Goal: Information Seeking & Learning: Learn about a topic

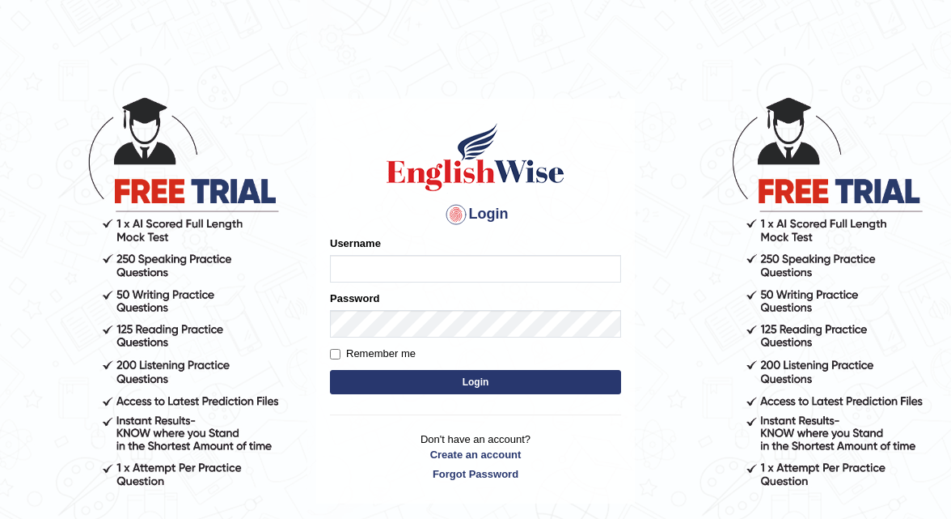
type input "shanti"
click at [469, 384] on button "Login" at bounding box center [475, 382] width 291 height 24
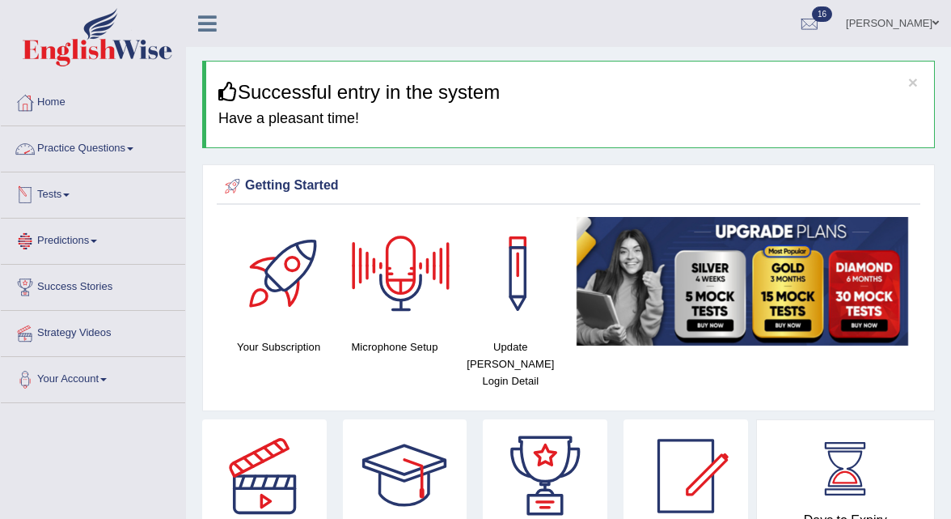
click at [136, 144] on link "Practice Questions" at bounding box center [93, 146] width 184 height 40
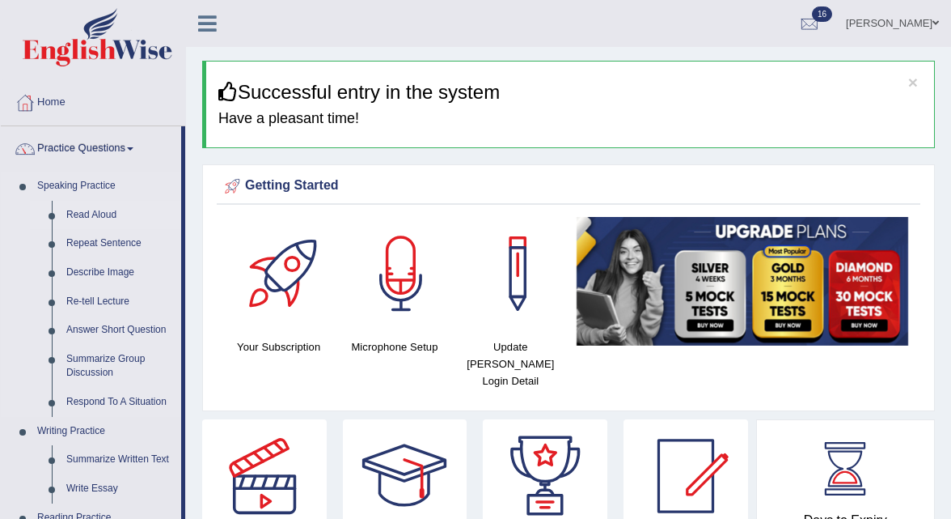
click at [115, 222] on link "Read Aloud" at bounding box center [120, 215] width 122 height 29
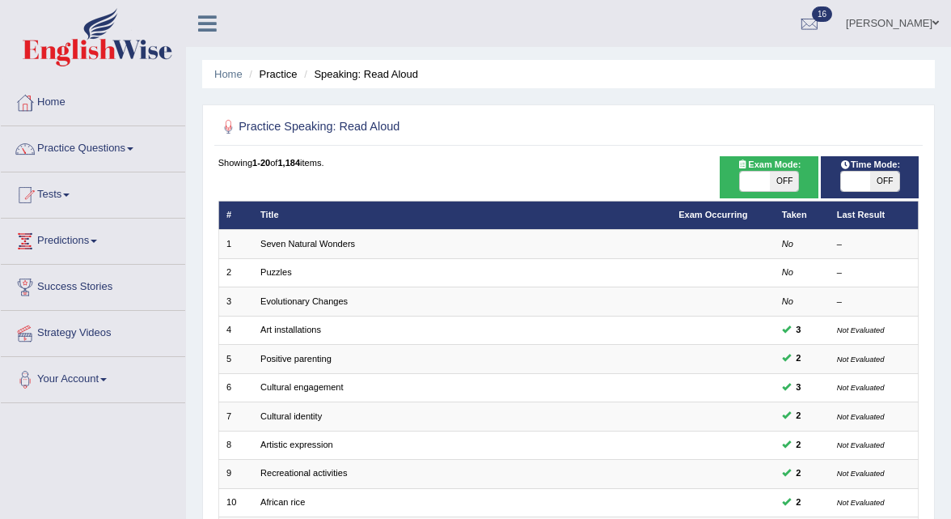
click at [795, 178] on span "OFF" at bounding box center [783, 181] width 29 height 19
checkbox input "true"
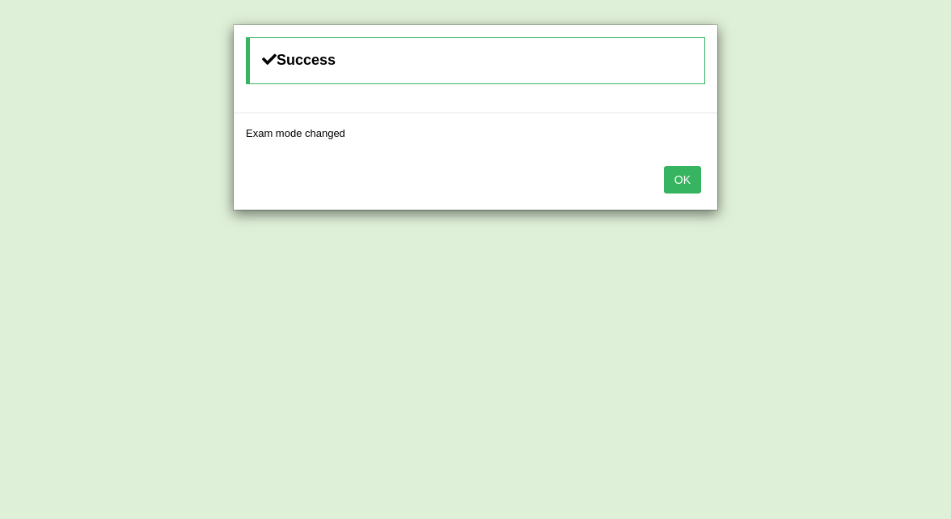
click at [680, 172] on button "OK" at bounding box center [682, 180] width 37 height 28
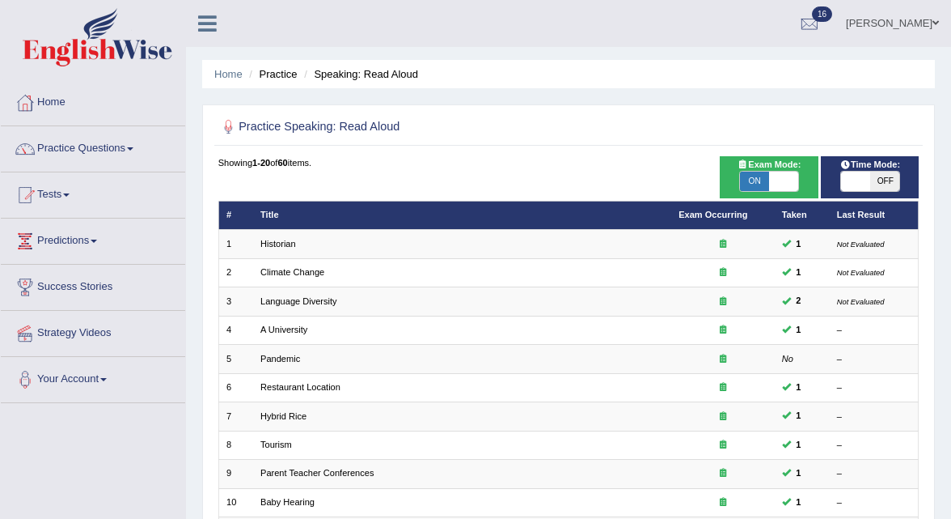
click at [883, 183] on span "OFF" at bounding box center [885, 181] width 29 height 19
checkbox input "true"
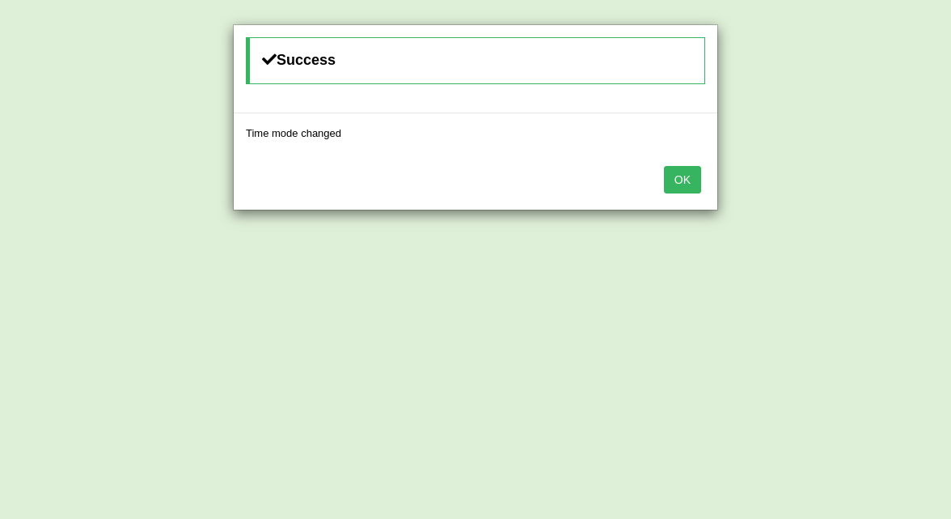
click at [684, 176] on button "OK" at bounding box center [682, 180] width 37 height 28
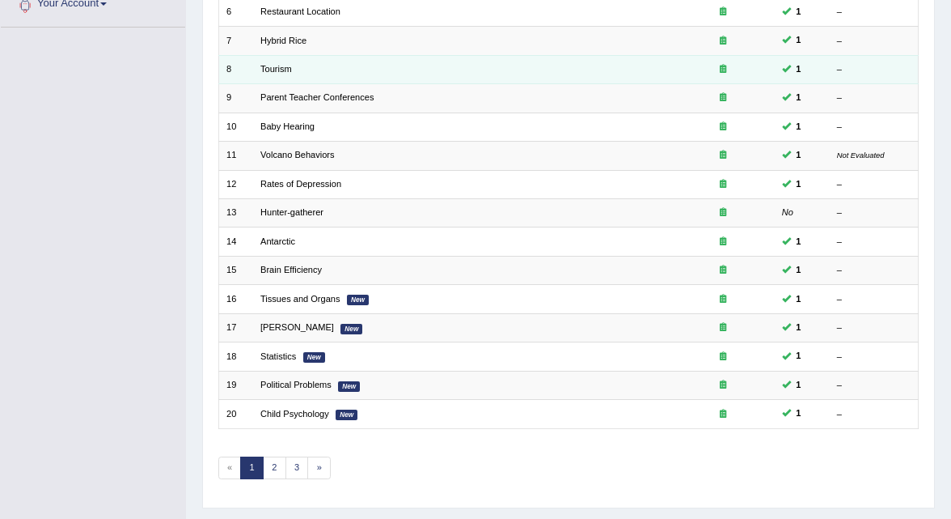
scroll to position [405, 0]
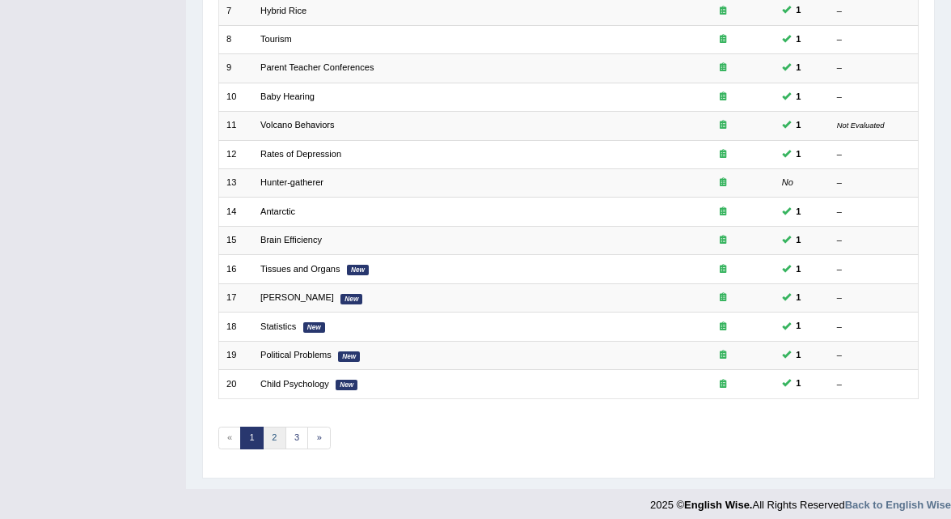
click at [267, 433] on link "2" at bounding box center [274, 437] width 23 height 23
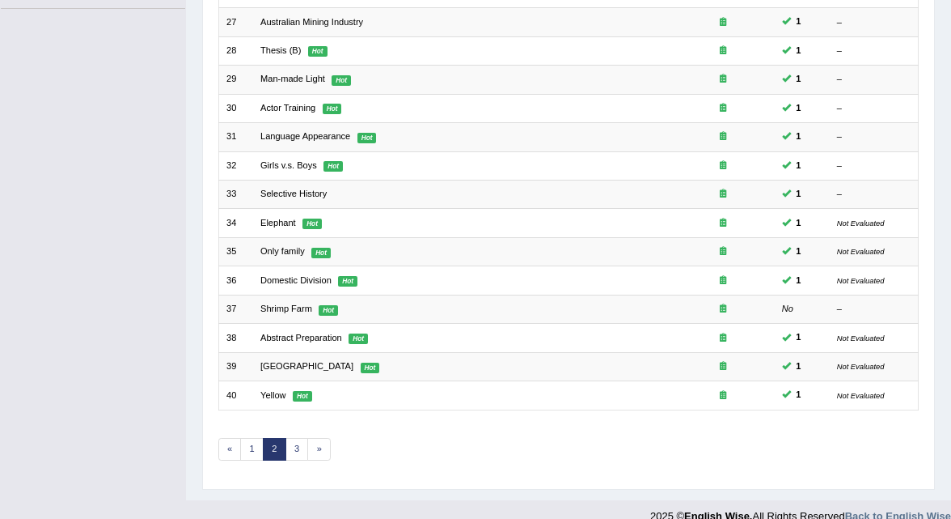
scroll to position [405, 0]
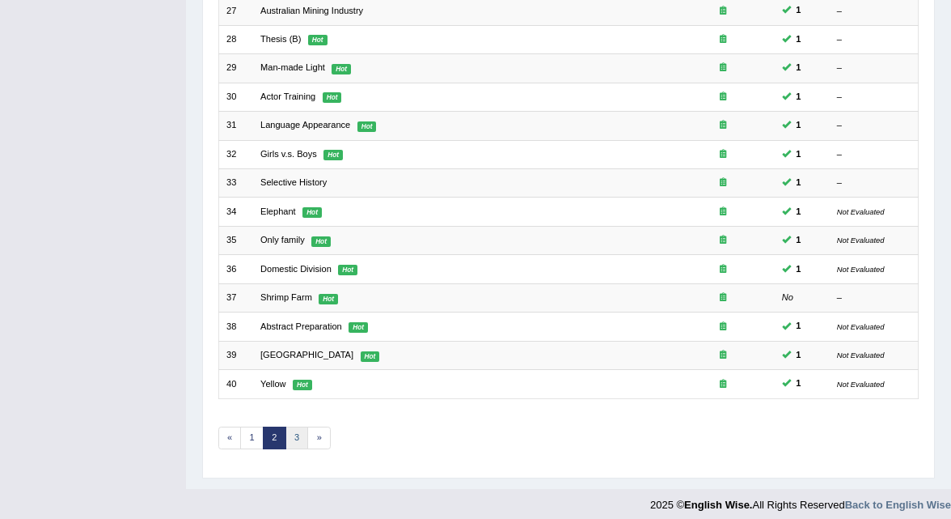
click at [291, 433] on link "3" at bounding box center [297, 437] width 23 height 23
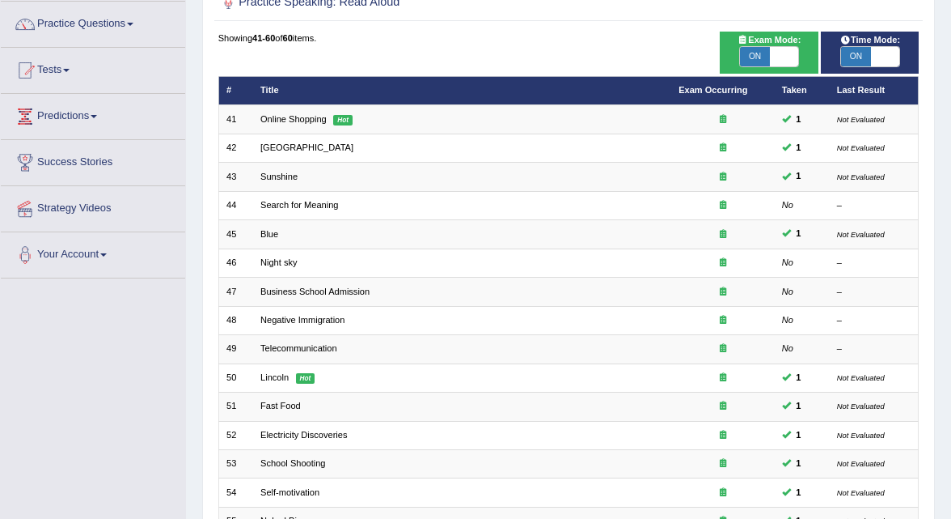
scroll to position [405, 0]
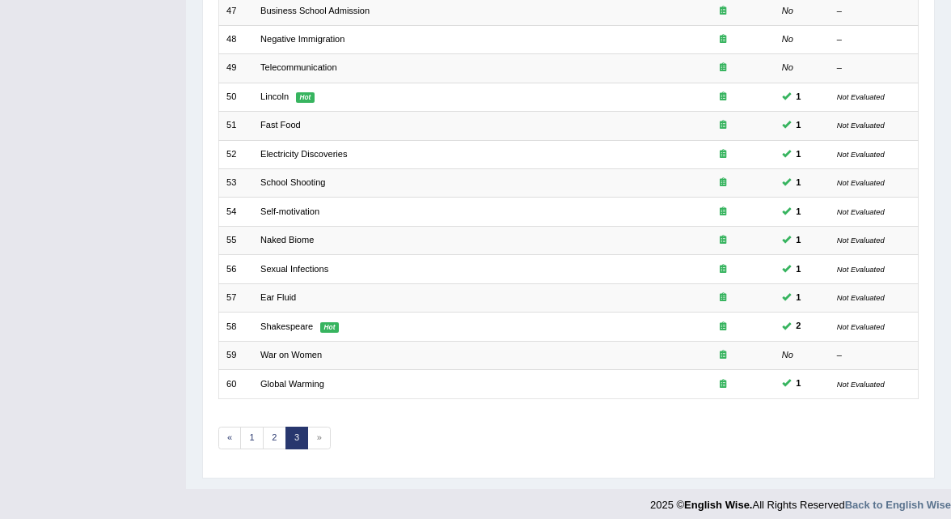
click at [314, 431] on span "»" at bounding box center [318, 437] width 23 height 23
click at [298, 431] on link "3" at bounding box center [297, 437] width 23 height 23
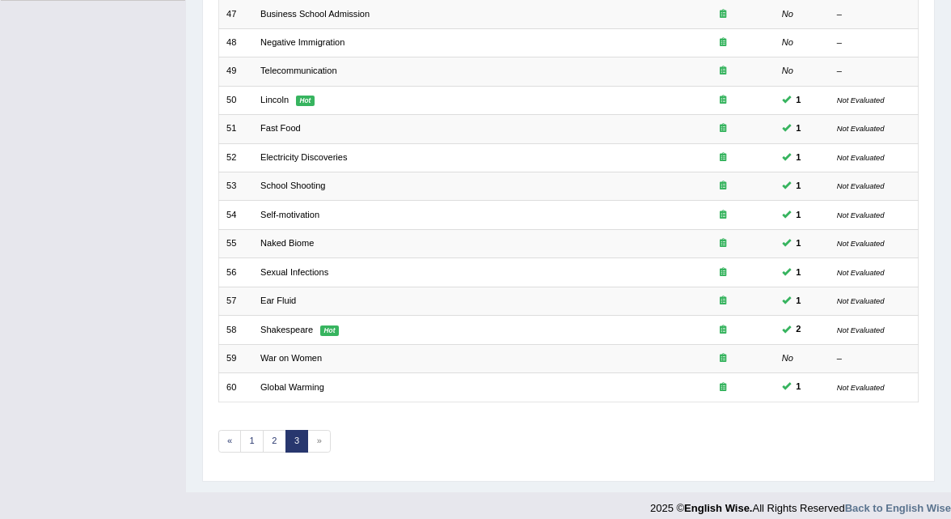
scroll to position [405, 0]
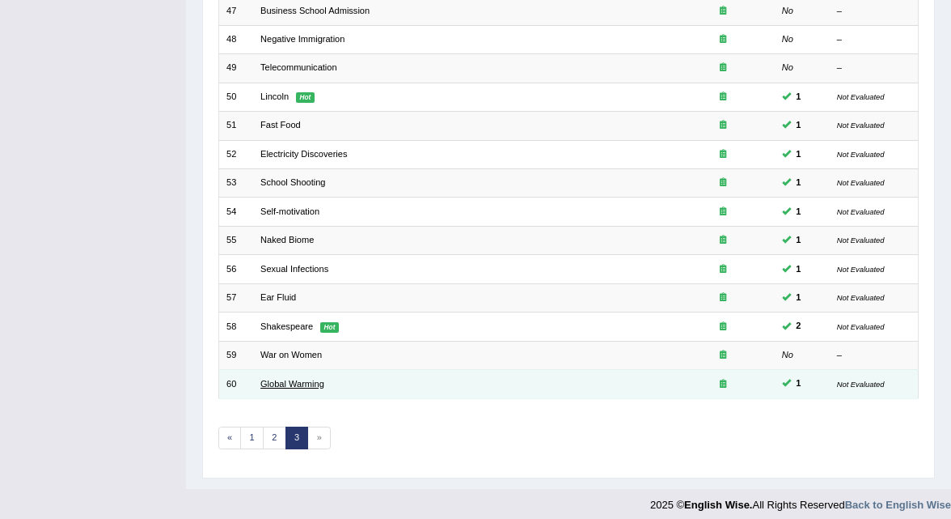
click at [279, 379] on link "Global Warming" at bounding box center [293, 384] width 64 height 10
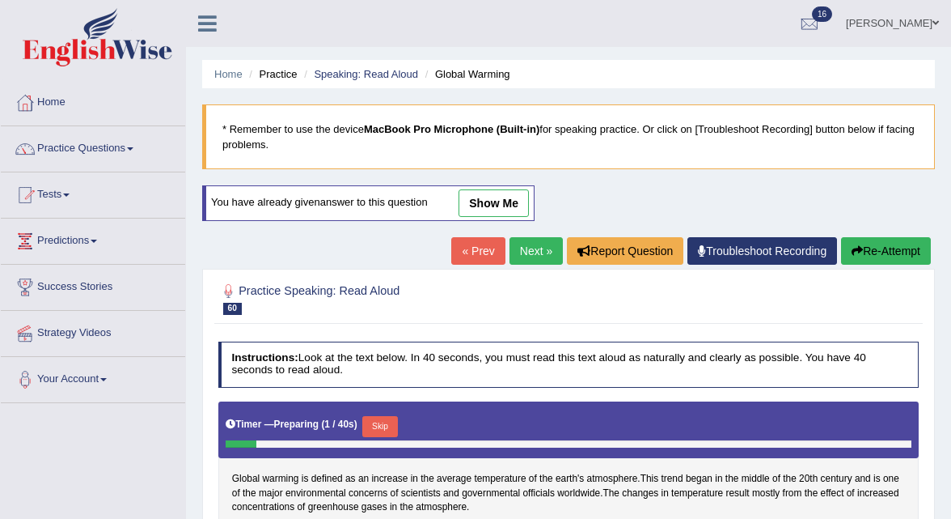
click at [526, 261] on link "Next »" at bounding box center [536, 251] width 53 height 28
click at [523, 256] on link "Next »" at bounding box center [536, 251] width 53 height 28
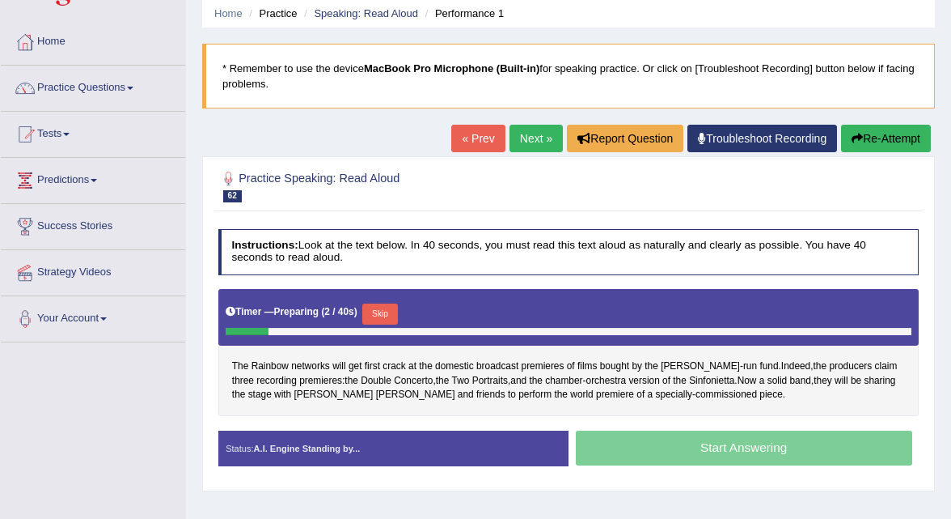
scroll to position [66, 0]
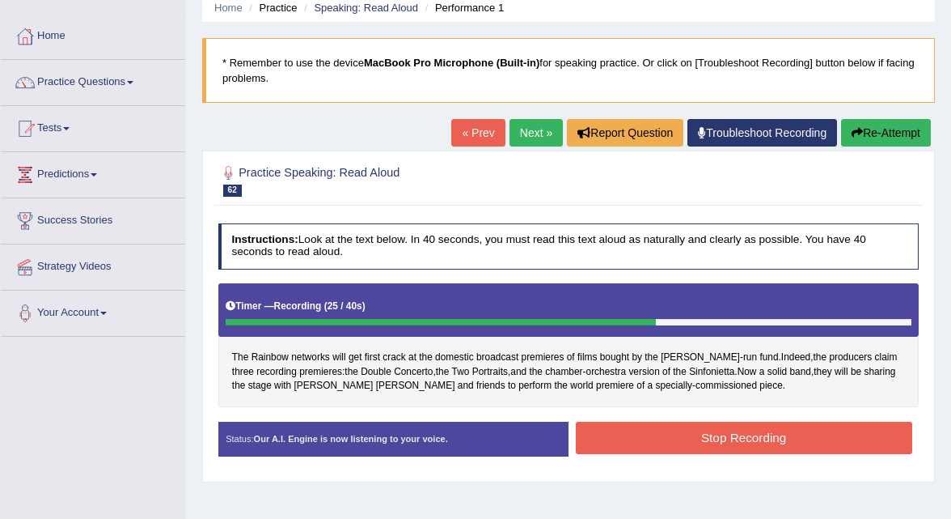
click at [693, 443] on button "Stop Recording" at bounding box center [744, 438] width 337 height 32
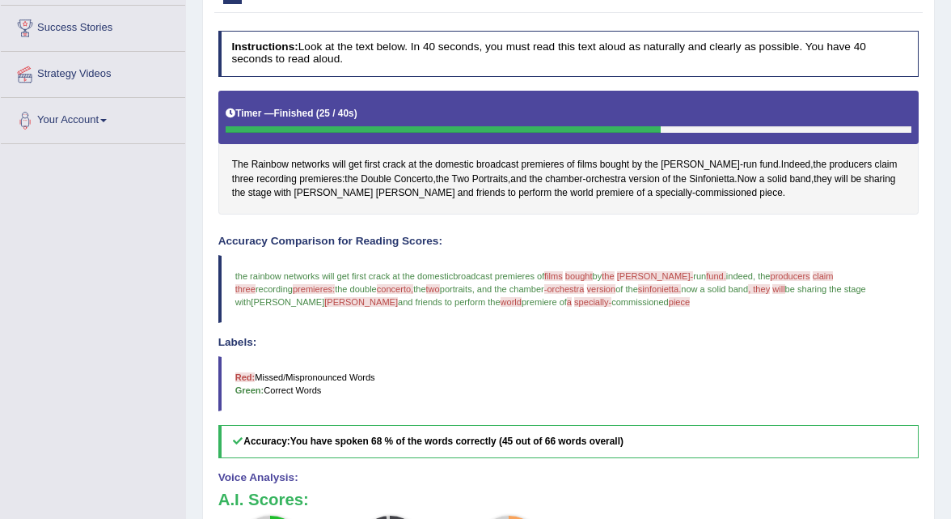
scroll to position [0, 0]
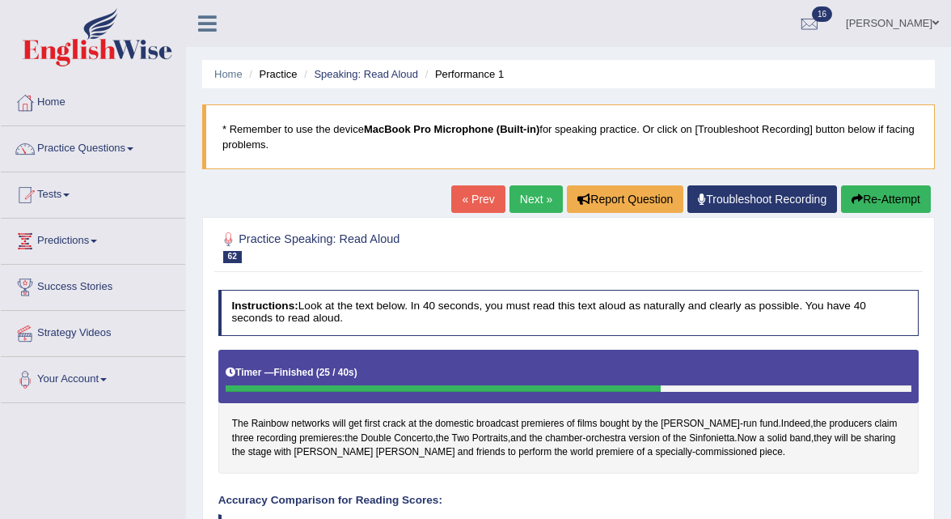
click at [540, 200] on link "Next »" at bounding box center [536, 199] width 53 height 28
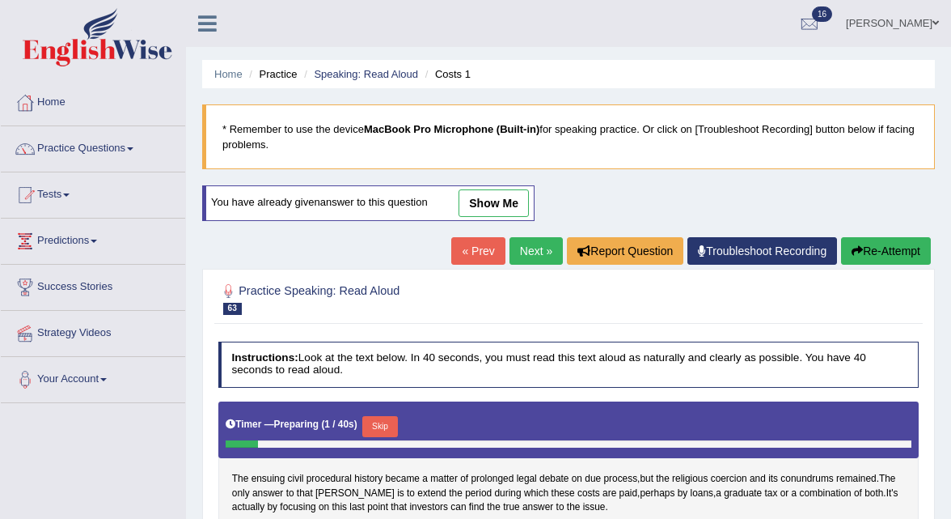
click at [526, 248] on link "Next »" at bounding box center [536, 251] width 53 height 28
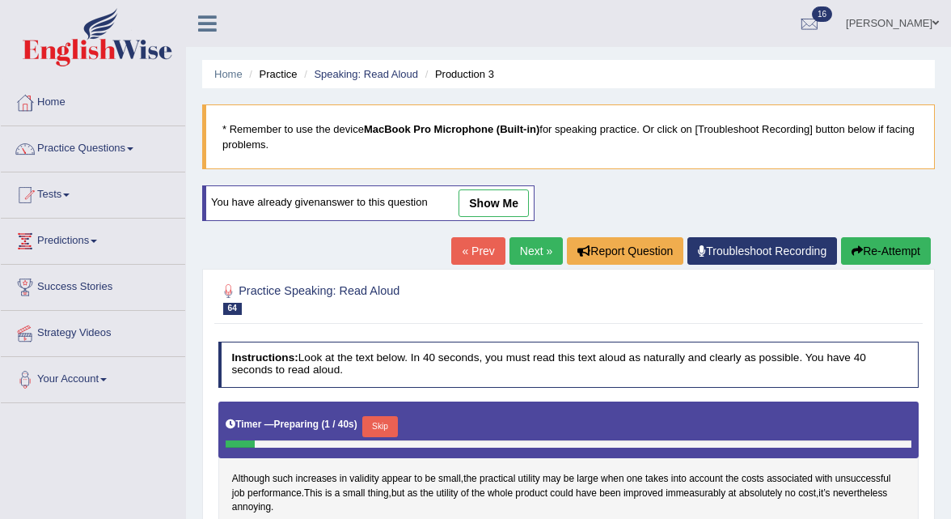
click at [536, 246] on link "Next »" at bounding box center [536, 251] width 53 height 28
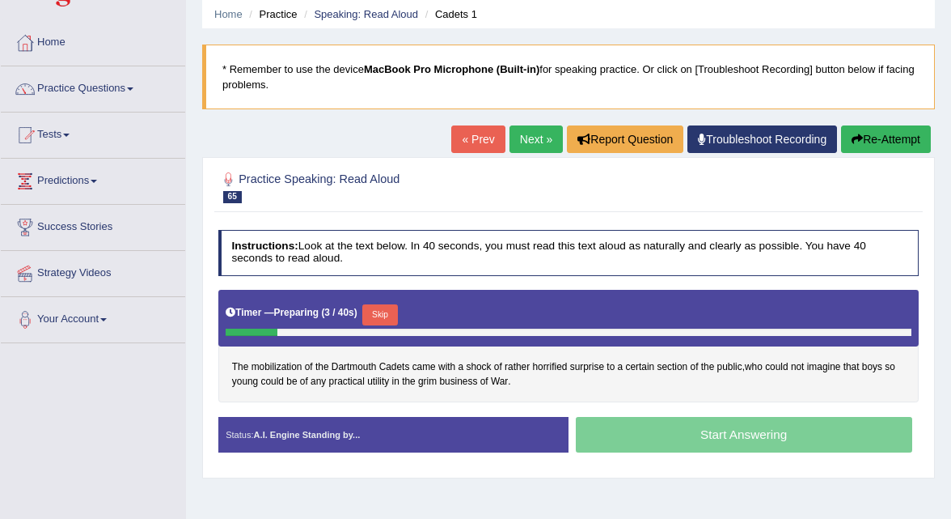
scroll to position [68, 0]
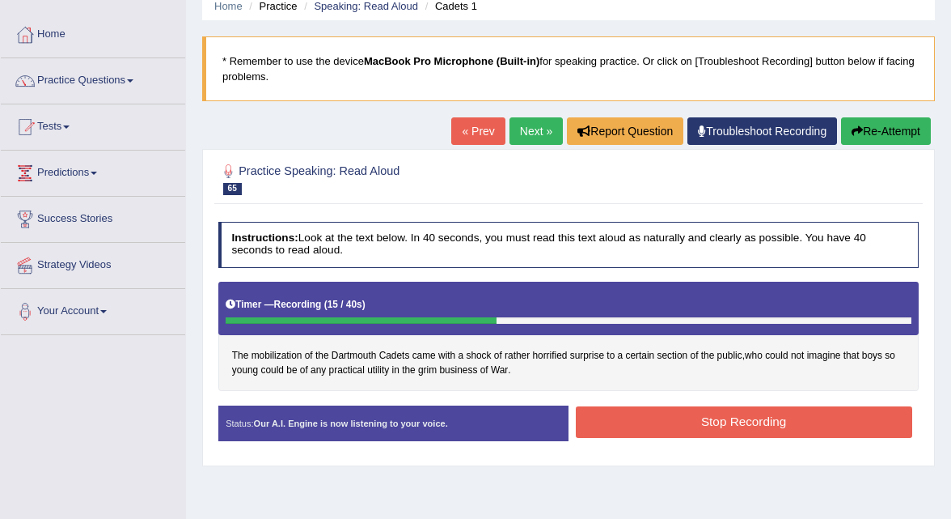
click at [674, 429] on button "Stop Recording" at bounding box center [744, 422] width 337 height 32
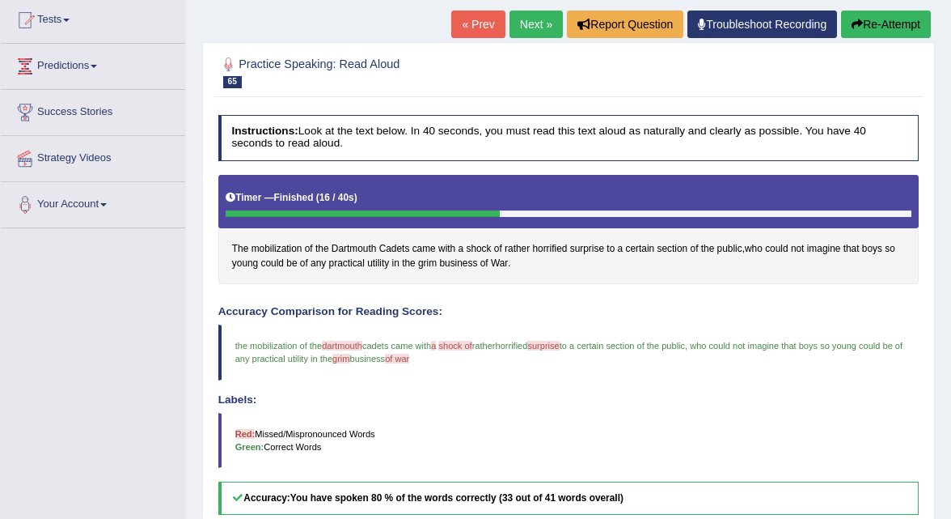
scroll to position [0, 0]
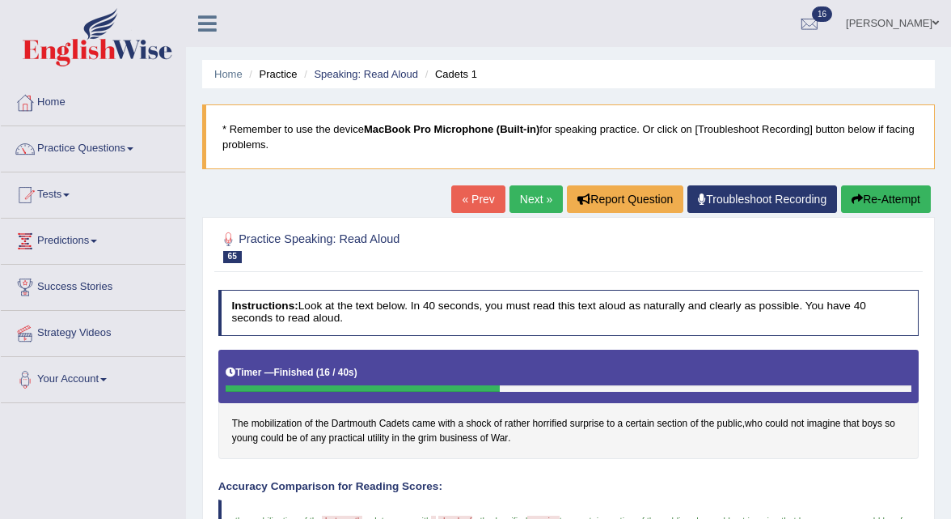
click at [520, 198] on link "Next »" at bounding box center [536, 199] width 53 height 28
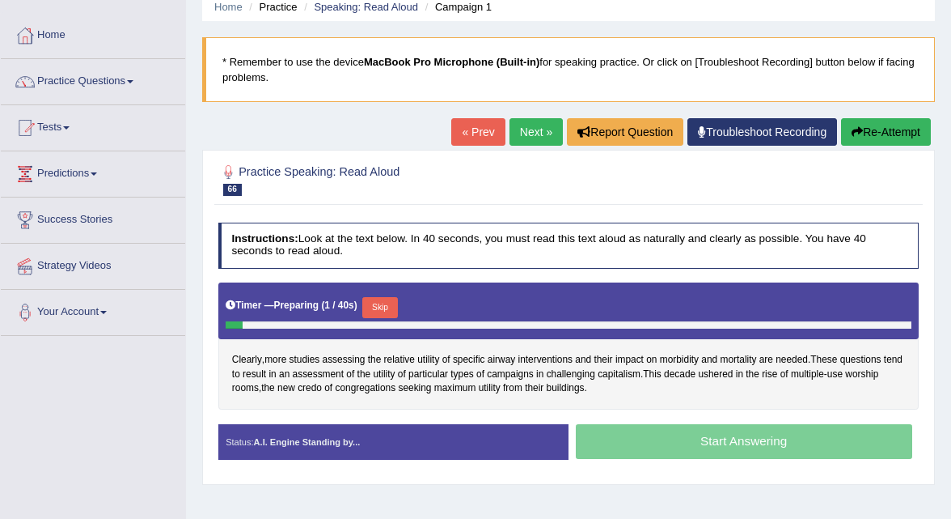
scroll to position [112, 0]
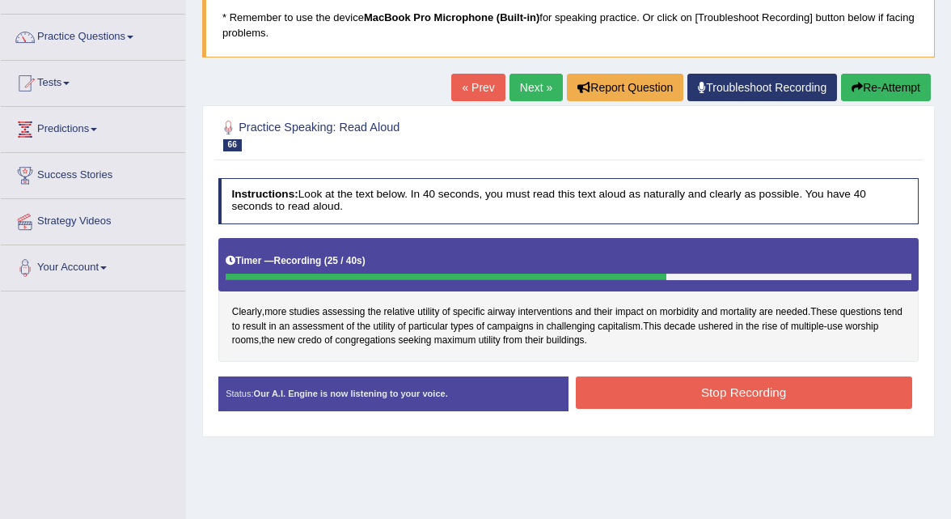
click at [658, 393] on button "Stop Recording" at bounding box center [744, 392] width 337 height 32
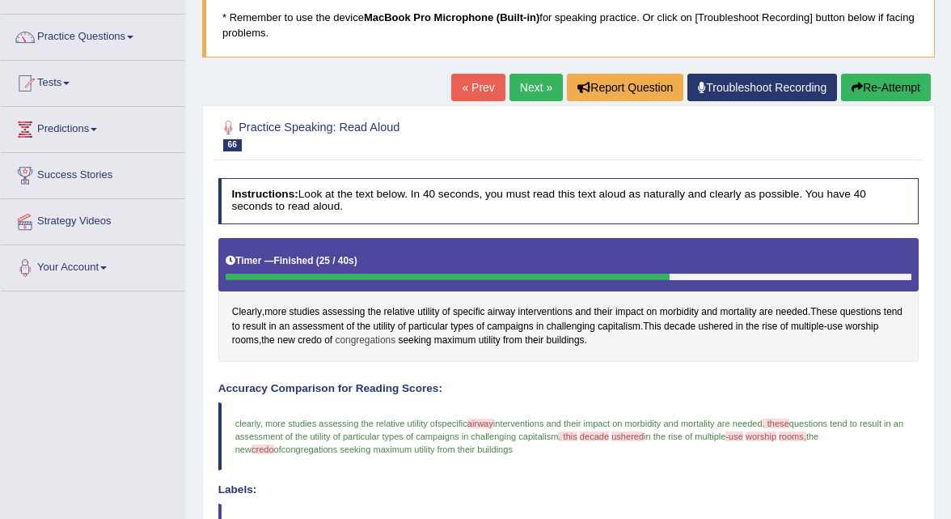
click at [396, 340] on span "congregations" at bounding box center [365, 340] width 61 height 15
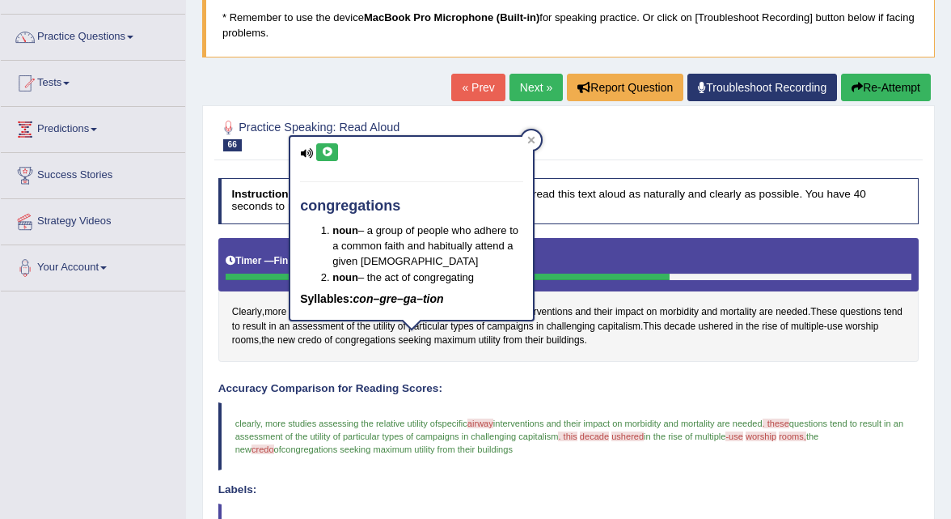
click at [326, 151] on icon at bounding box center [327, 152] width 12 height 10
click at [701, 375] on div "Created with Highcharts 7.1.2 Great Too slow Too fast Time Speech pace meter: 0…" at bounding box center [748, 375] width 358 height 1
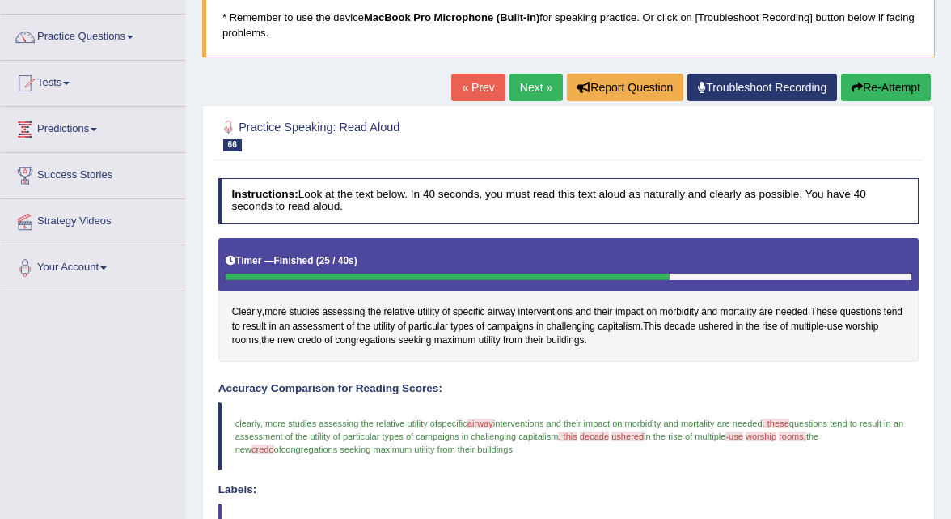
click at [544, 88] on link "Next »" at bounding box center [536, 88] width 53 height 28
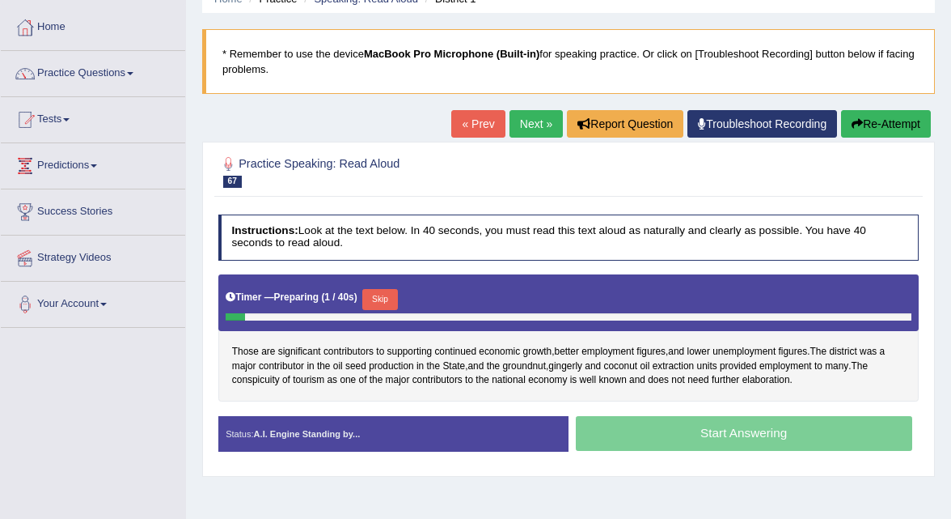
scroll to position [80, 0]
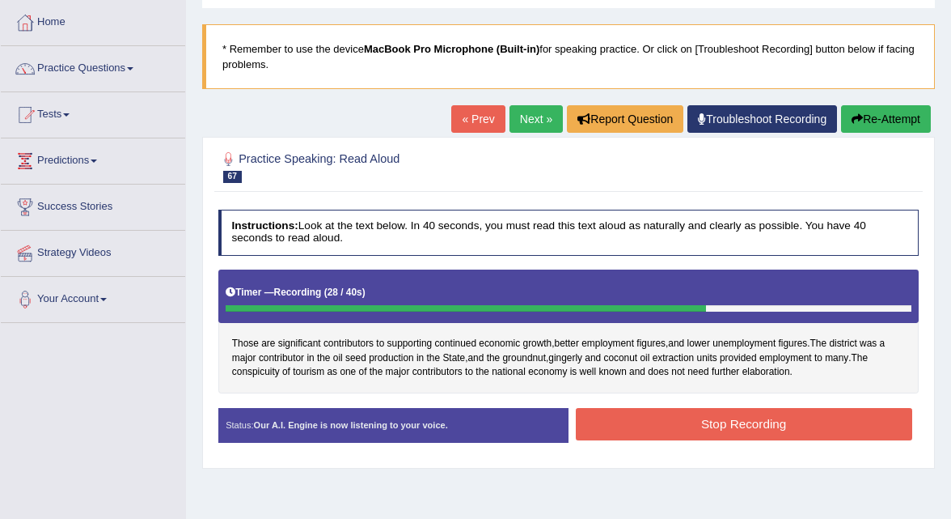
click at [689, 422] on button "Stop Recording" at bounding box center [744, 424] width 337 height 32
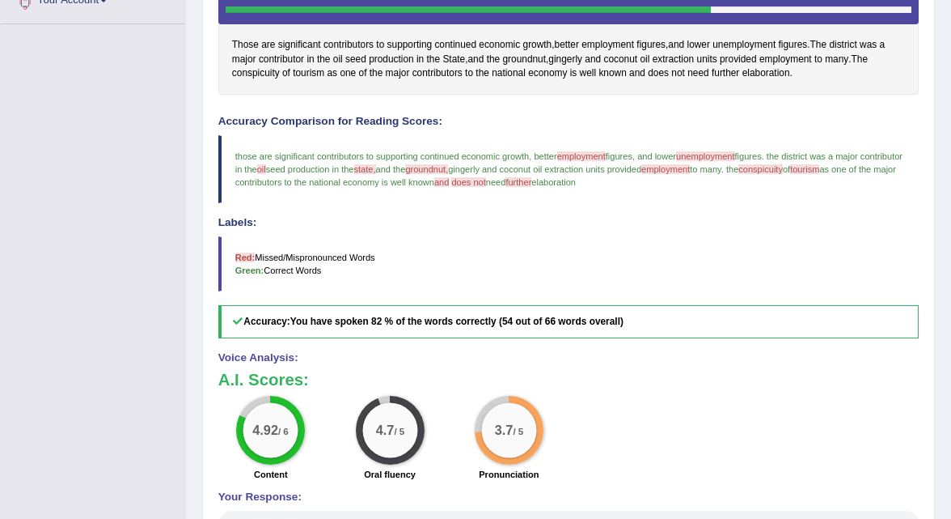
scroll to position [377, 0]
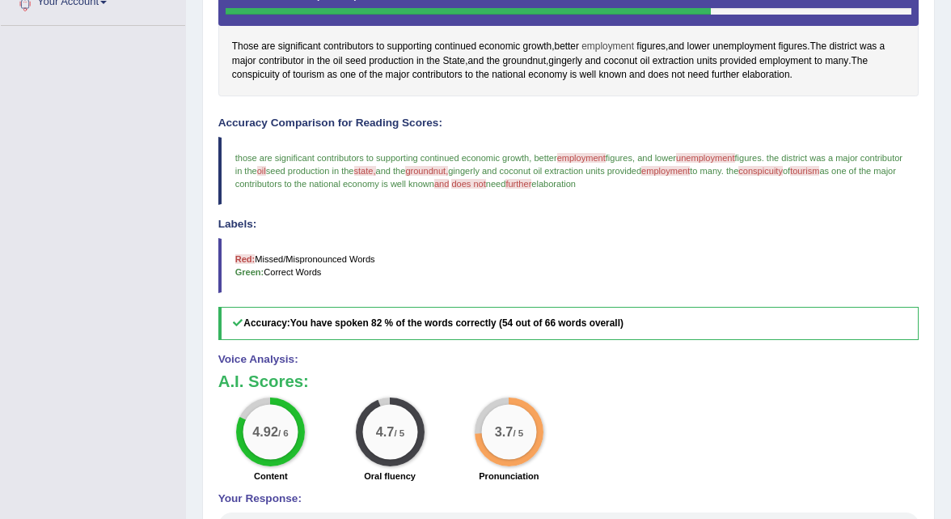
click at [618, 41] on span "employment" at bounding box center [608, 47] width 53 height 15
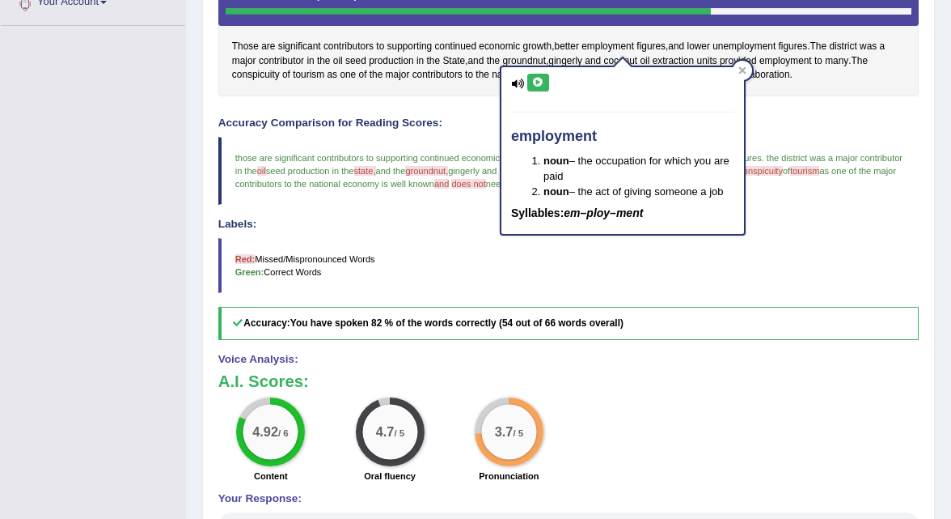
click at [531, 77] on button at bounding box center [538, 83] width 22 height 18
click at [534, 90] on button at bounding box center [538, 83] width 22 height 18
click at [744, 72] on icon at bounding box center [742, 69] width 7 height 7
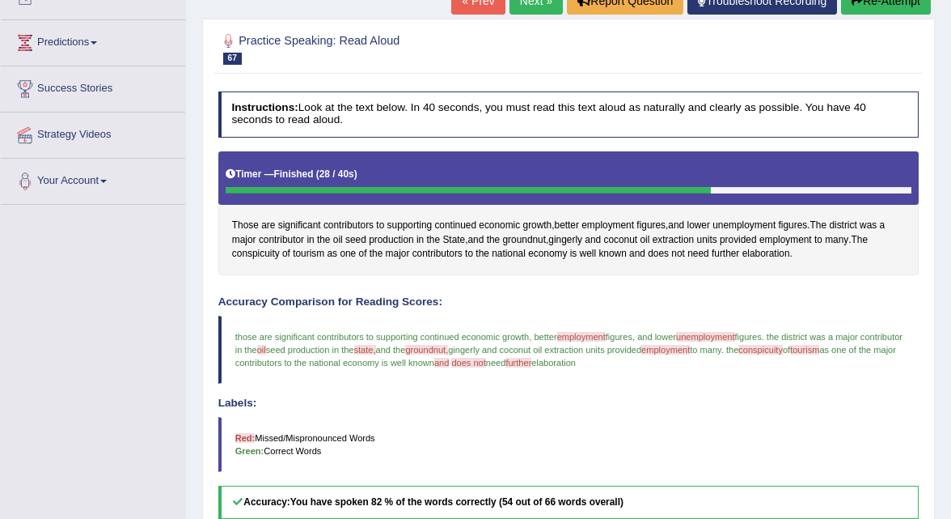
scroll to position [197, 0]
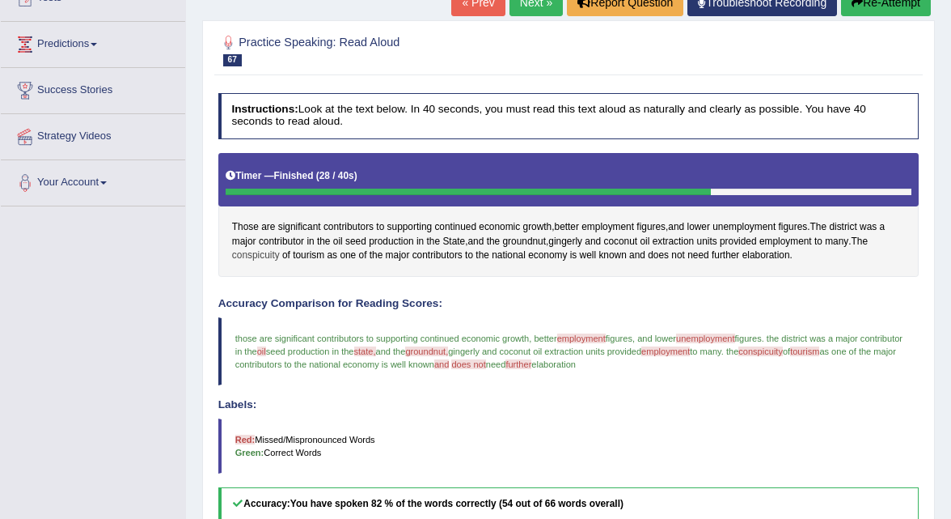
click at [256, 254] on span "conspicuity" at bounding box center [256, 255] width 48 height 15
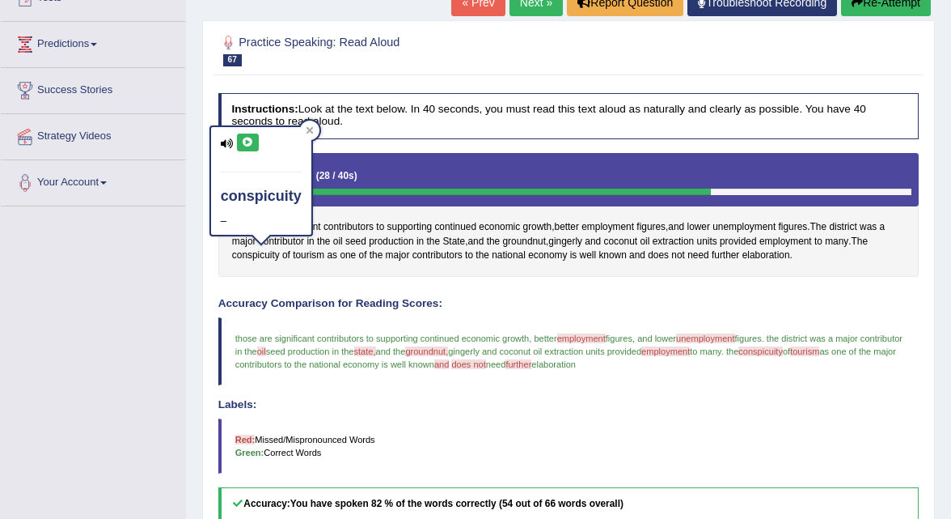
click at [248, 138] on icon at bounding box center [248, 143] width 12 height 10
click at [449, 294] on div "Instructions: Look at the text below. In 40 seconds, you must read this text al…" at bounding box center [568, 460] width 708 height 748
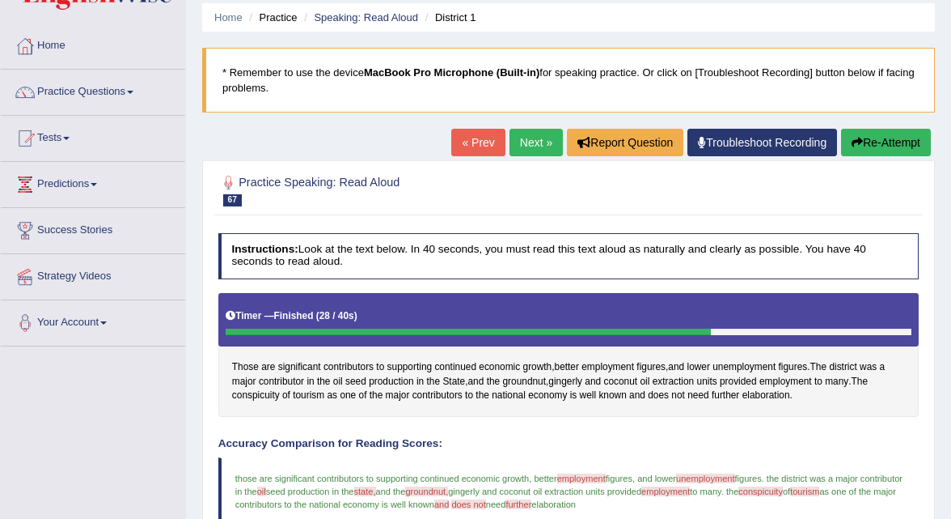
scroll to position [54, 0]
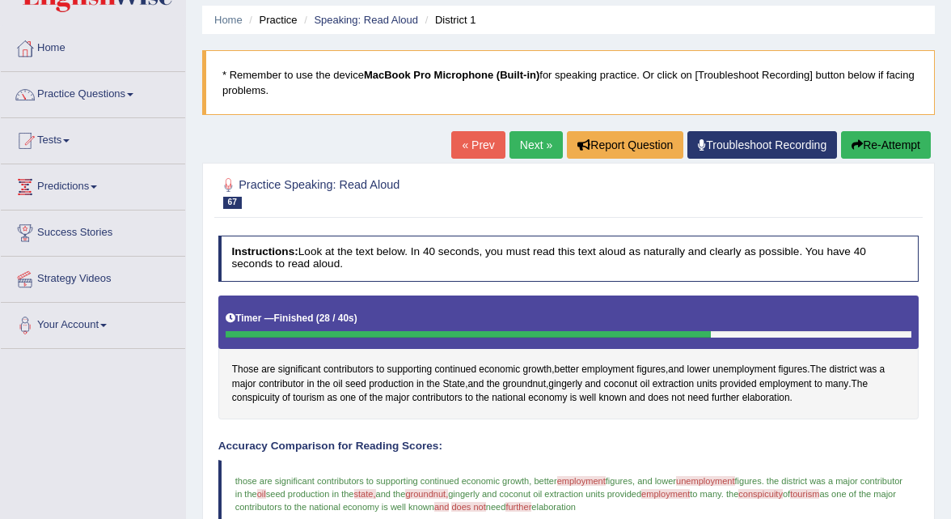
click at [533, 140] on link "Next »" at bounding box center [536, 145] width 53 height 28
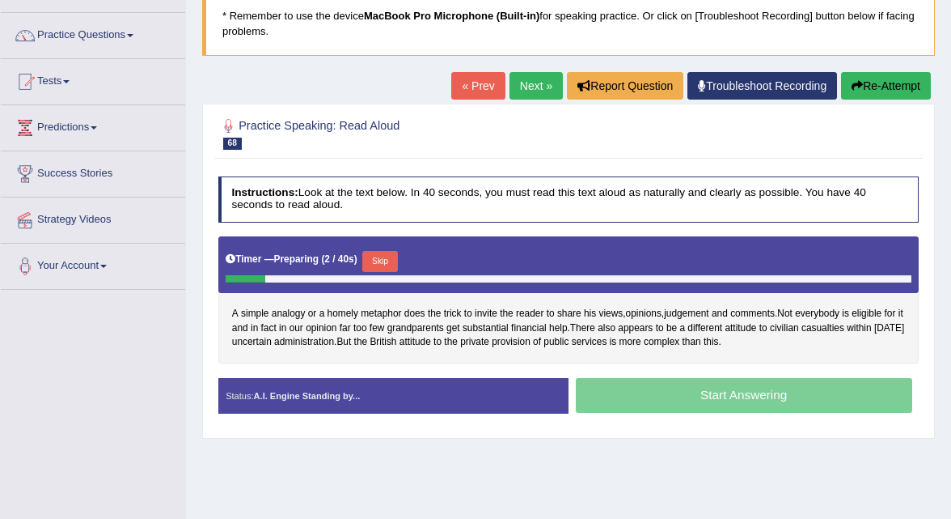
scroll to position [115, 0]
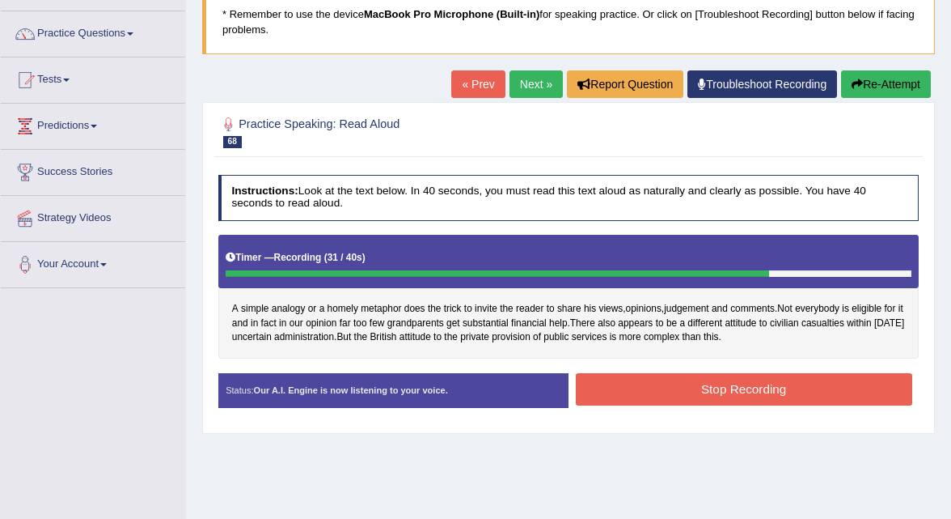
click at [654, 388] on button "Stop Recording" at bounding box center [744, 389] width 337 height 32
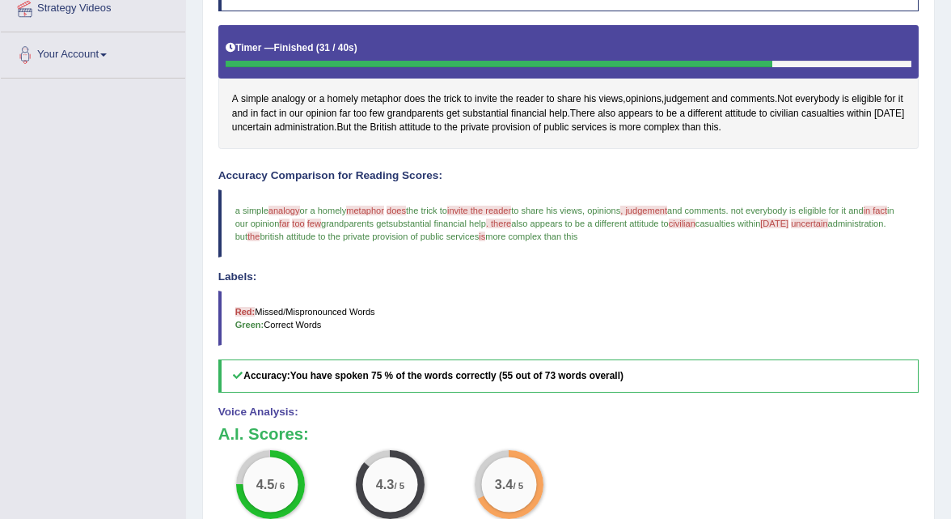
scroll to position [0, 0]
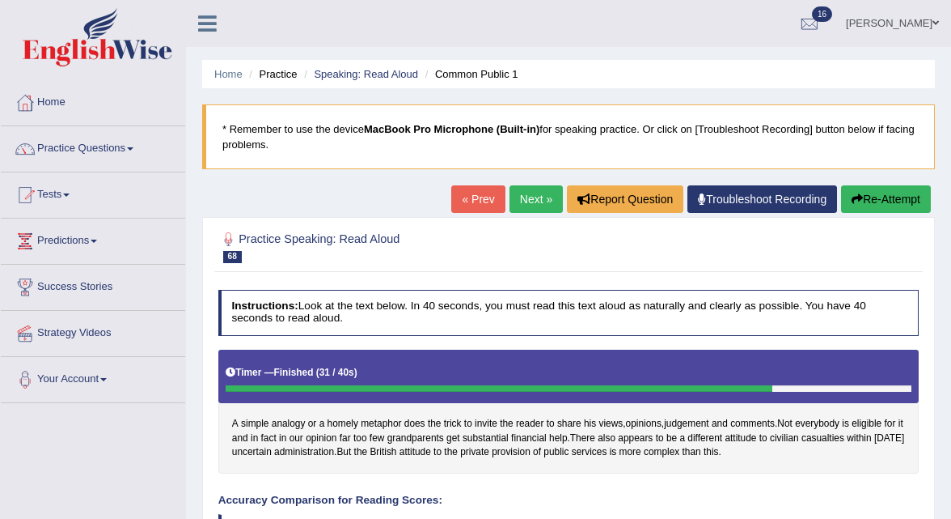
click at [852, 201] on icon "button" at bounding box center [857, 198] width 11 height 11
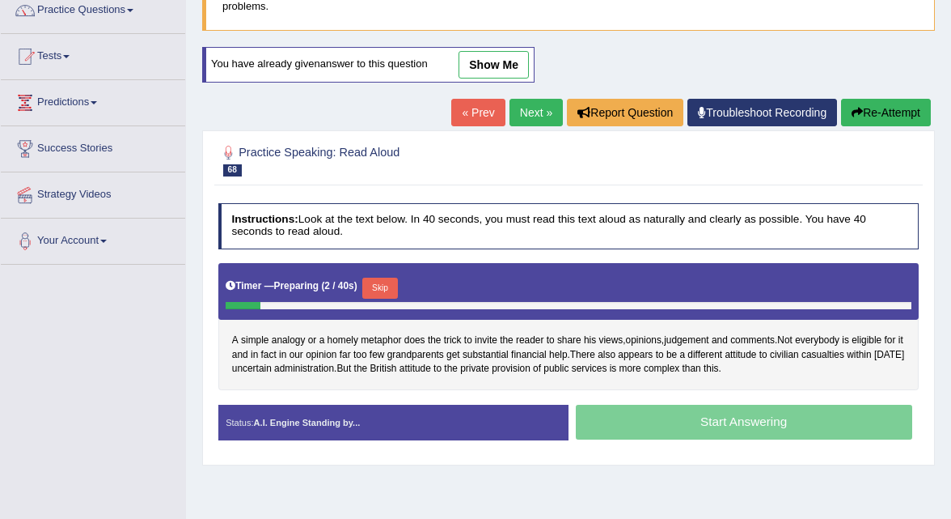
scroll to position [146, 0]
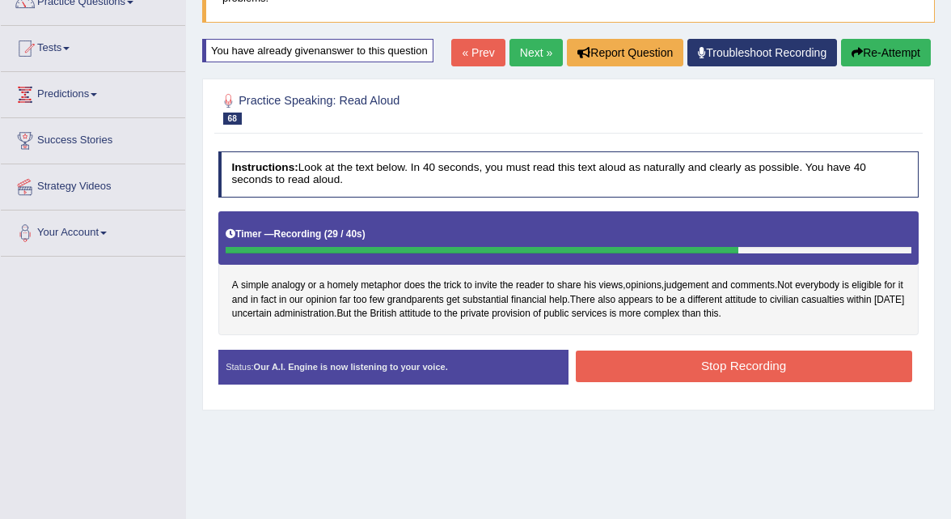
click at [682, 374] on button "Stop Recording" at bounding box center [744, 366] width 337 height 32
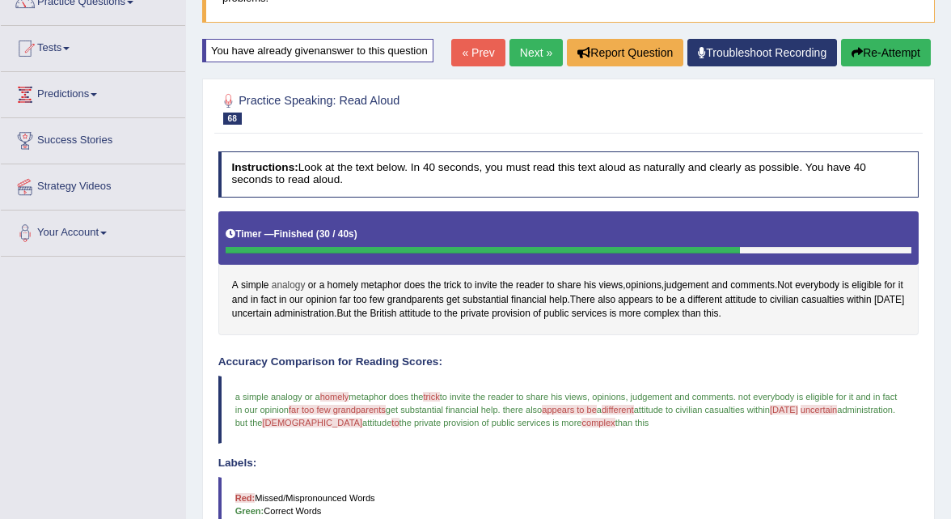
click at [289, 280] on span "analogy" at bounding box center [289, 285] width 34 height 15
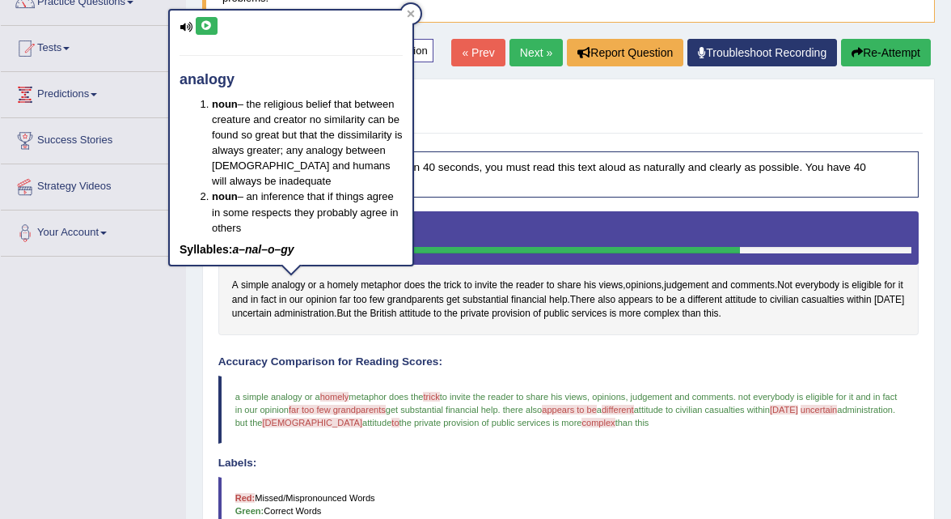
click at [205, 27] on icon at bounding box center [207, 26] width 12 height 10
click at [484, 115] on h2 "Practice Speaking: Read Aloud 68 Common Public 1" at bounding box center [435, 108] width 434 height 34
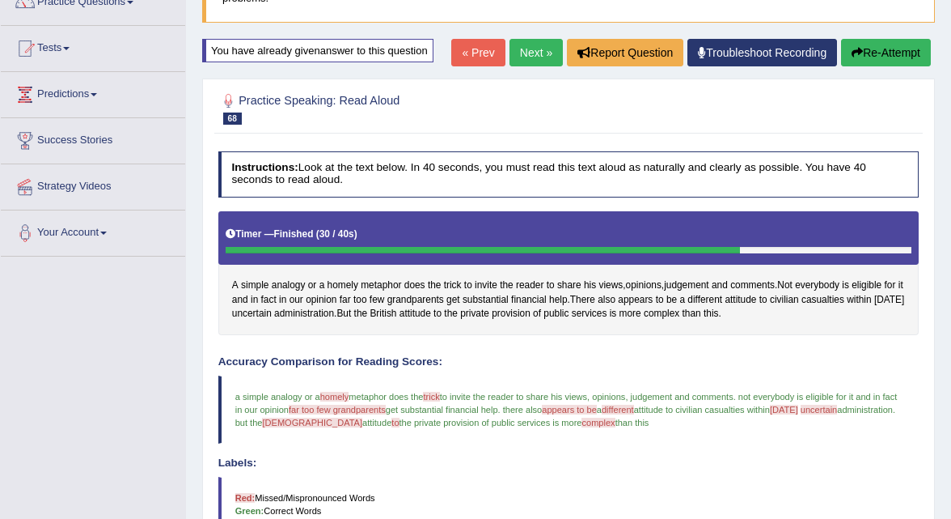
click at [530, 57] on link "Next »" at bounding box center [536, 53] width 53 height 28
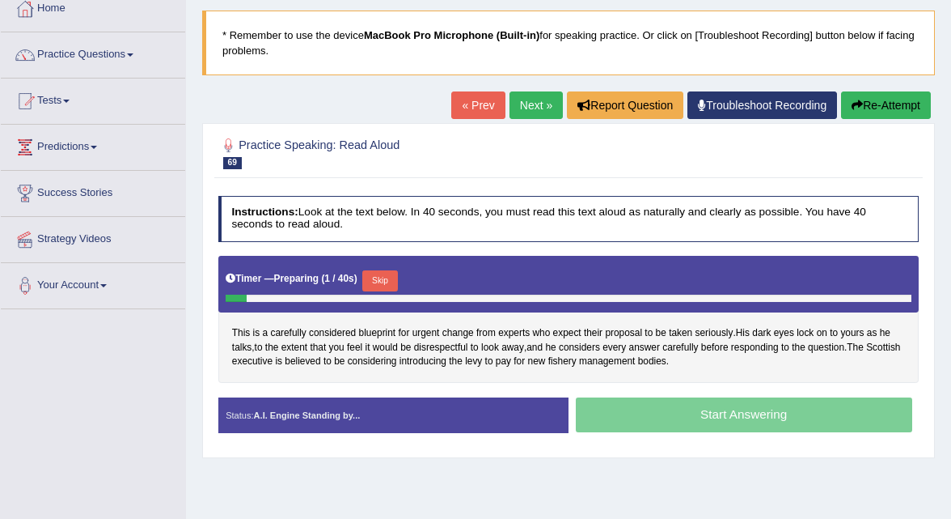
scroll to position [104, 0]
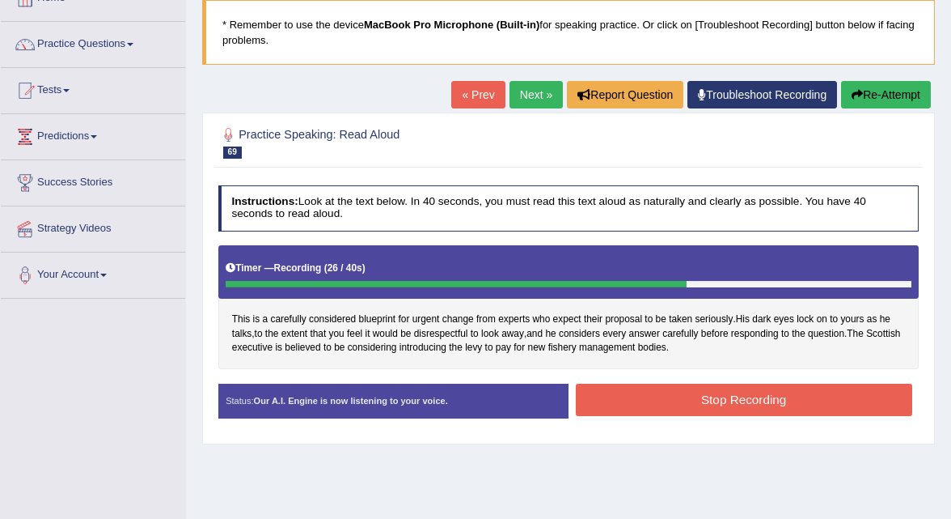
click at [638, 392] on button "Stop Recording" at bounding box center [744, 399] width 337 height 32
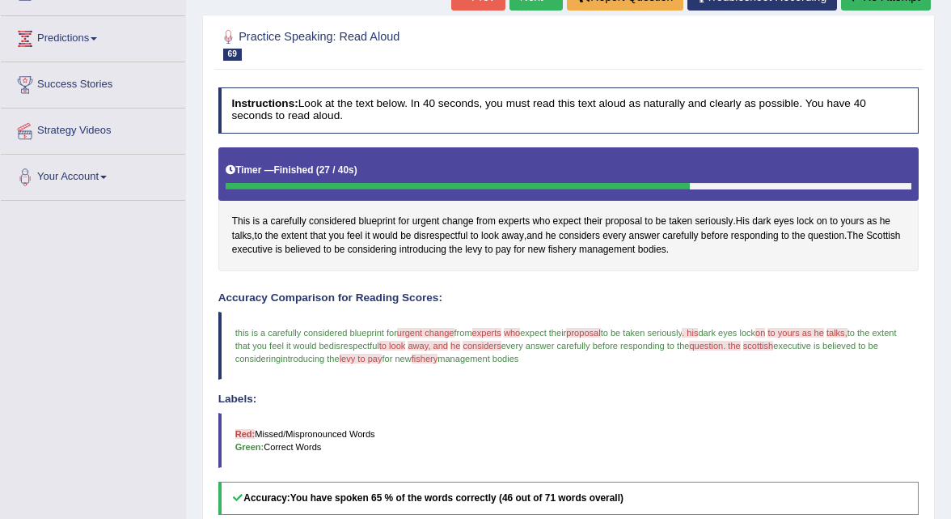
scroll to position [187, 0]
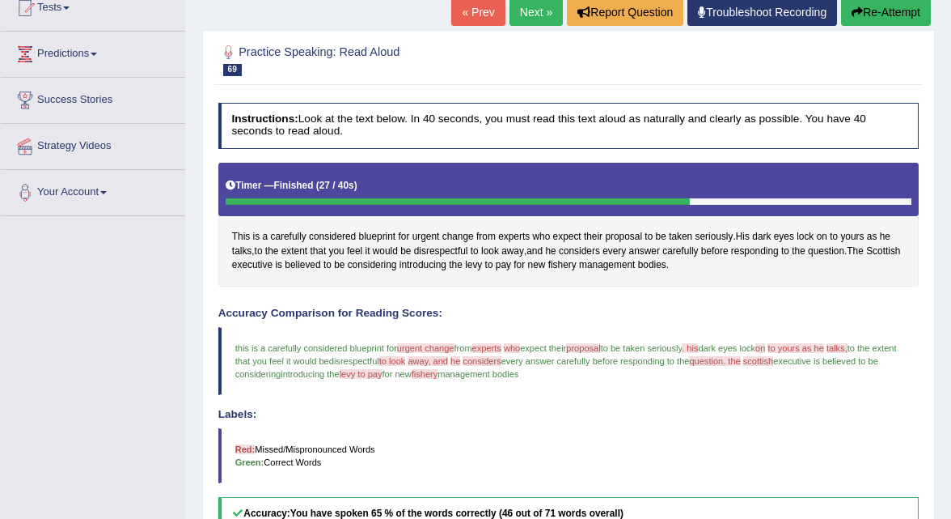
click at [880, 15] on button "Re-Attempt" at bounding box center [886, 12] width 90 height 28
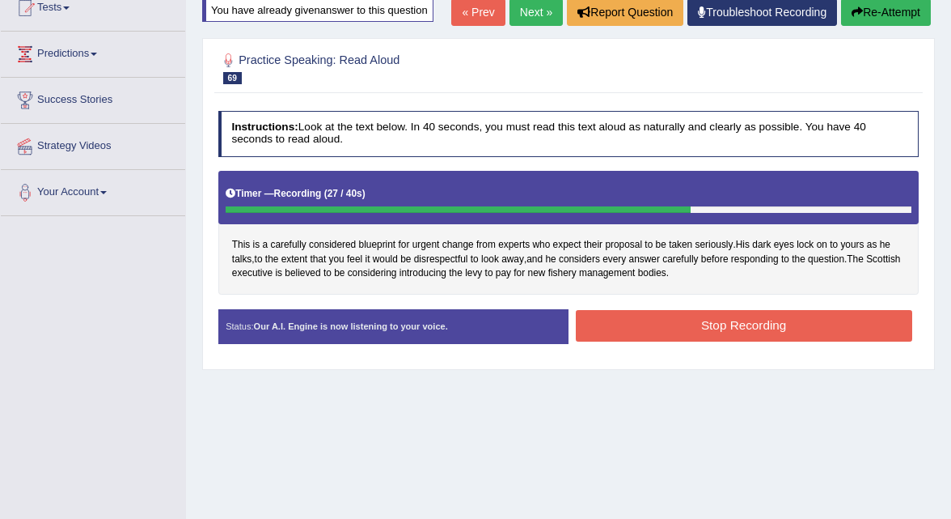
click at [636, 321] on button "Stop Recording" at bounding box center [744, 326] width 337 height 32
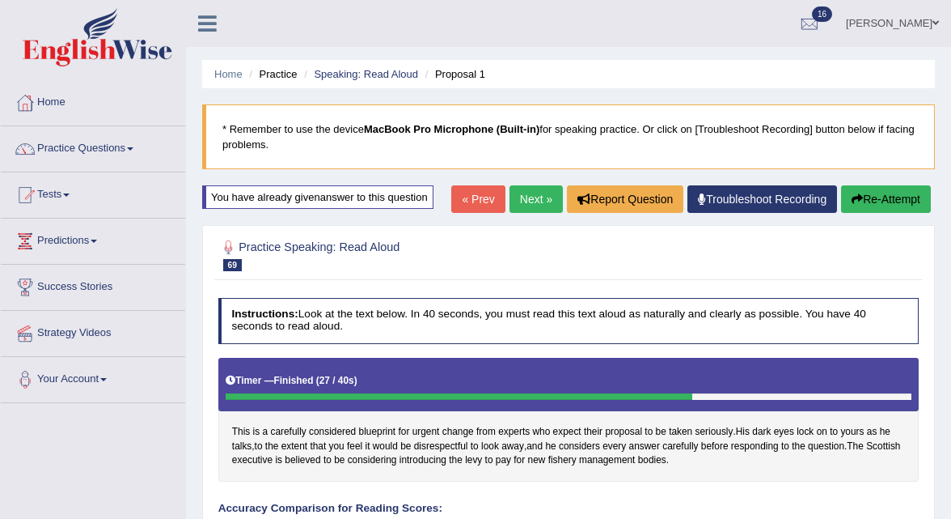
click at [522, 199] on link "Next »" at bounding box center [536, 199] width 53 height 28
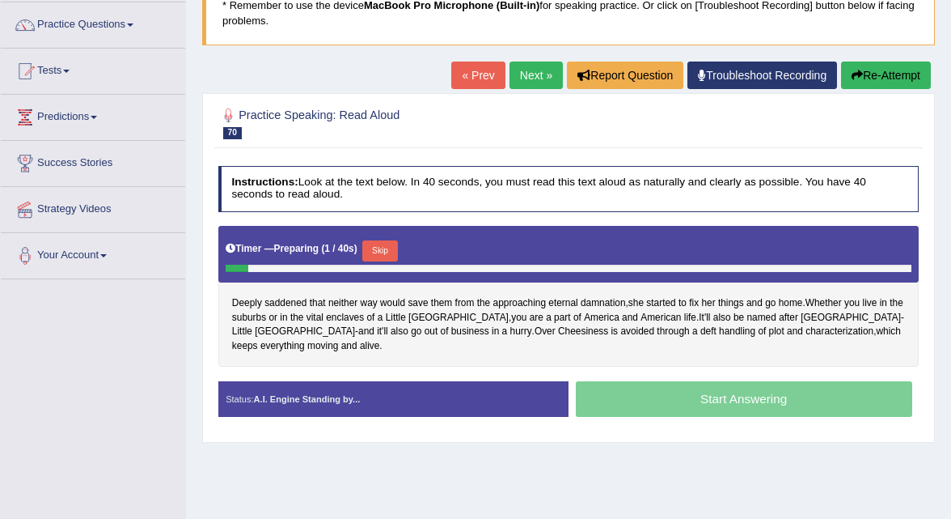
scroll to position [129, 0]
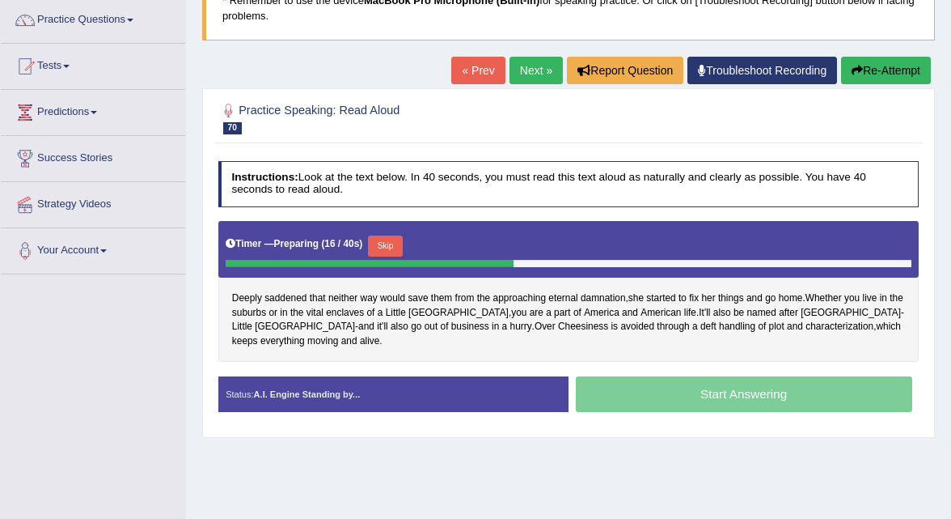
click at [528, 82] on link "Next »" at bounding box center [536, 71] width 53 height 28
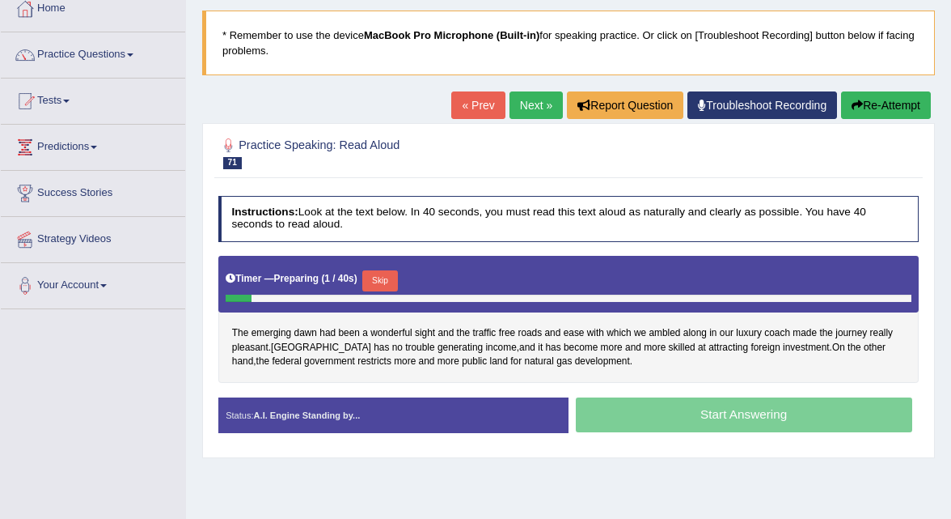
scroll to position [95, 0]
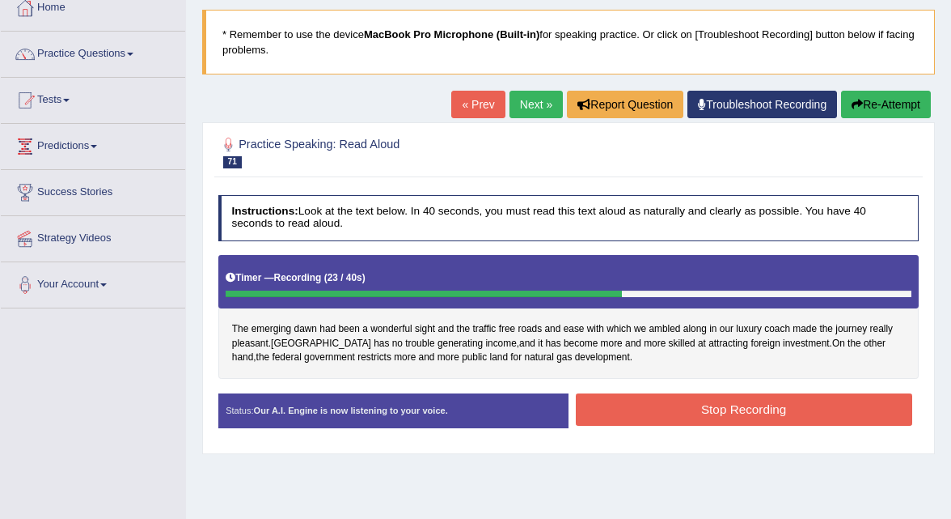
click at [595, 413] on button "Stop Recording" at bounding box center [744, 409] width 337 height 32
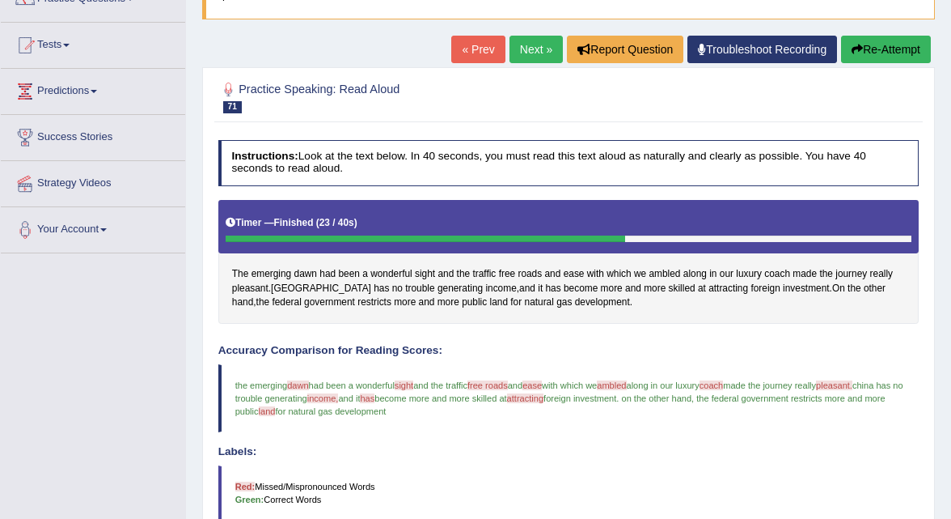
scroll to position [146, 0]
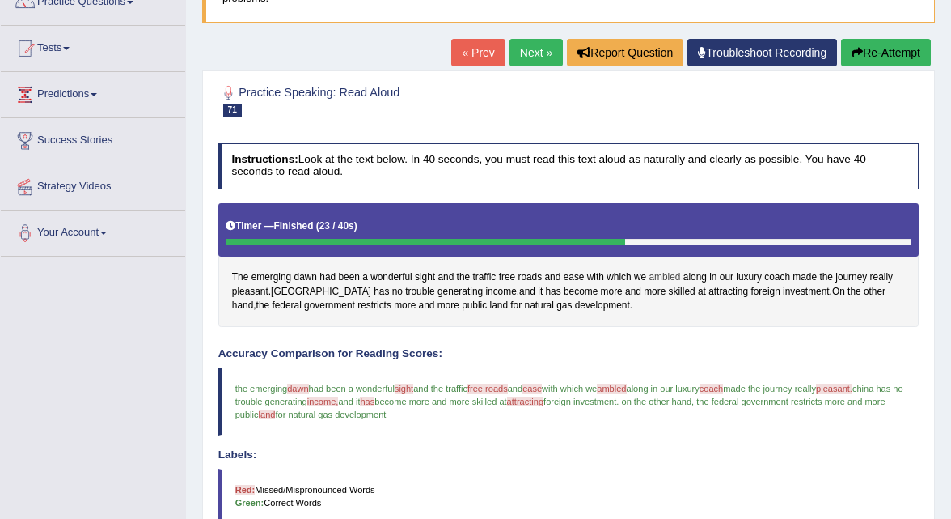
click at [659, 273] on span "ambled" at bounding box center [665, 277] width 32 height 15
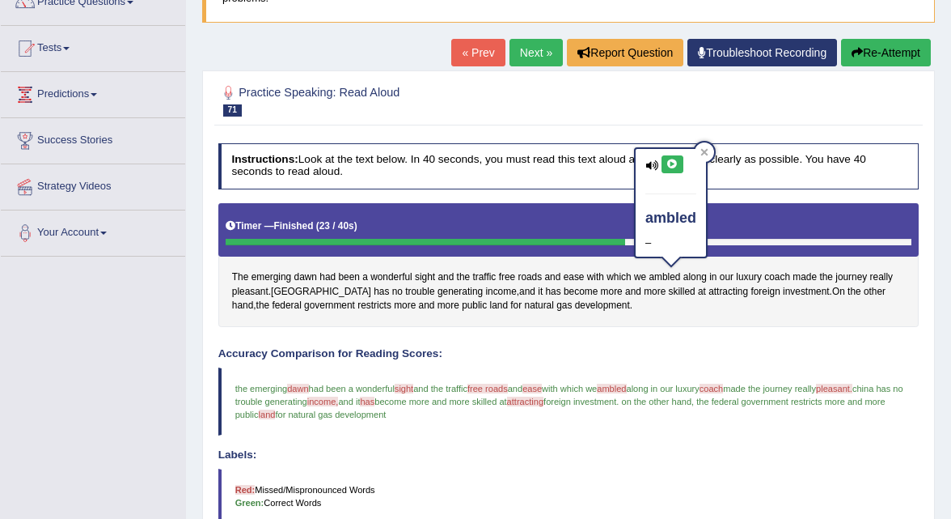
click at [671, 166] on icon at bounding box center [673, 164] width 12 height 10
click at [672, 166] on icon at bounding box center [673, 164] width 12 height 10
click at [624, 348] on h4 "Accuracy Comparison for Reading Scores:" at bounding box center [568, 354] width 701 height 12
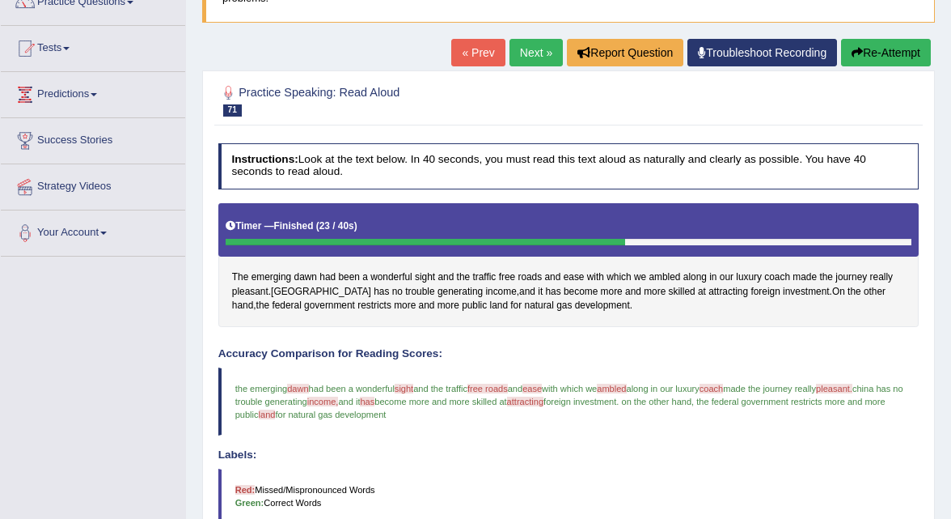
click at [541, 56] on link "Next »" at bounding box center [536, 53] width 53 height 28
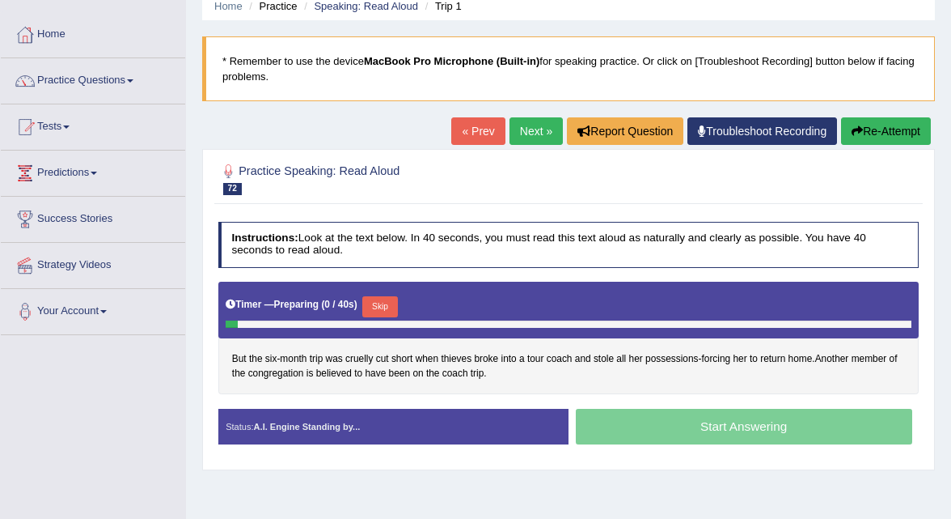
scroll to position [70, 0]
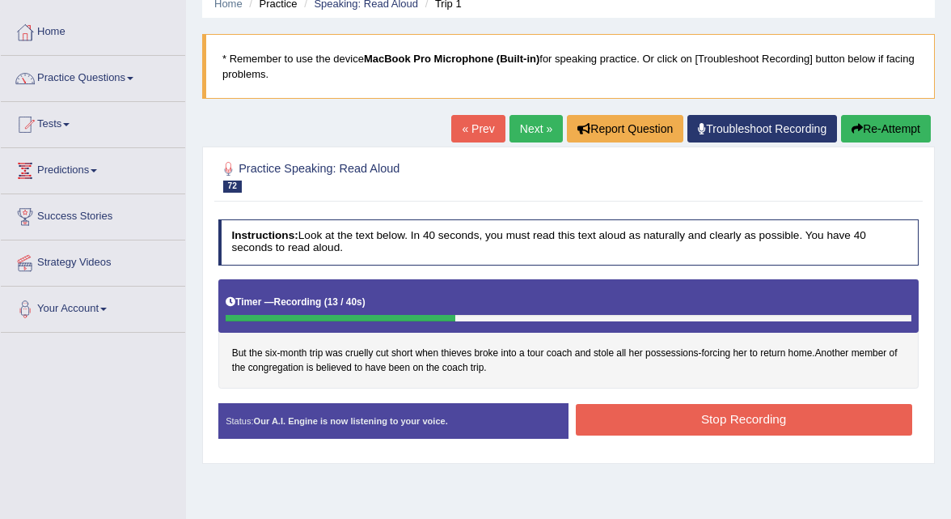
click at [676, 421] on button "Stop Recording" at bounding box center [744, 420] width 337 height 32
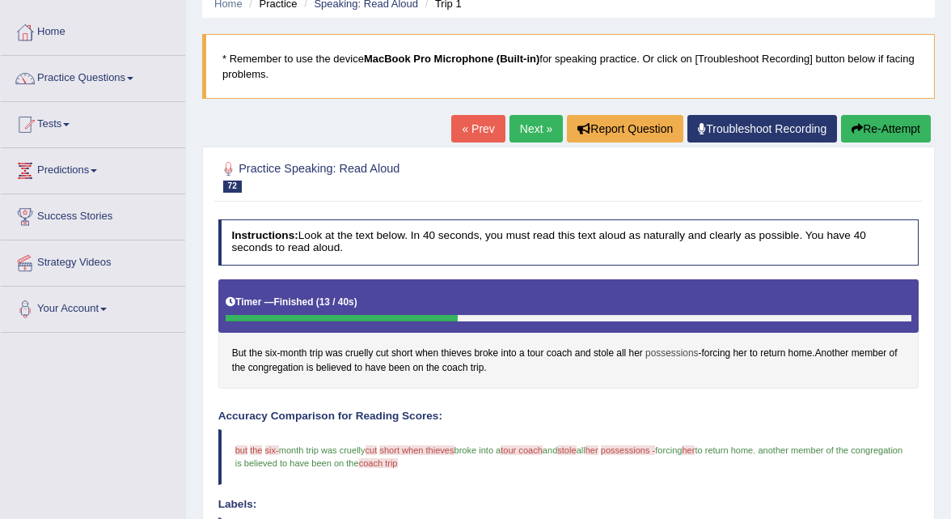
click at [668, 350] on span "possessions" at bounding box center [672, 353] width 53 height 15
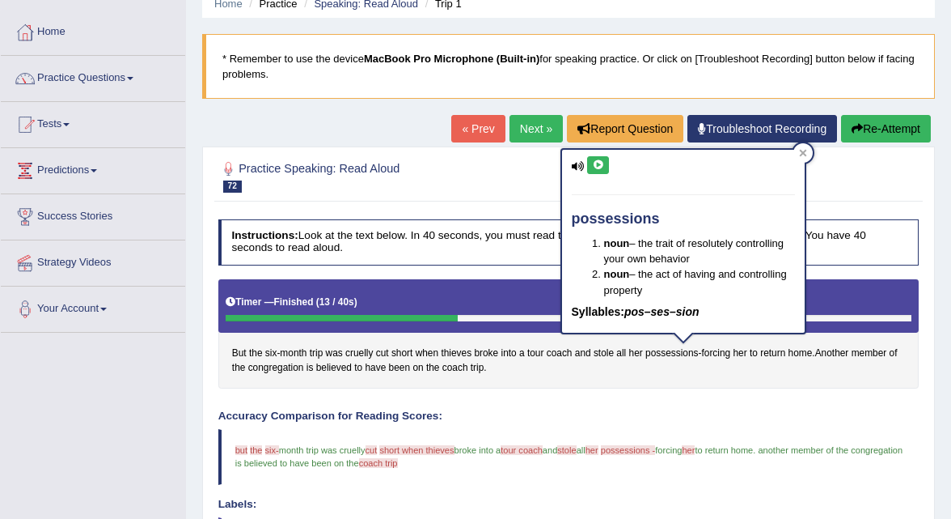
click at [599, 167] on icon at bounding box center [598, 165] width 12 height 10
click at [595, 167] on icon at bounding box center [598, 165] width 12 height 10
click at [107, 66] on link "Practice Questions" at bounding box center [93, 76] width 184 height 40
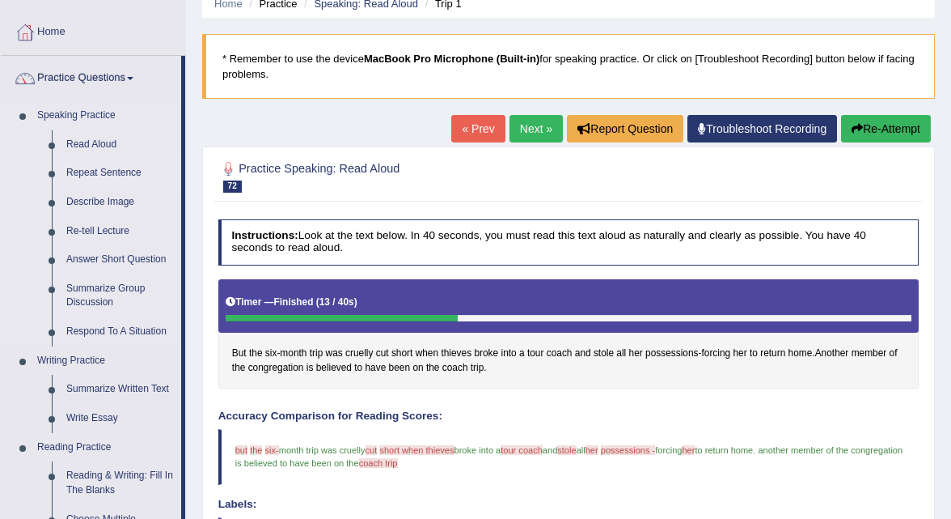
click at [113, 161] on link "Repeat Sentence" at bounding box center [120, 173] width 122 height 29
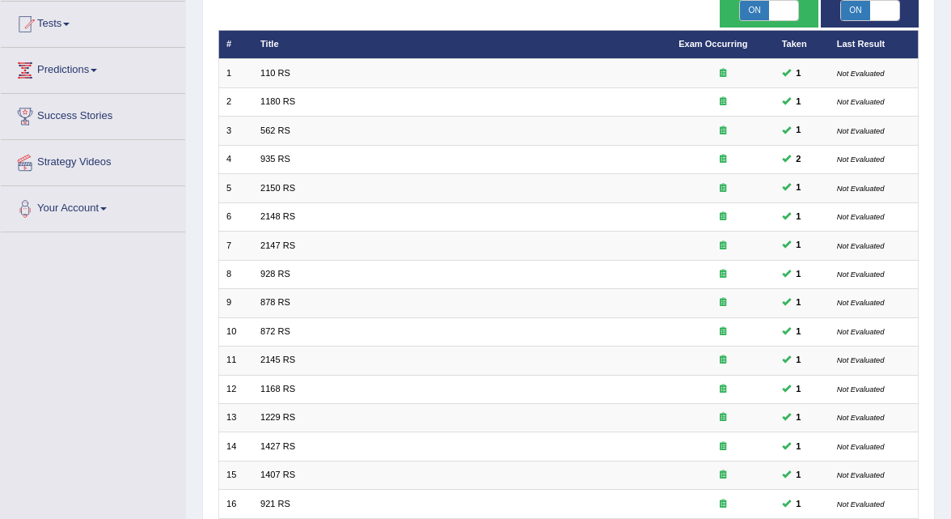
scroll to position [405, 0]
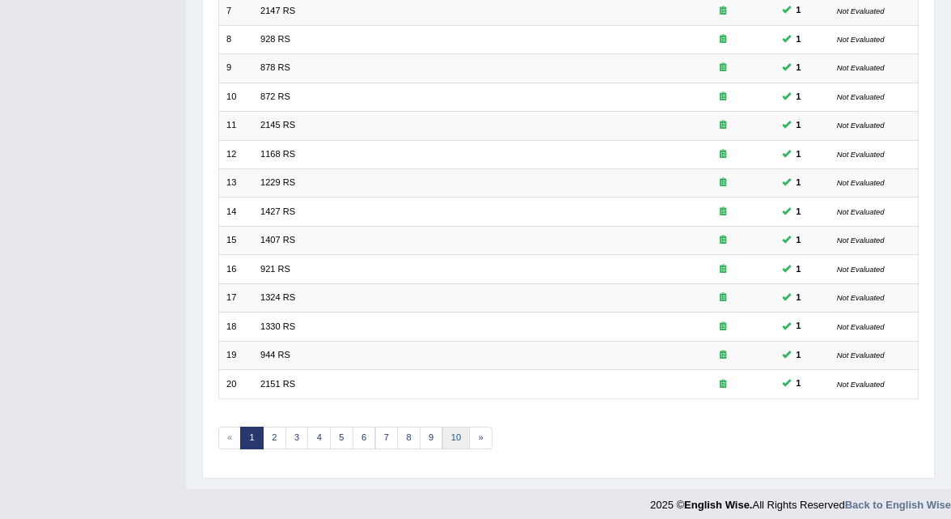
click at [451, 434] on link "10" at bounding box center [457, 437] width 28 height 23
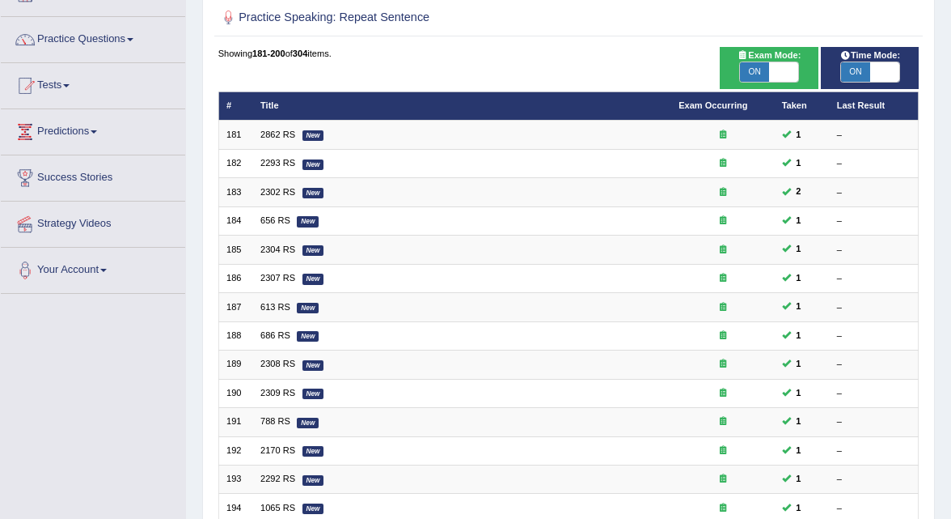
scroll to position [405, 0]
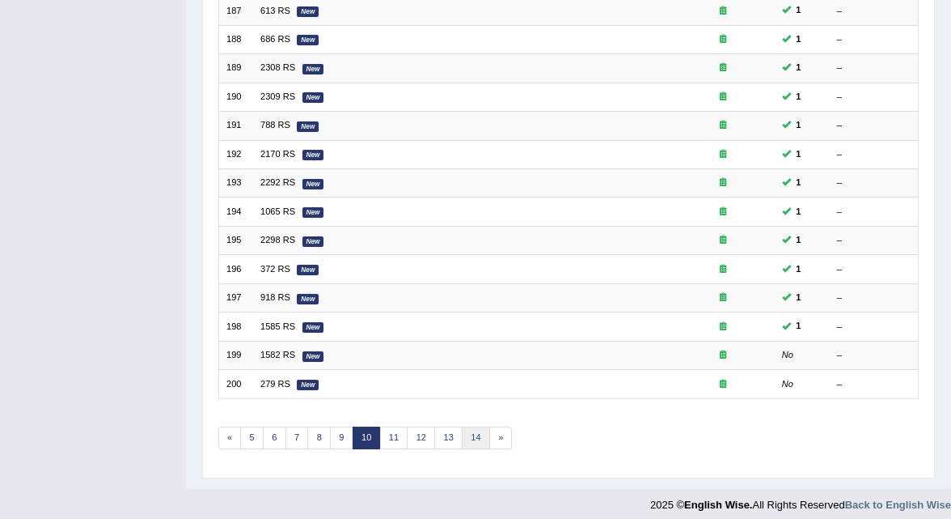
click at [462, 434] on link "14" at bounding box center [476, 437] width 28 height 23
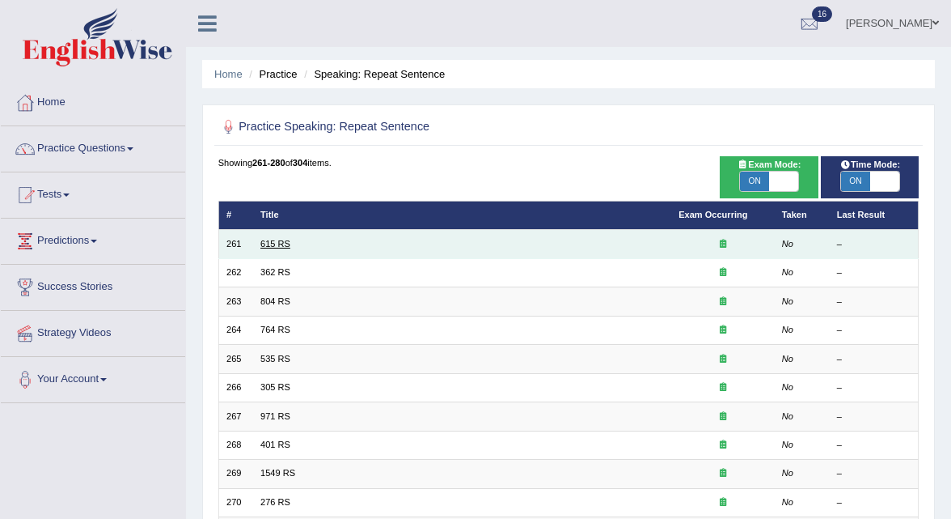
click at [267, 241] on link "615 RS" at bounding box center [276, 244] width 30 height 10
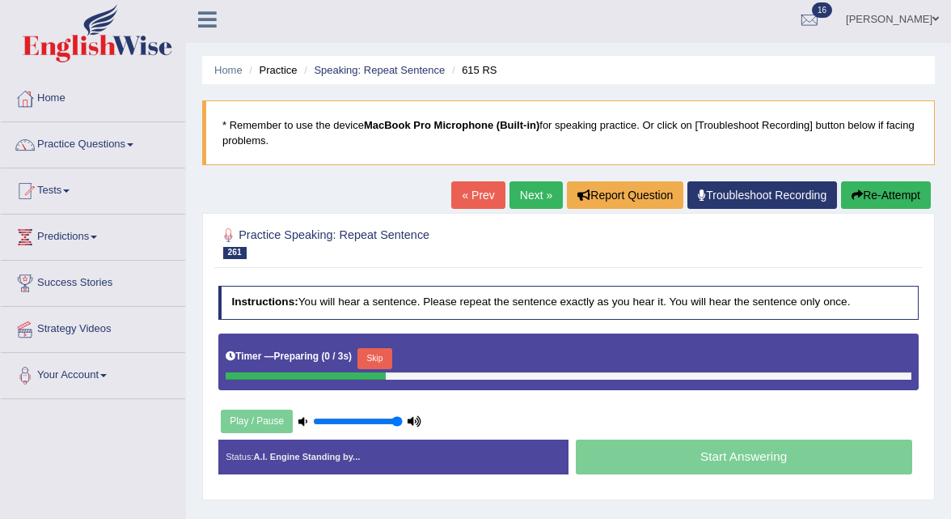
scroll to position [19, 0]
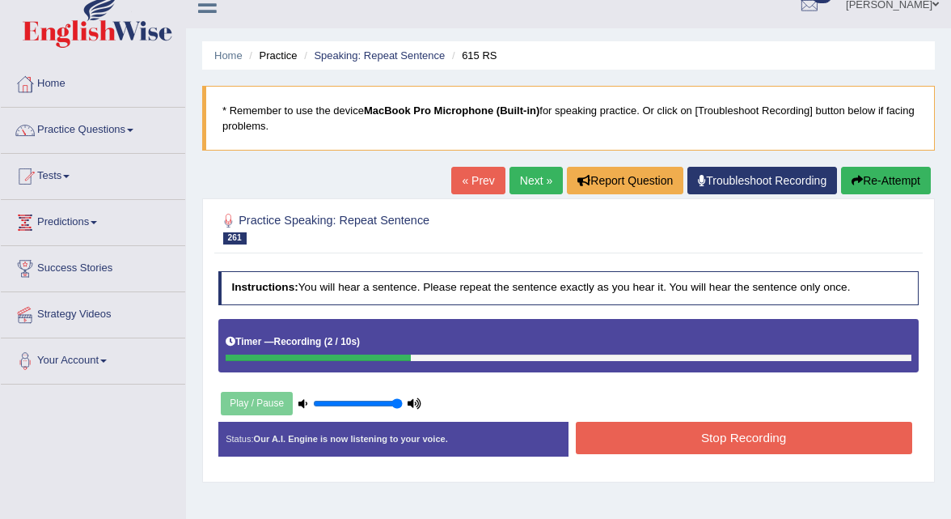
click at [523, 180] on link "Next »" at bounding box center [536, 181] width 53 height 28
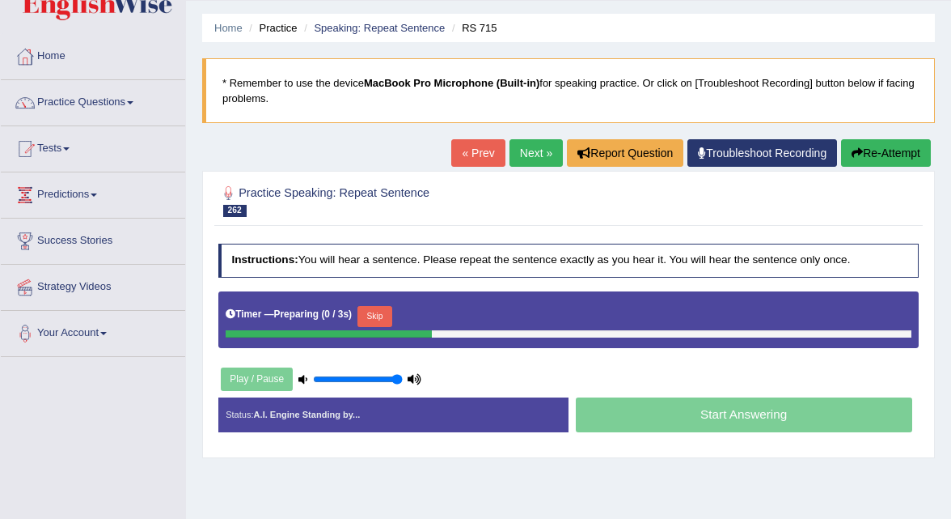
scroll to position [53, 0]
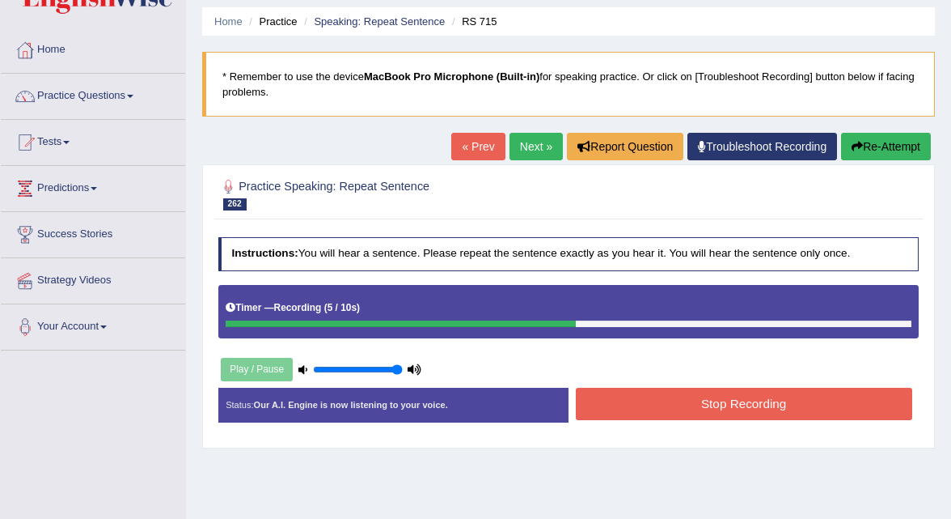
click at [645, 402] on button "Stop Recording" at bounding box center [744, 404] width 337 height 32
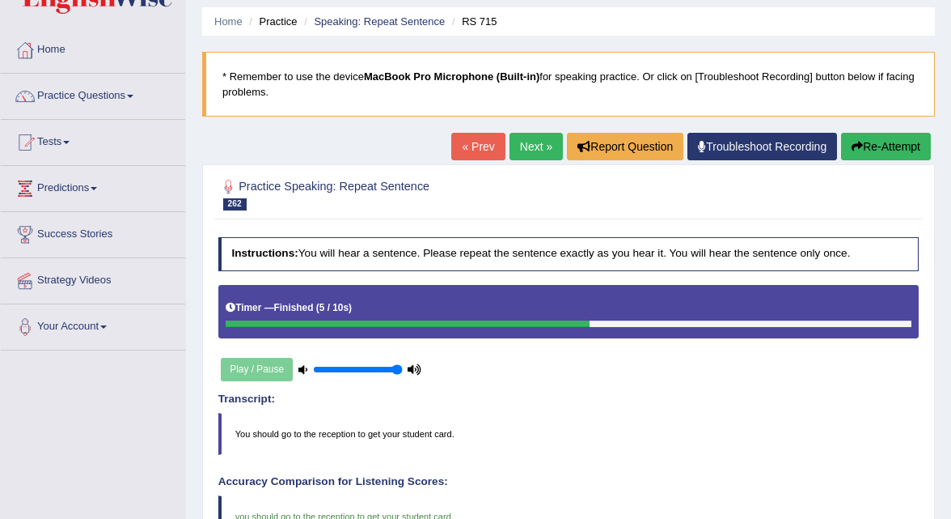
click at [527, 154] on link "Next »" at bounding box center [536, 147] width 53 height 28
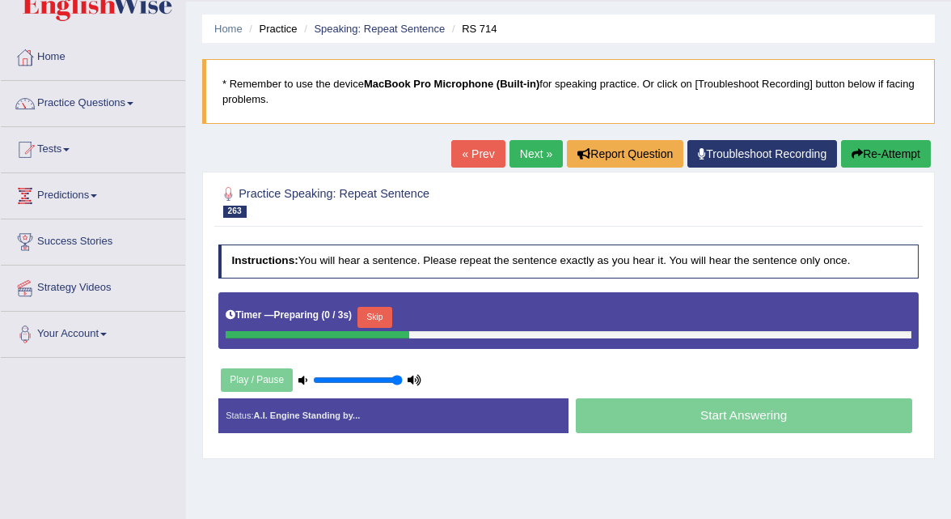
scroll to position [48, 0]
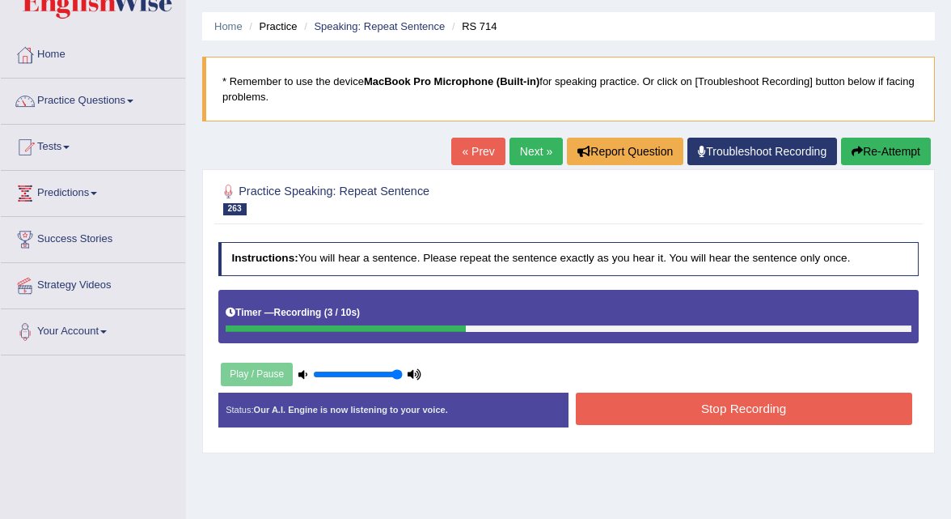
click at [620, 410] on button "Stop Recording" at bounding box center [744, 408] width 337 height 32
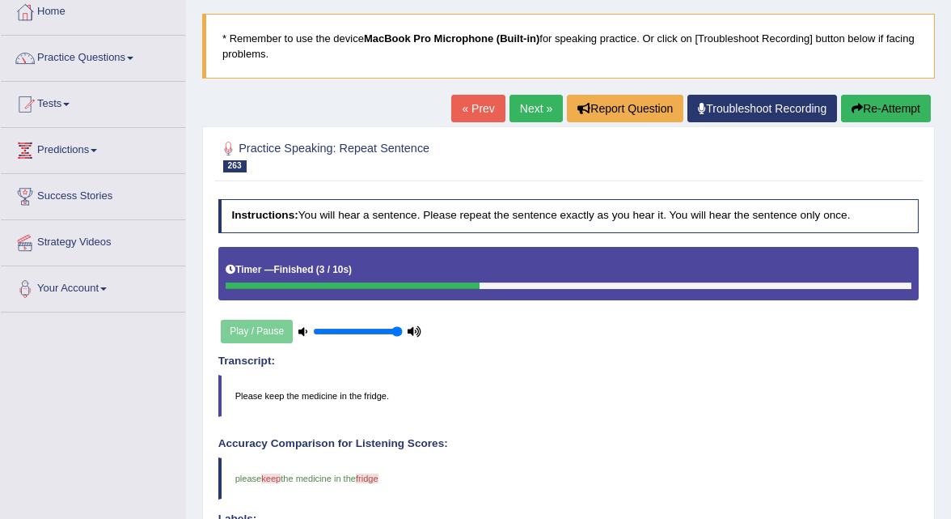
scroll to position [109, 0]
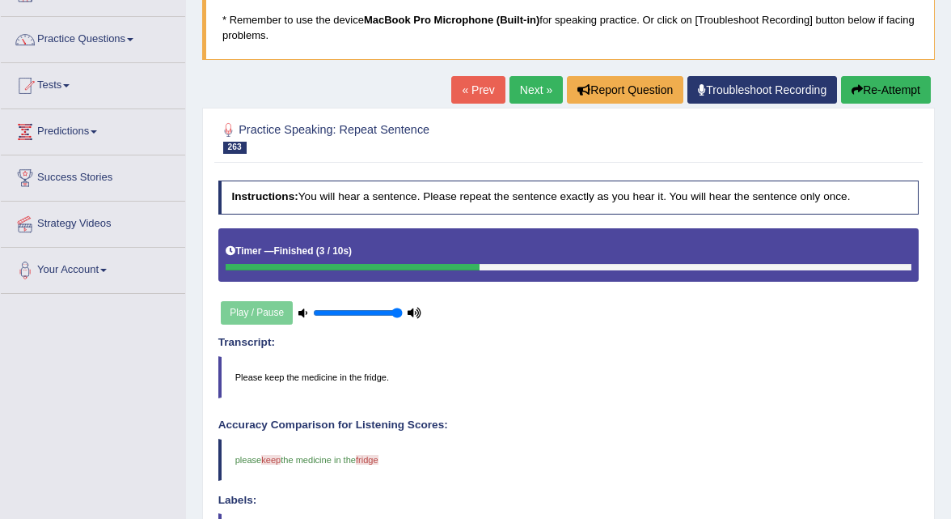
click at [533, 91] on link "Next »" at bounding box center [536, 90] width 53 height 28
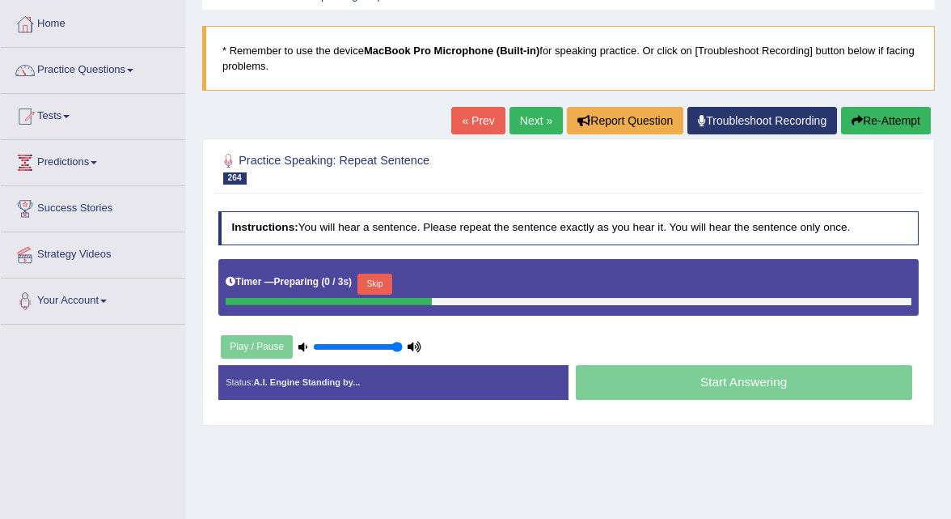
scroll to position [85, 0]
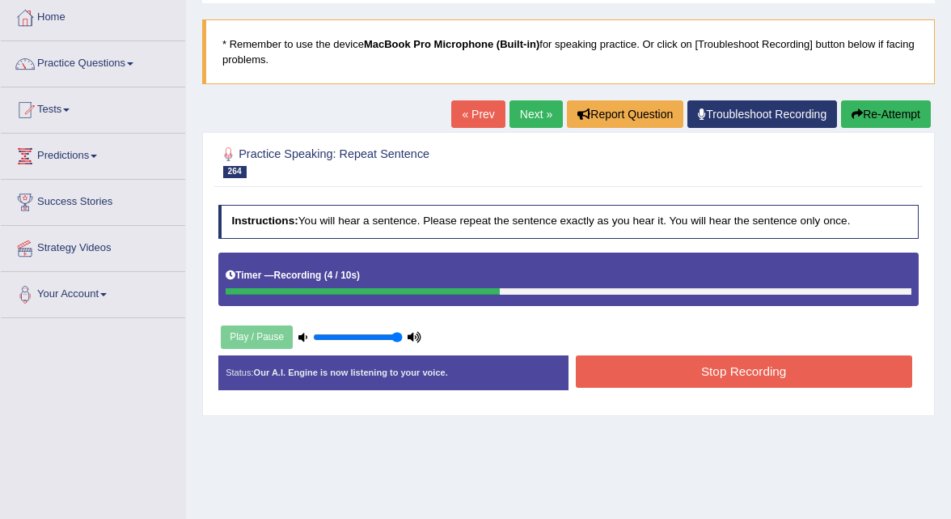
click at [623, 371] on button "Stop Recording" at bounding box center [744, 371] width 337 height 32
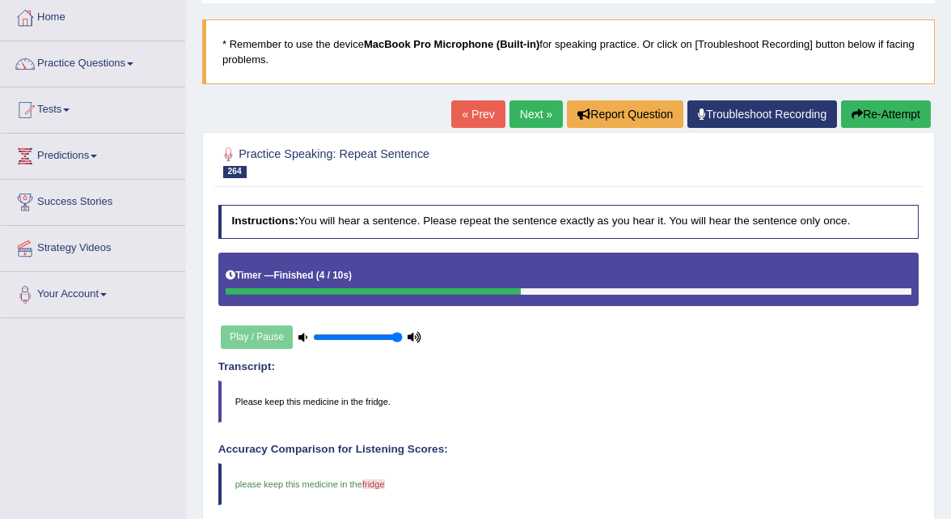
click at [530, 113] on link "Next »" at bounding box center [536, 114] width 53 height 28
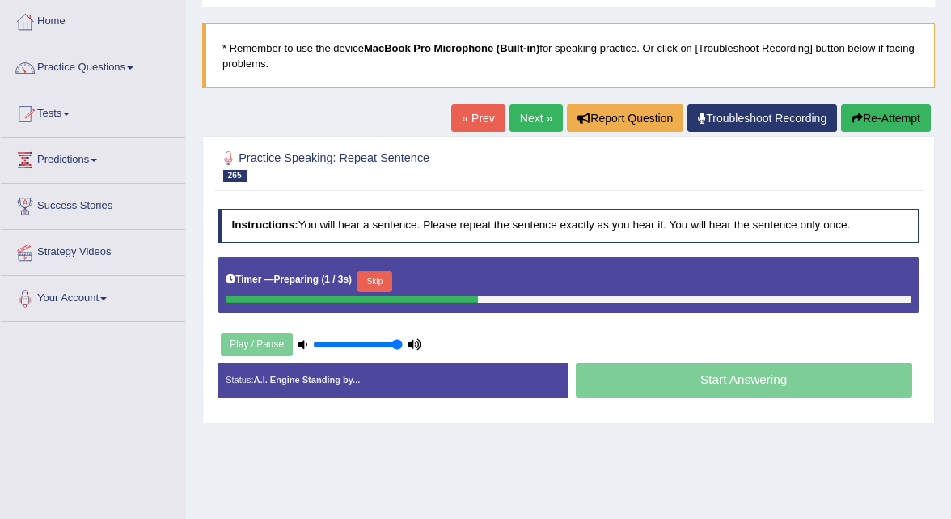
scroll to position [83, 0]
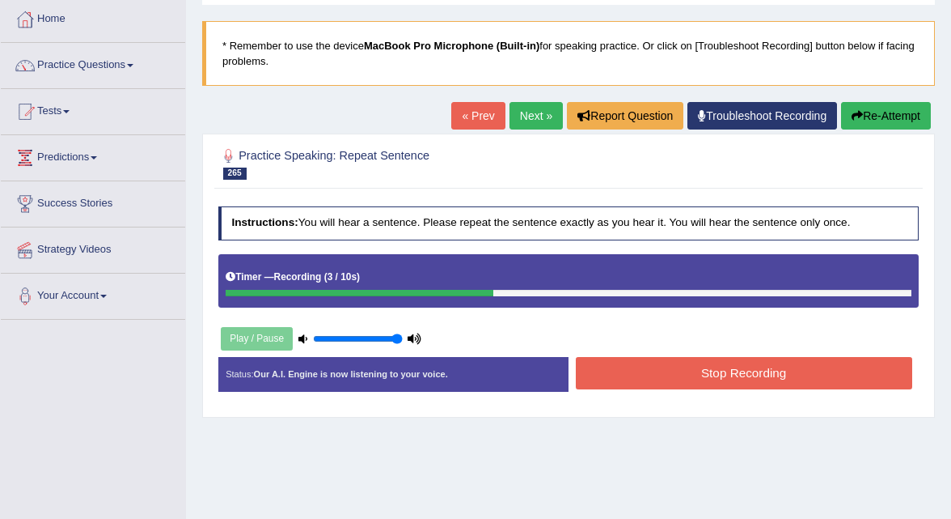
click at [674, 374] on button "Stop Recording" at bounding box center [744, 373] width 337 height 32
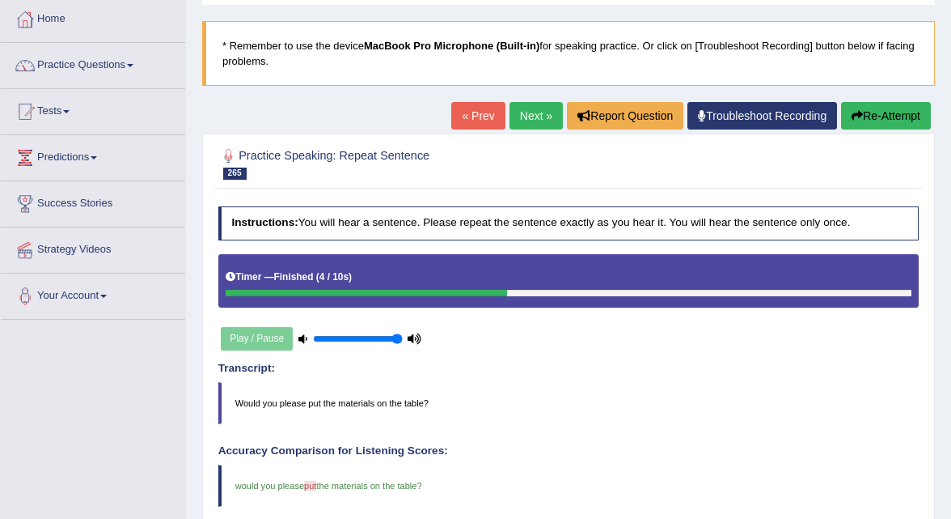
click at [536, 115] on link "Next »" at bounding box center [536, 116] width 53 height 28
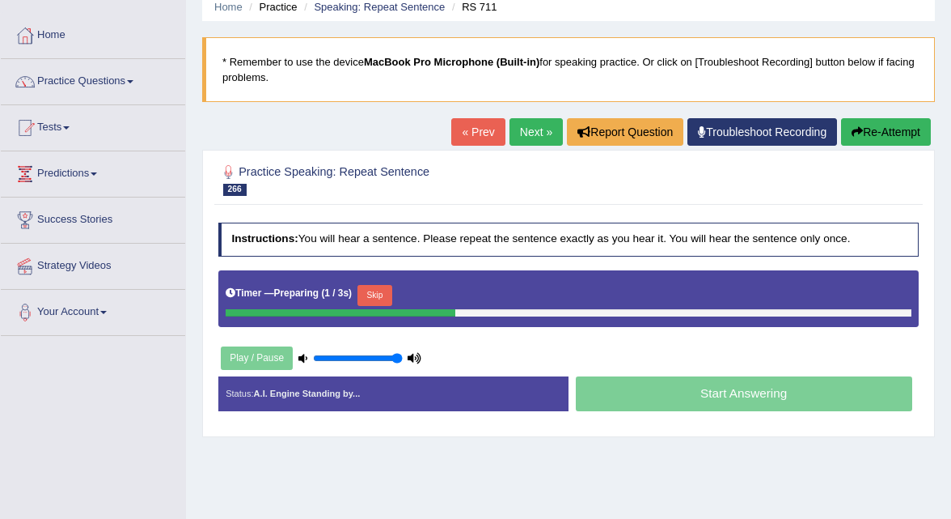
scroll to position [72, 0]
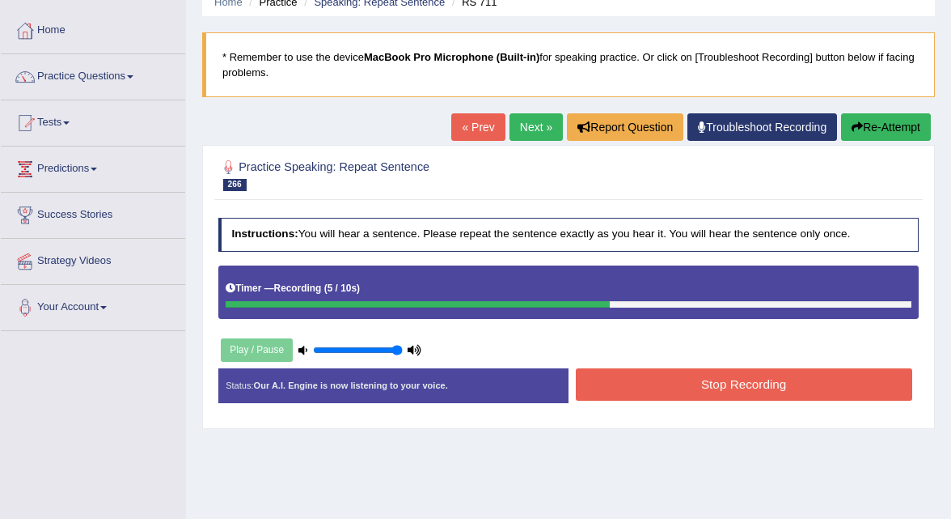
click at [644, 383] on button "Stop Recording" at bounding box center [744, 384] width 337 height 32
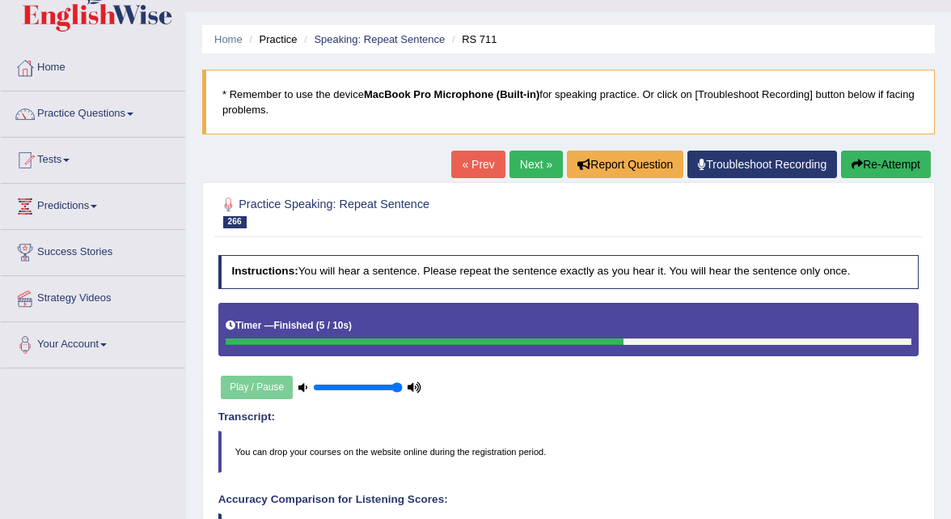
scroll to position [0, 0]
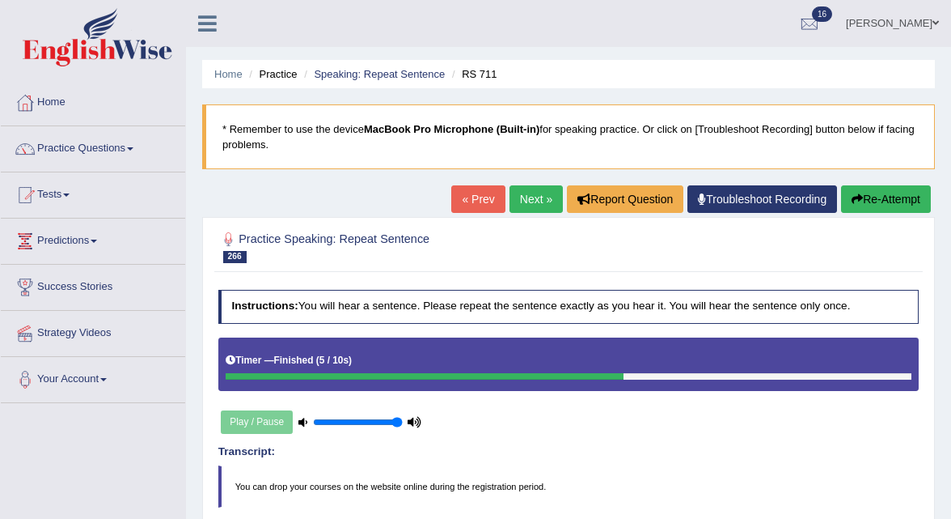
click at [527, 199] on link "Next »" at bounding box center [536, 199] width 53 height 28
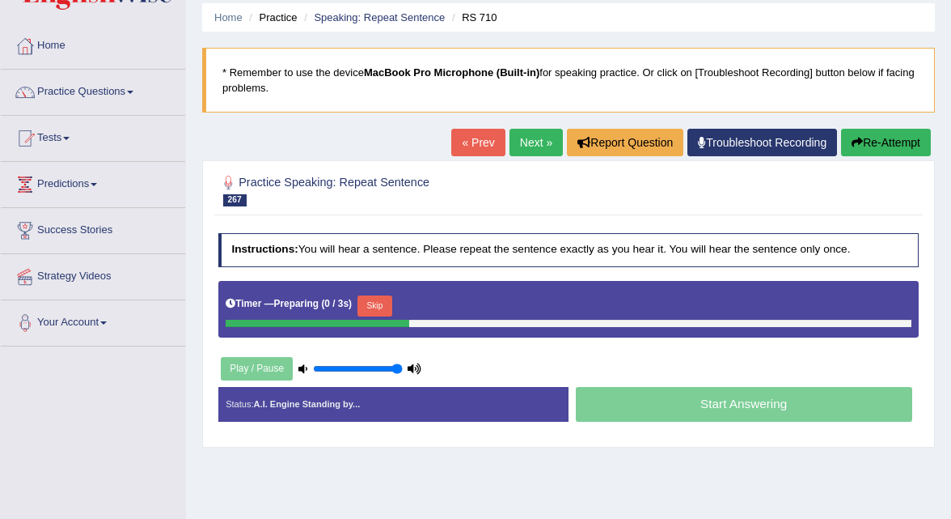
scroll to position [64, 0]
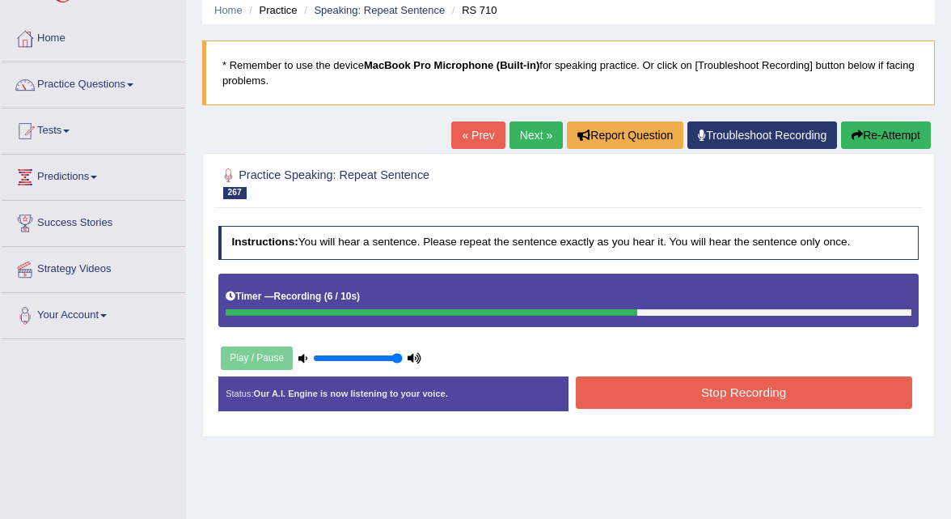
click at [622, 388] on button "Stop Recording" at bounding box center [744, 392] width 337 height 32
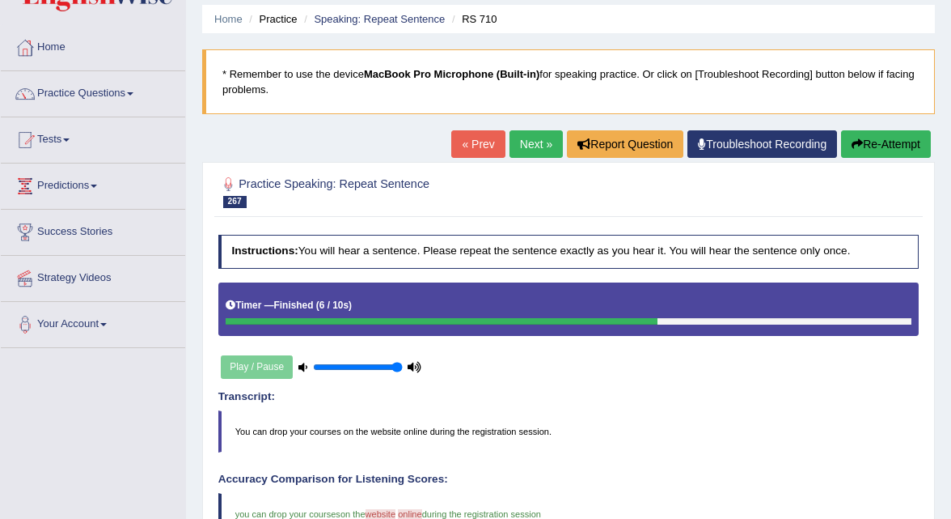
scroll to position [0, 0]
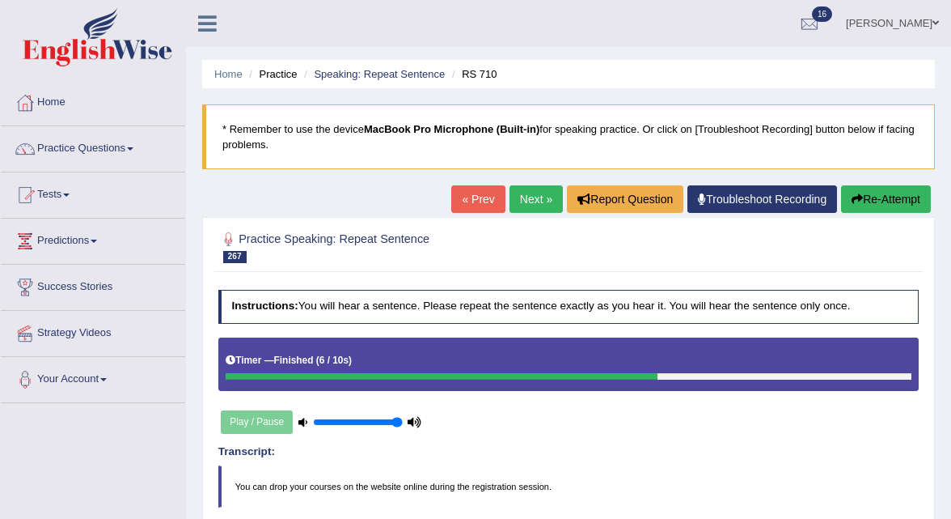
click at [532, 195] on link "Next »" at bounding box center [536, 199] width 53 height 28
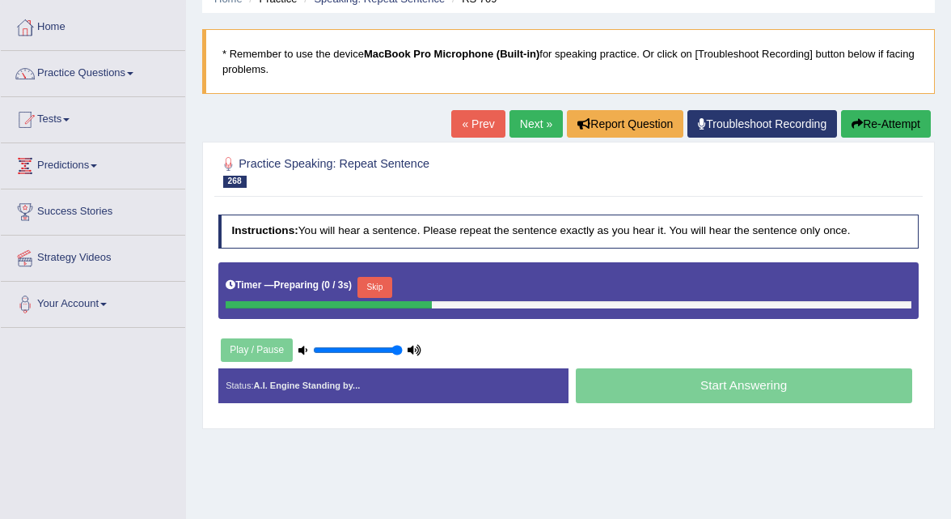
scroll to position [76, 0]
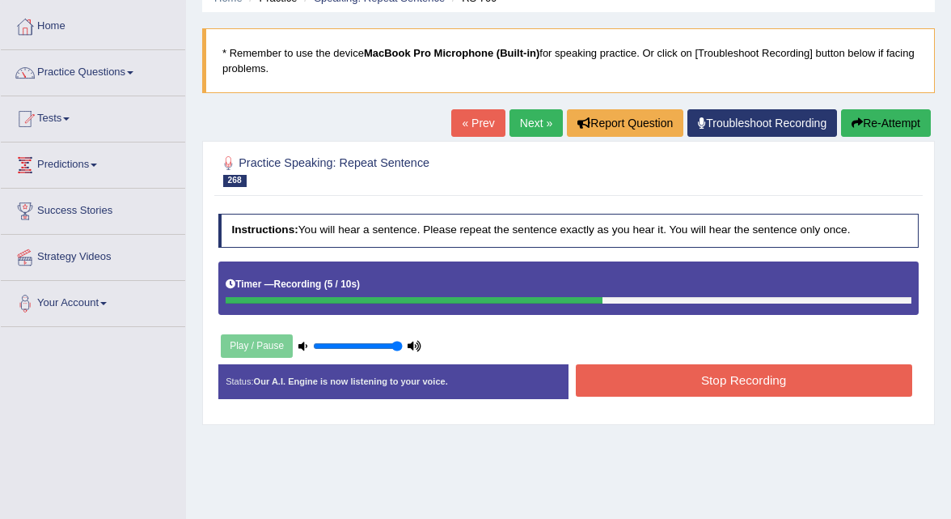
click at [645, 382] on button "Stop Recording" at bounding box center [744, 380] width 337 height 32
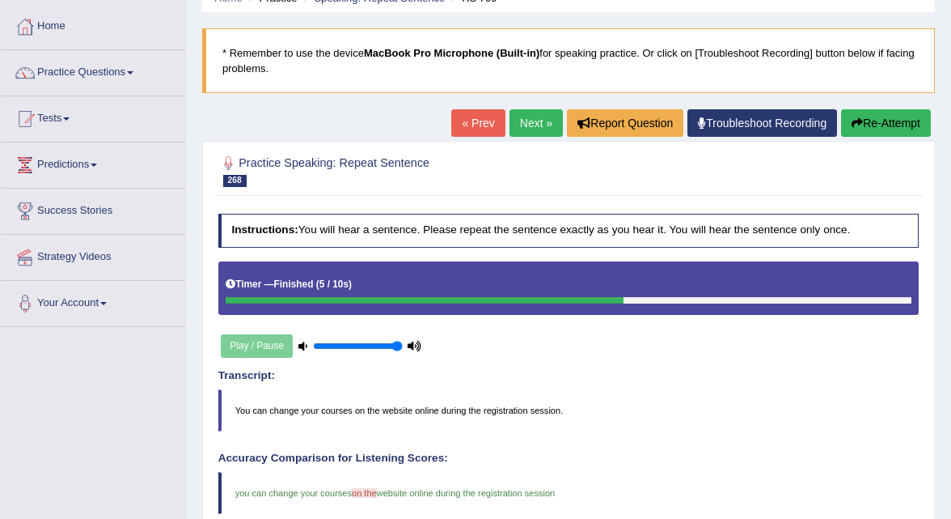
click at [525, 125] on link "Next »" at bounding box center [536, 123] width 53 height 28
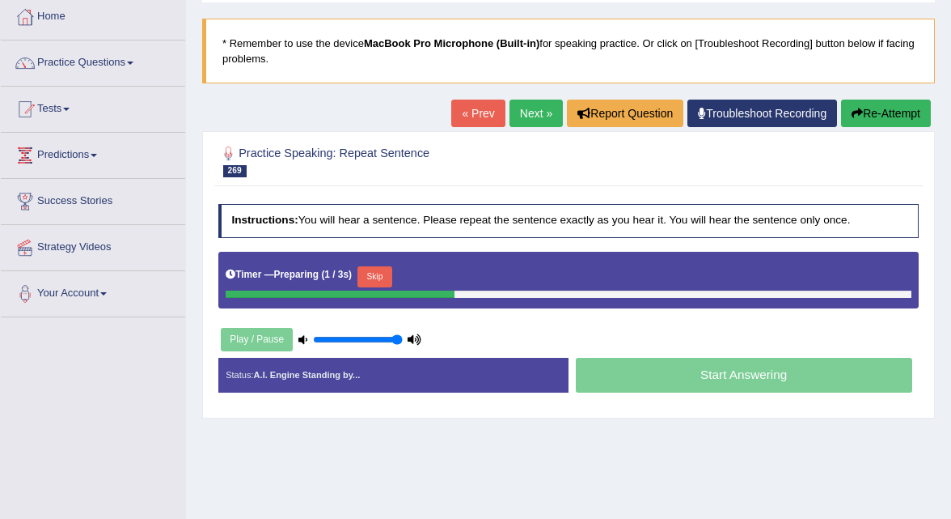
scroll to position [87, 0]
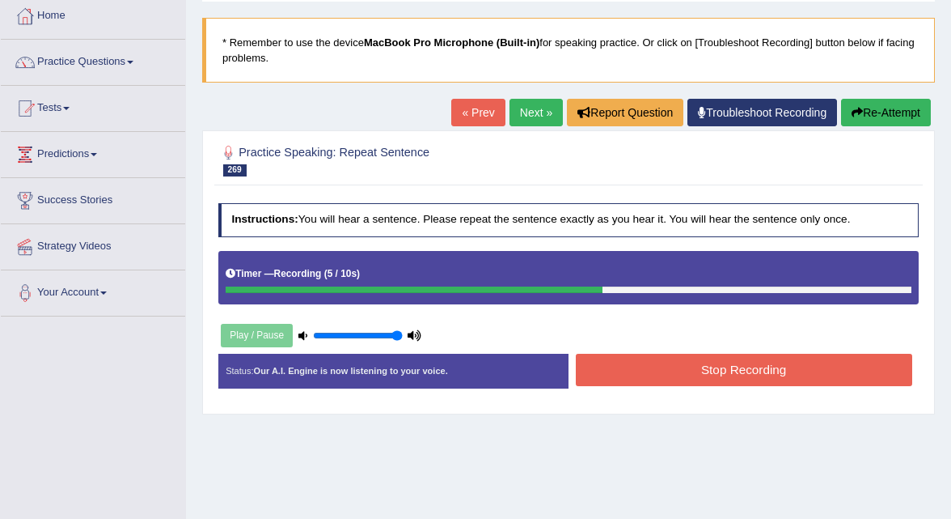
click at [609, 374] on button "Stop Recording" at bounding box center [744, 370] width 337 height 32
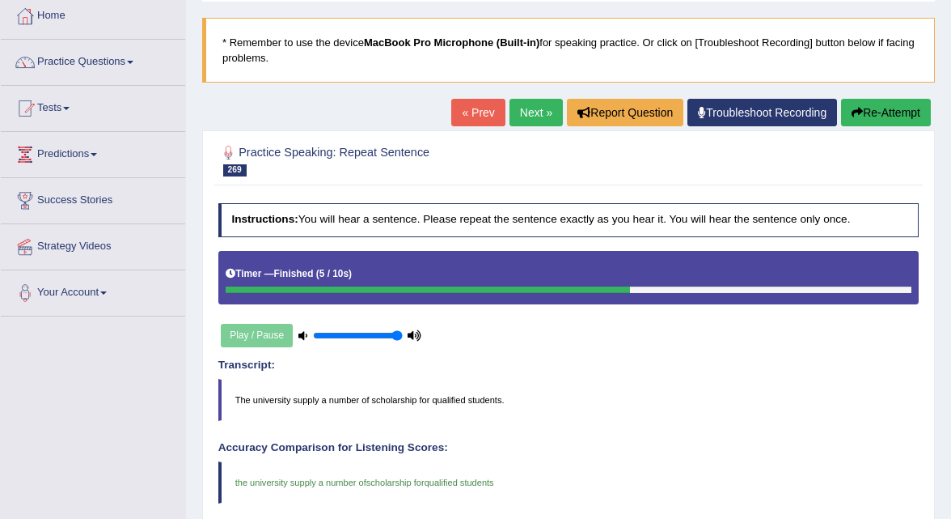
click at [531, 117] on link "Next »" at bounding box center [536, 113] width 53 height 28
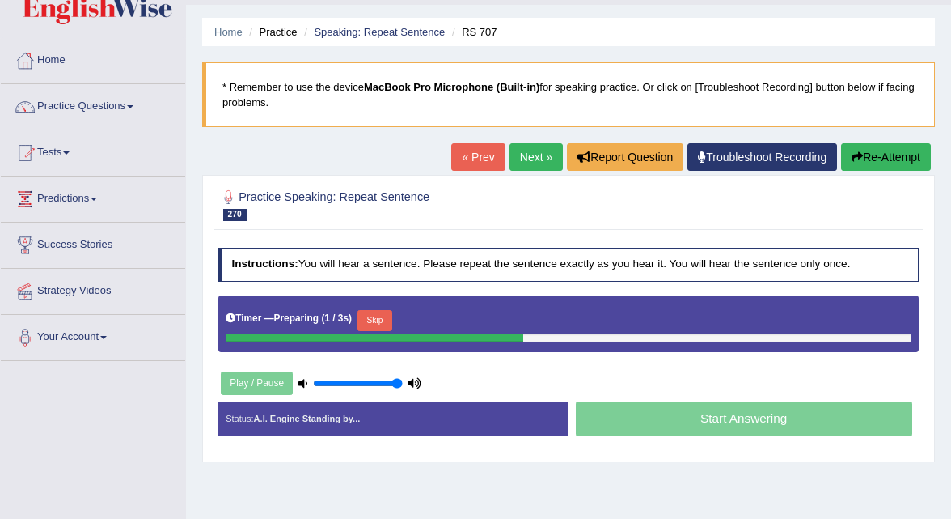
scroll to position [69, 0]
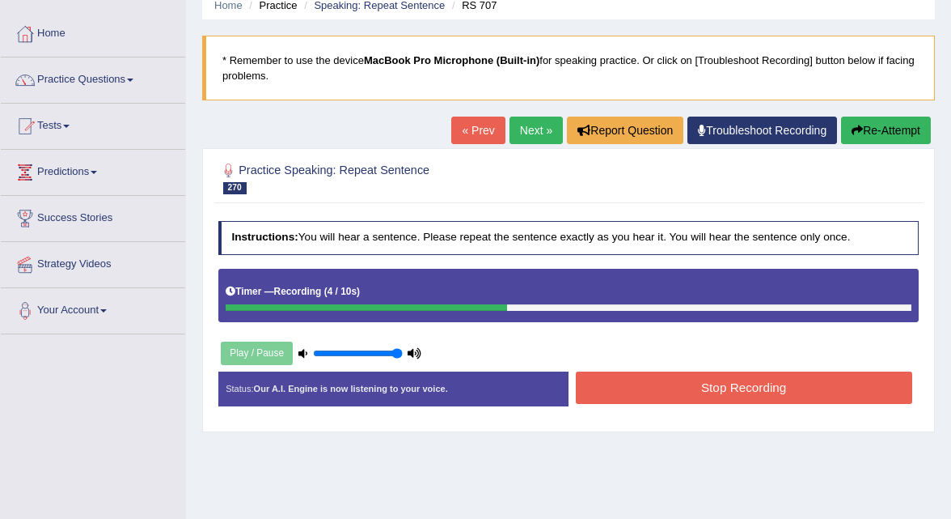
click at [631, 380] on button "Stop Recording" at bounding box center [744, 387] width 337 height 32
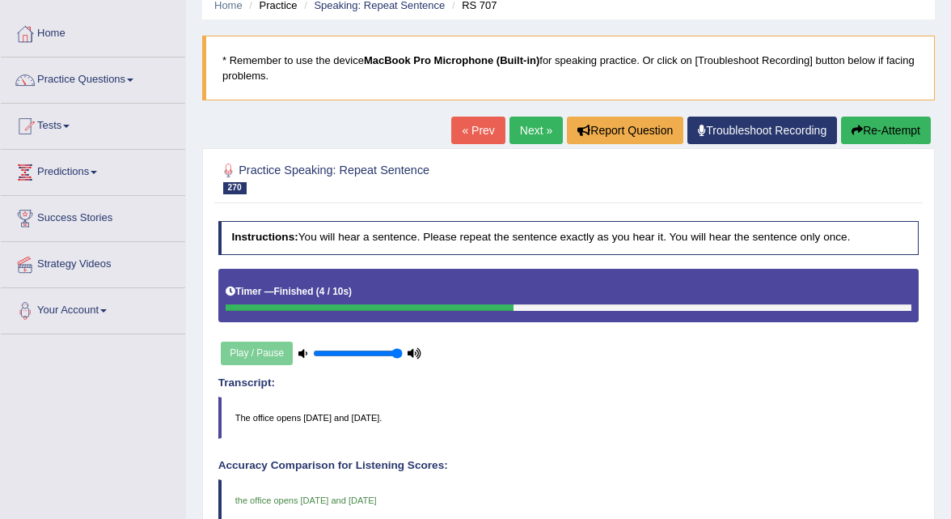
click at [533, 135] on link "Next »" at bounding box center [536, 131] width 53 height 28
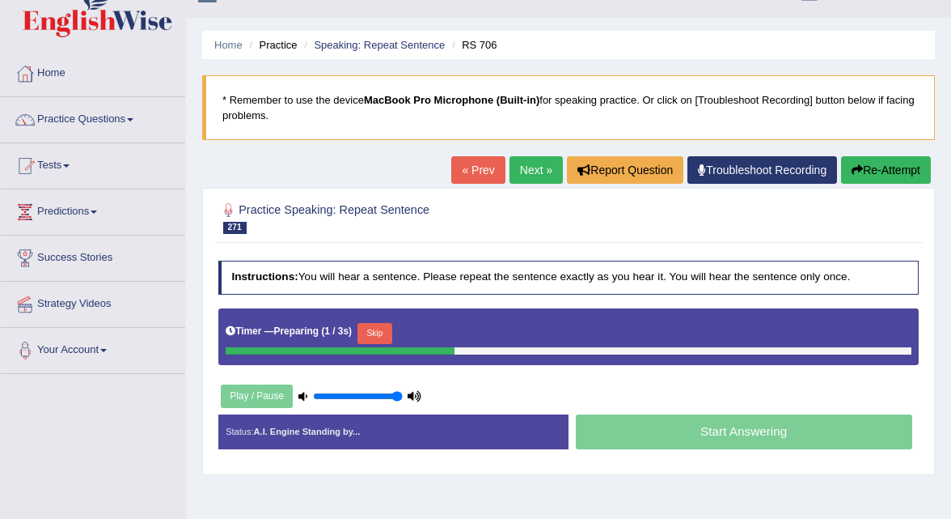
scroll to position [31, 0]
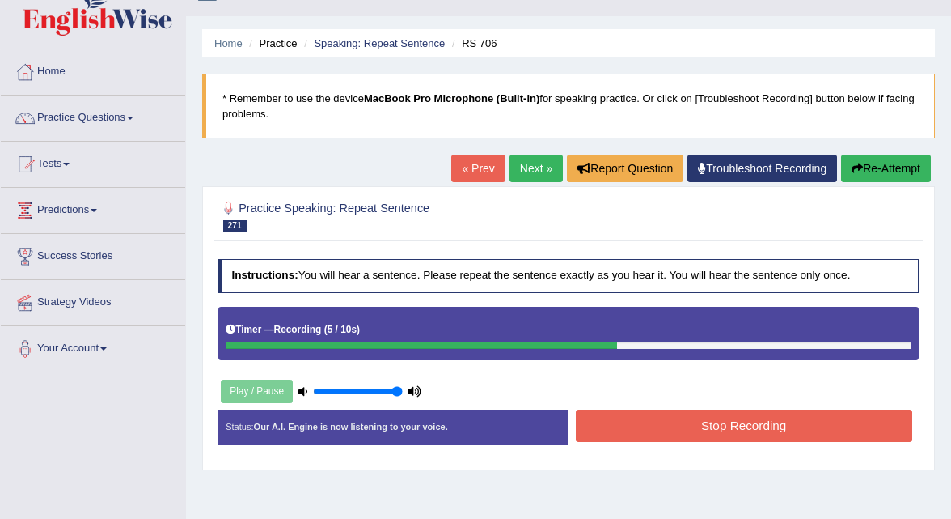
click at [642, 422] on button "Stop Recording" at bounding box center [744, 425] width 337 height 32
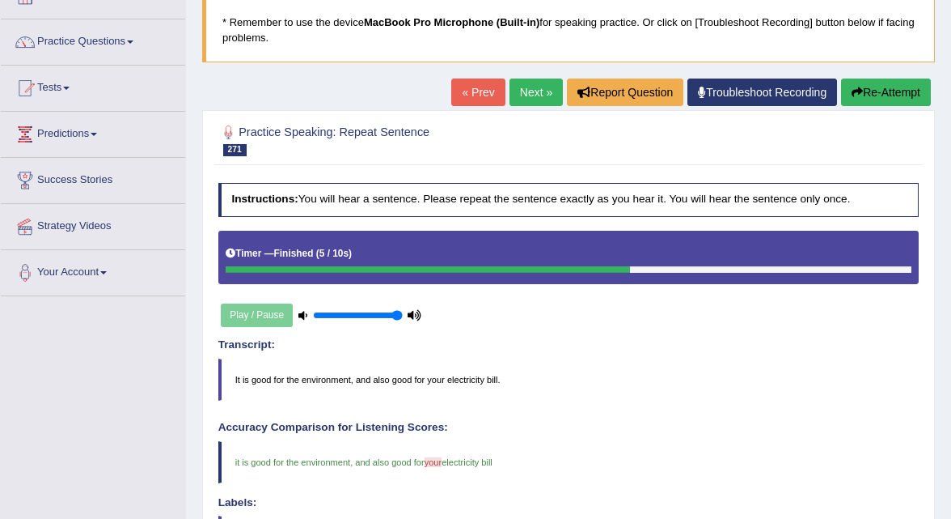
scroll to position [112, 0]
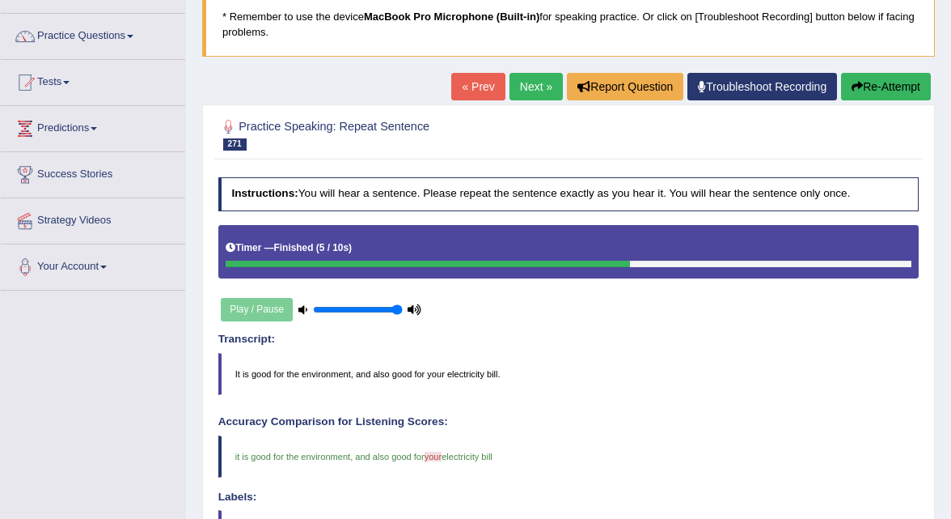
click at [543, 80] on link "Next »" at bounding box center [536, 87] width 53 height 28
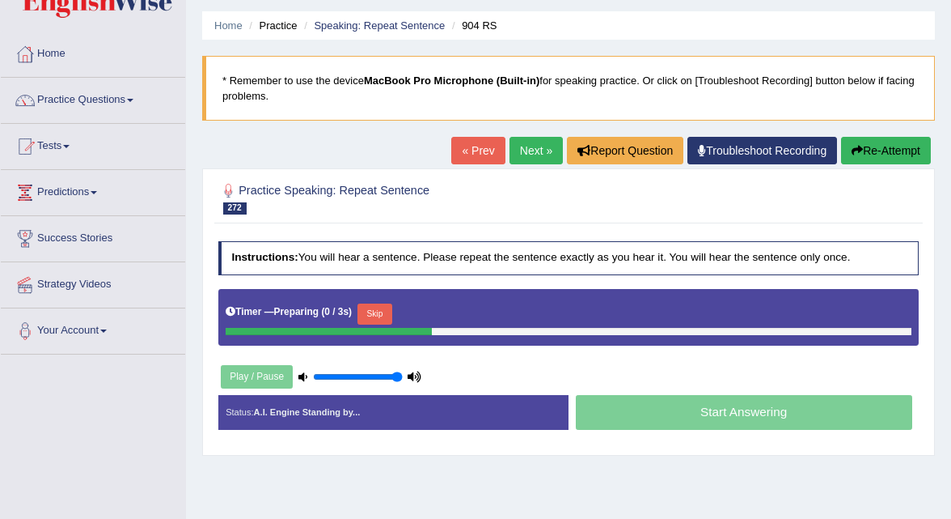
scroll to position [66, 0]
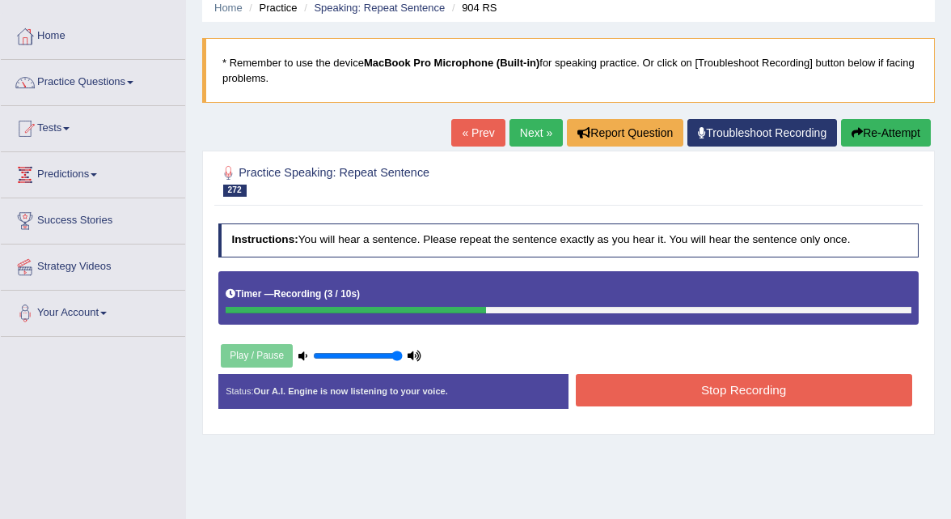
click at [635, 392] on button "Stop Recording" at bounding box center [744, 390] width 337 height 32
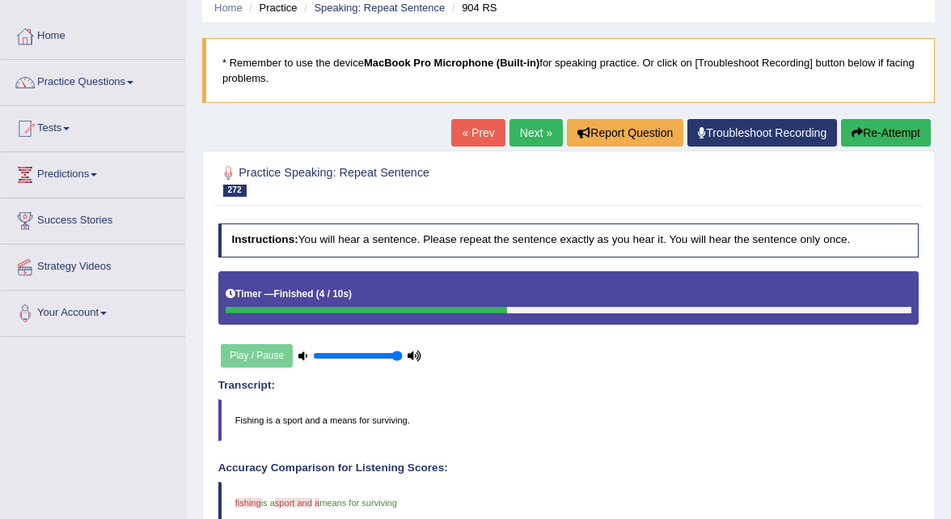
click at [535, 132] on link "Next »" at bounding box center [536, 133] width 53 height 28
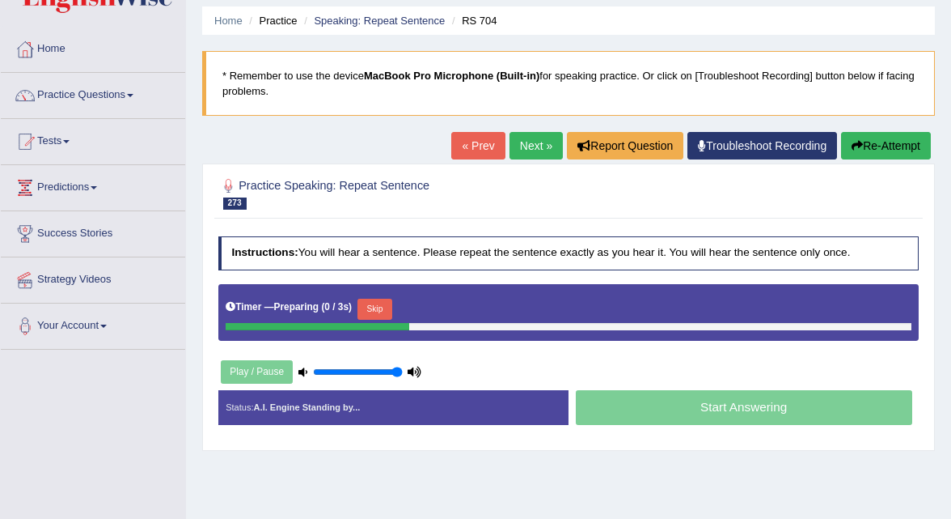
scroll to position [62, 0]
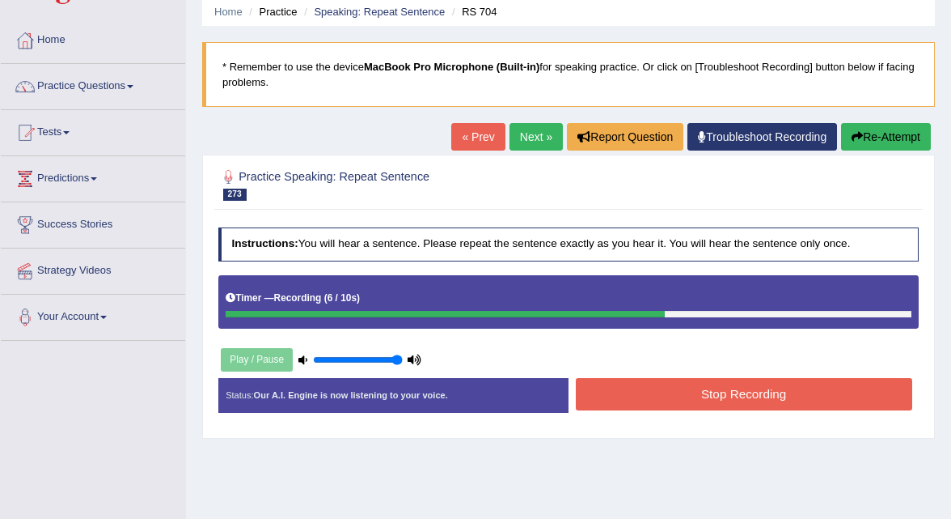
click at [607, 385] on button "Stop Recording" at bounding box center [744, 394] width 337 height 32
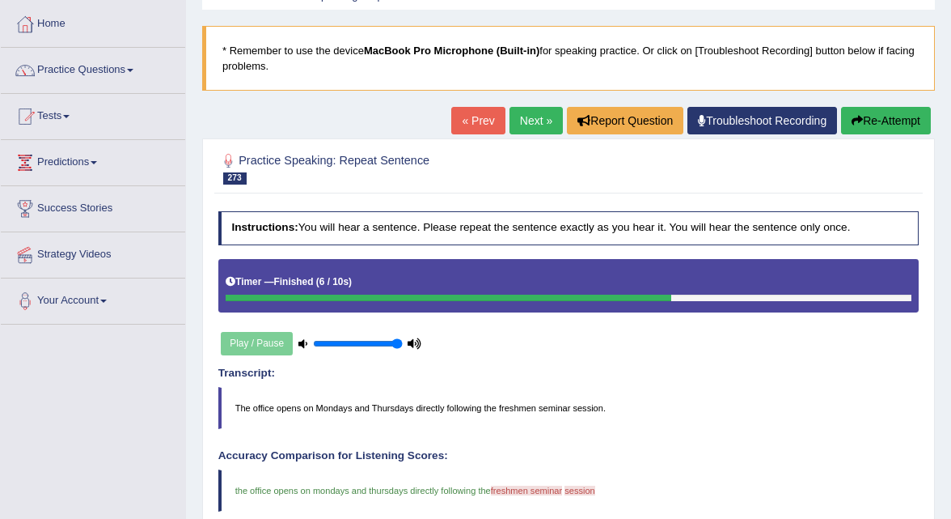
scroll to position [0, 0]
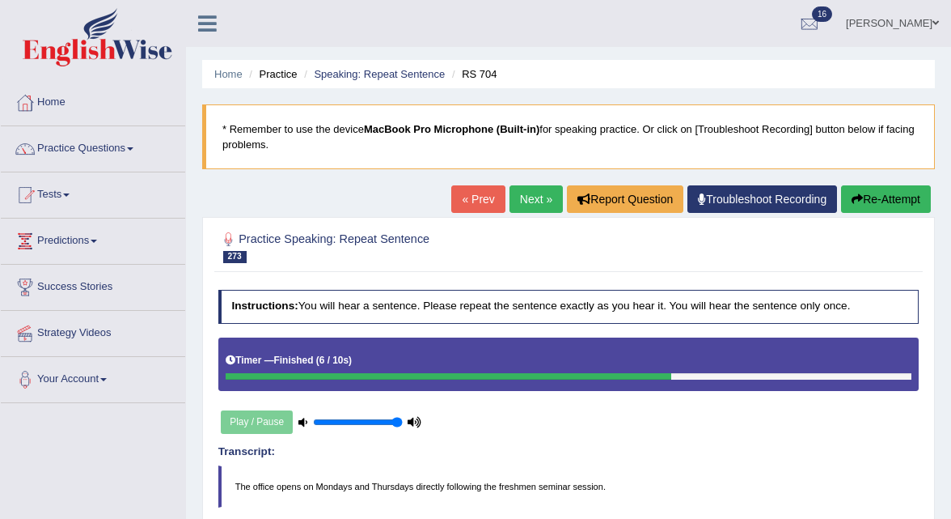
click at [538, 207] on link "Next »" at bounding box center [536, 199] width 53 height 28
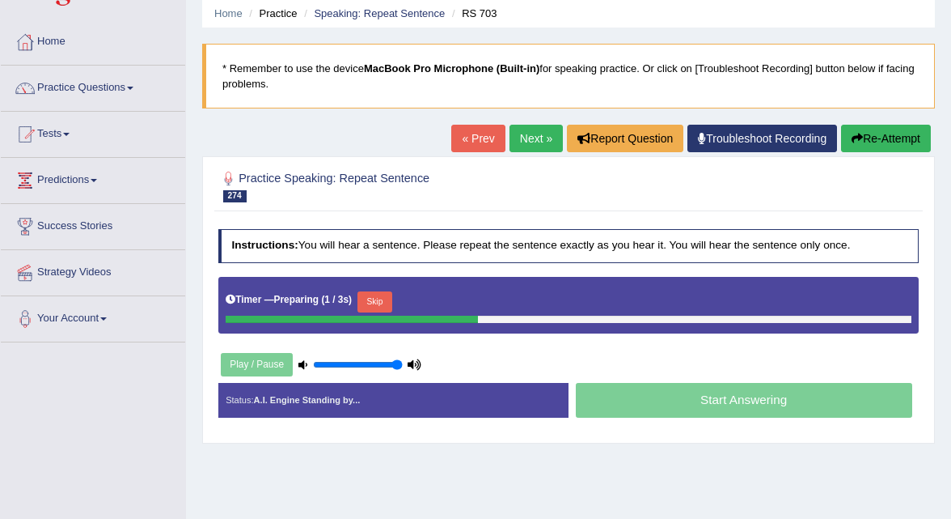
scroll to position [61, 0]
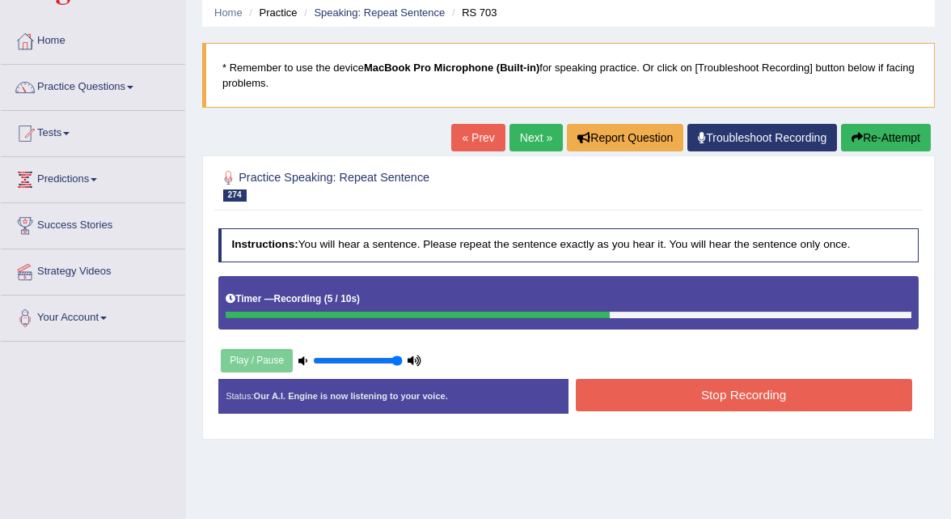
click at [599, 392] on button "Stop Recording" at bounding box center [744, 395] width 337 height 32
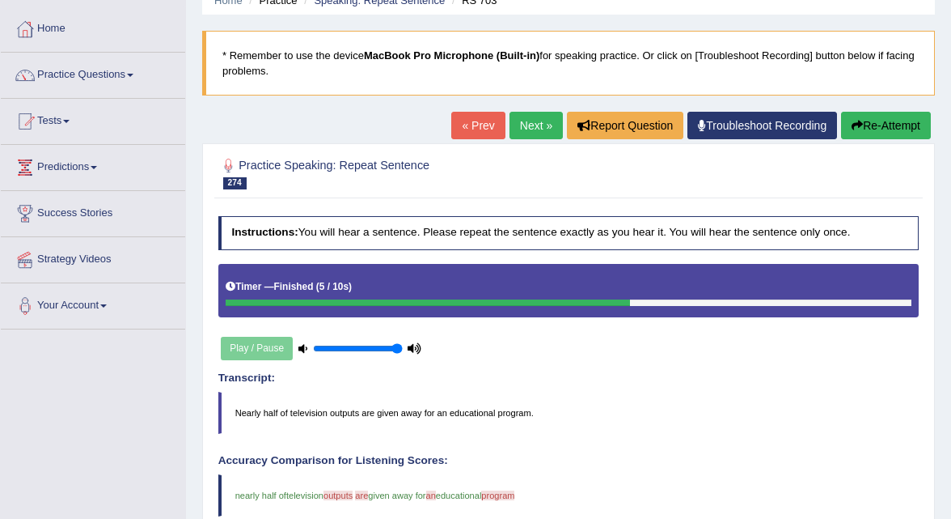
scroll to position [0, 0]
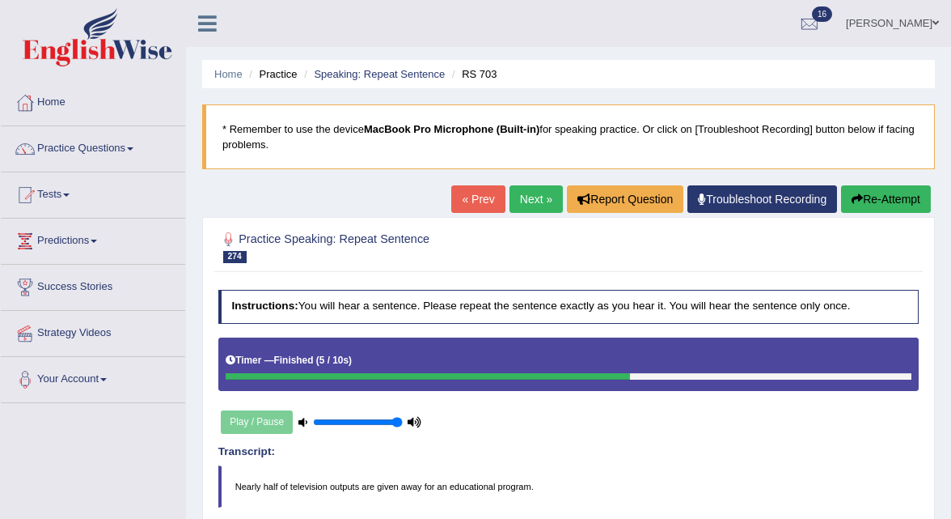
click at [517, 214] on div "« Prev Next » Report Question Troubleshoot Recording Re-Attempt" at bounding box center [693, 201] width 484 height 32
click at [522, 205] on link "Next »" at bounding box center [536, 199] width 53 height 28
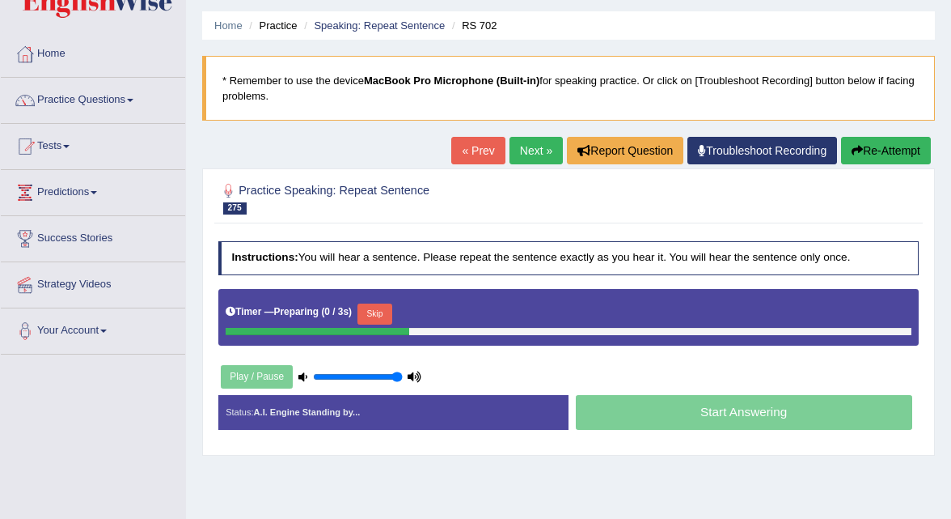
scroll to position [61, 0]
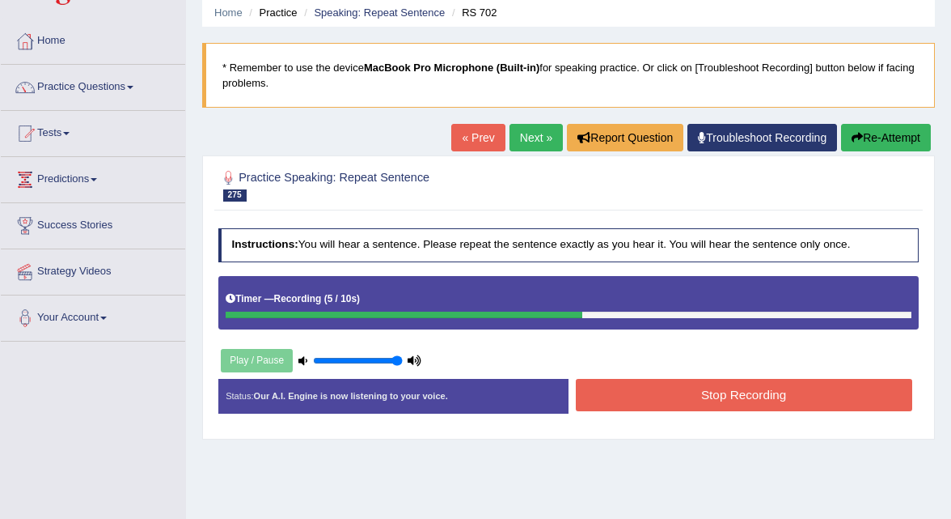
click at [618, 400] on button "Stop Recording" at bounding box center [744, 395] width 337 height 32
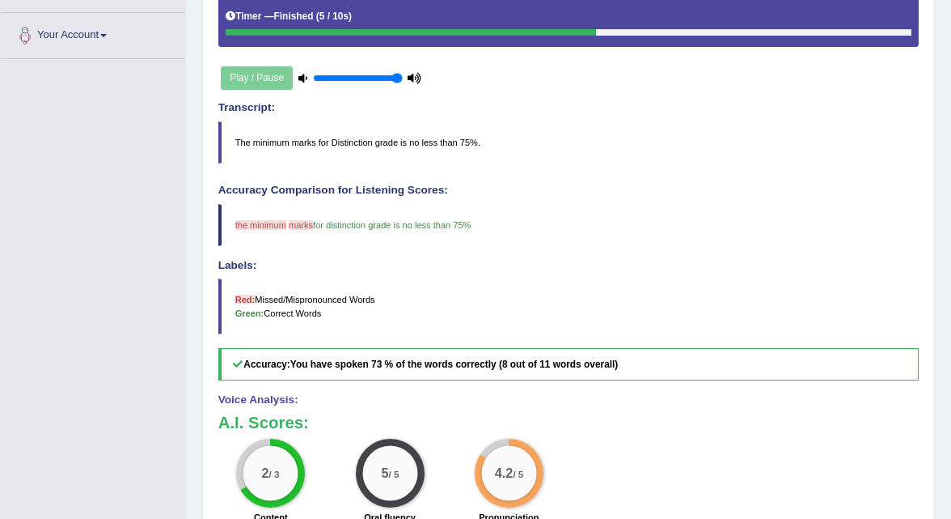
scroll to position [0, 0]
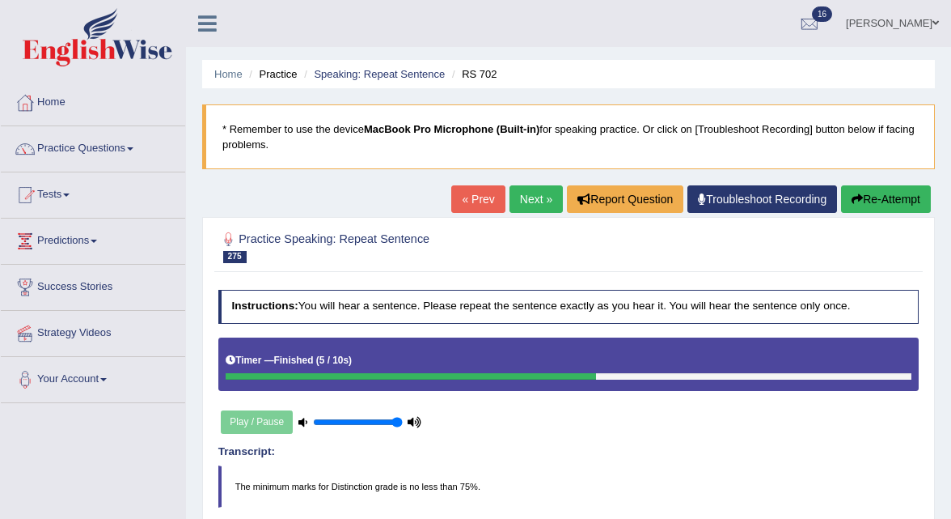
click at [531, 205] on link "Next »" at bounding box center [536, 199] width 53 height 28
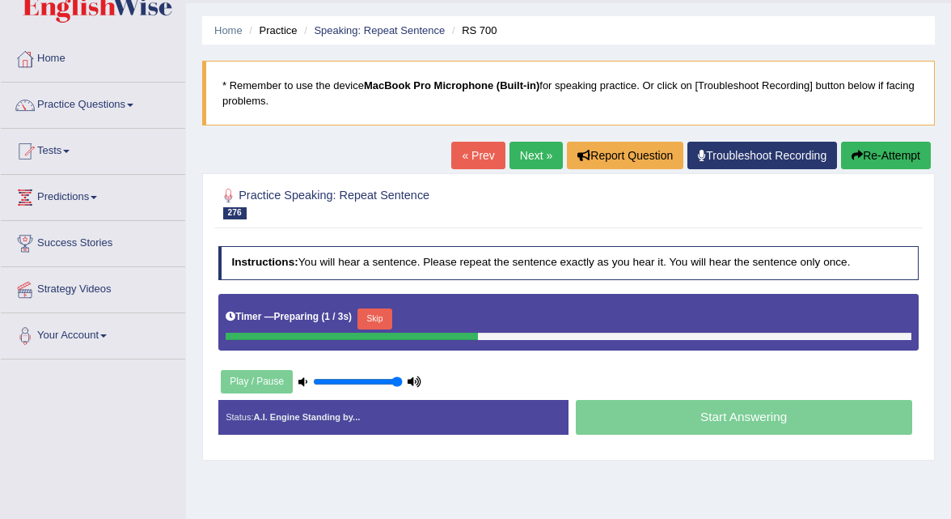
scroll to position [45, 0]
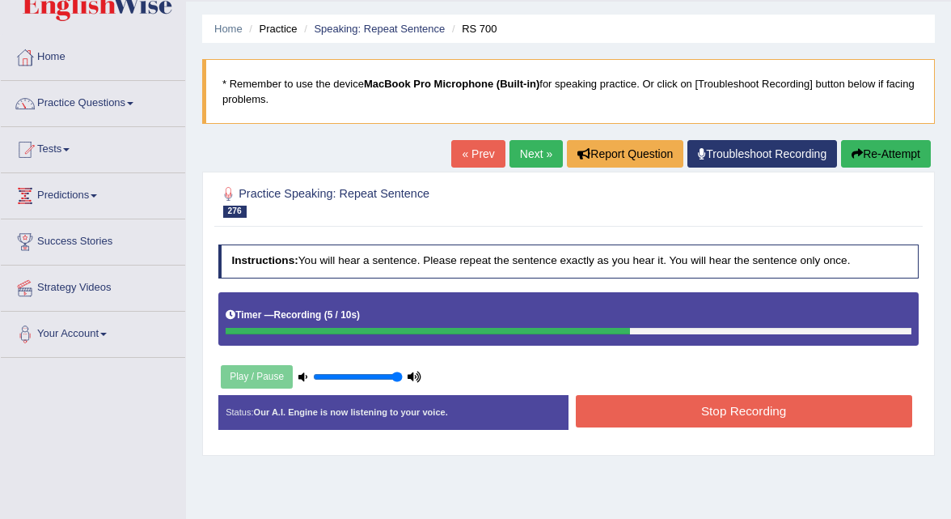
click at [644, 413] on button "Stop Recording" at bounding box center [744, 411] width 337 height 32
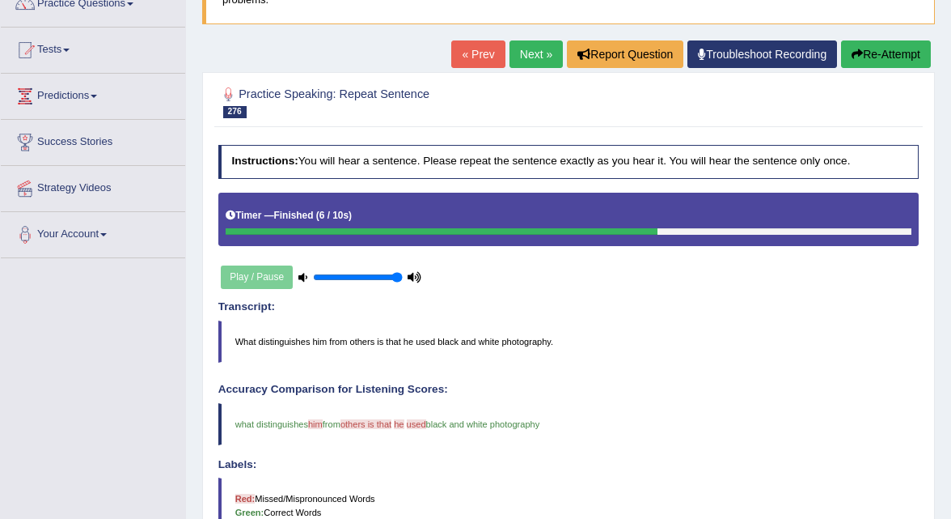
scroll to position [149, 0]
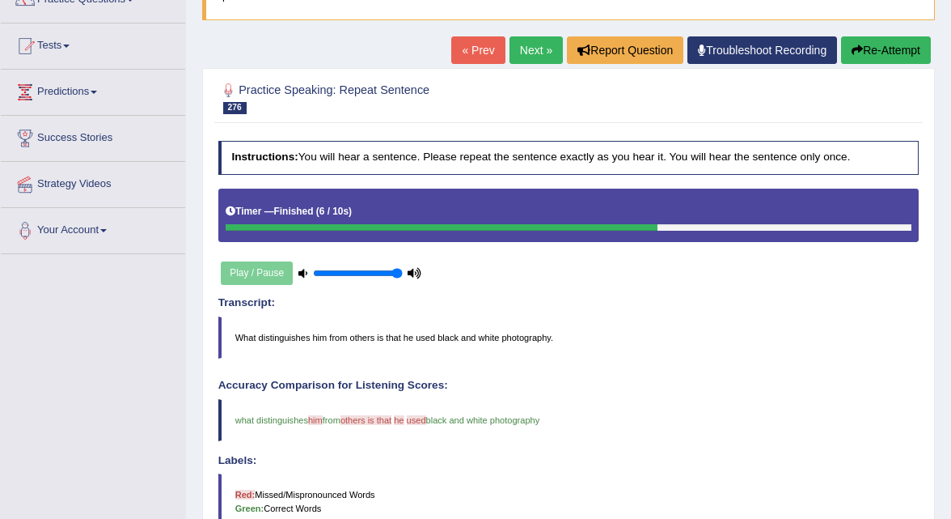
click at [872, 54] on button "Re-Attempt" at bounding box center [886, 50] width 90 height 28
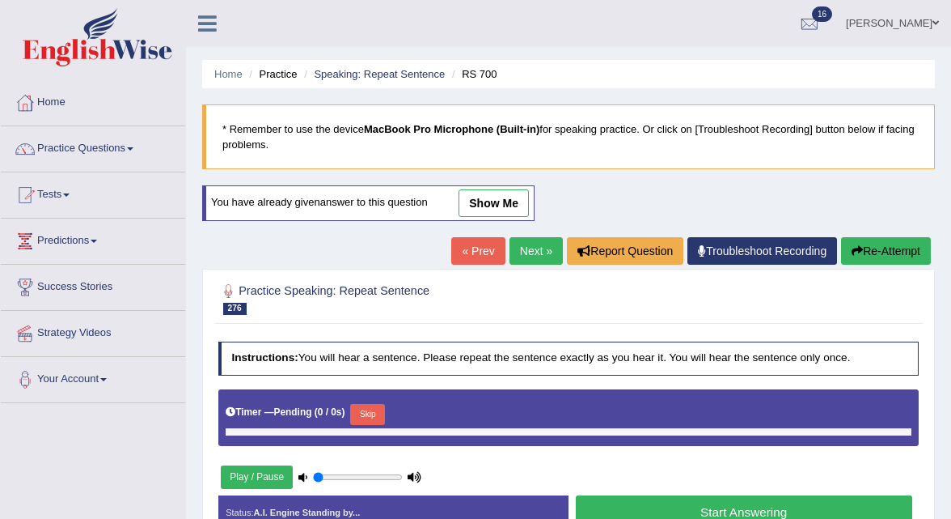
type input "1"
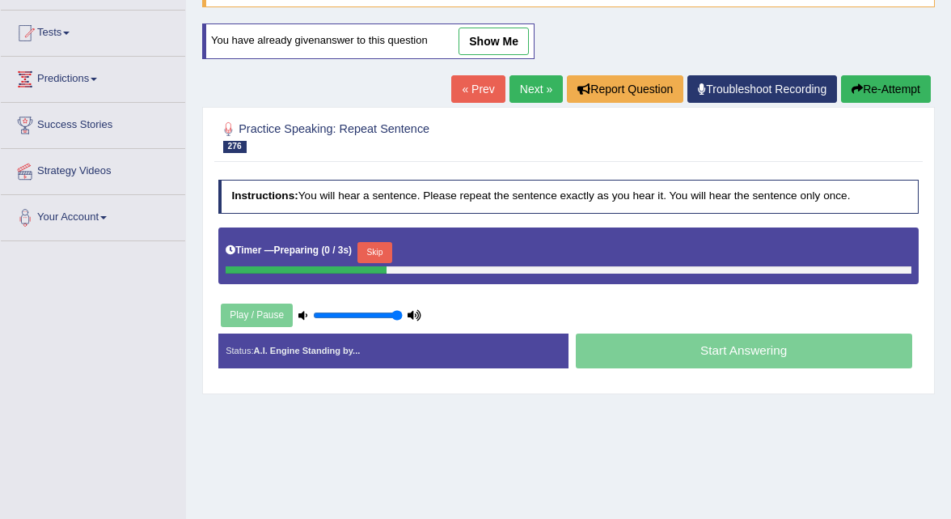
scroll to position [161, 0]
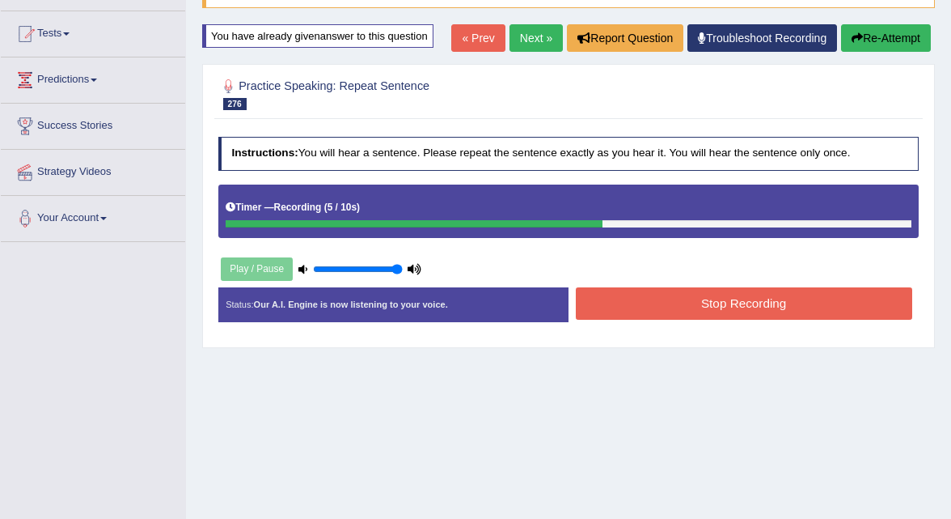
click at [691, 299] on button "Stop Recording" at bounding box center [744, 303] width 337 height 32
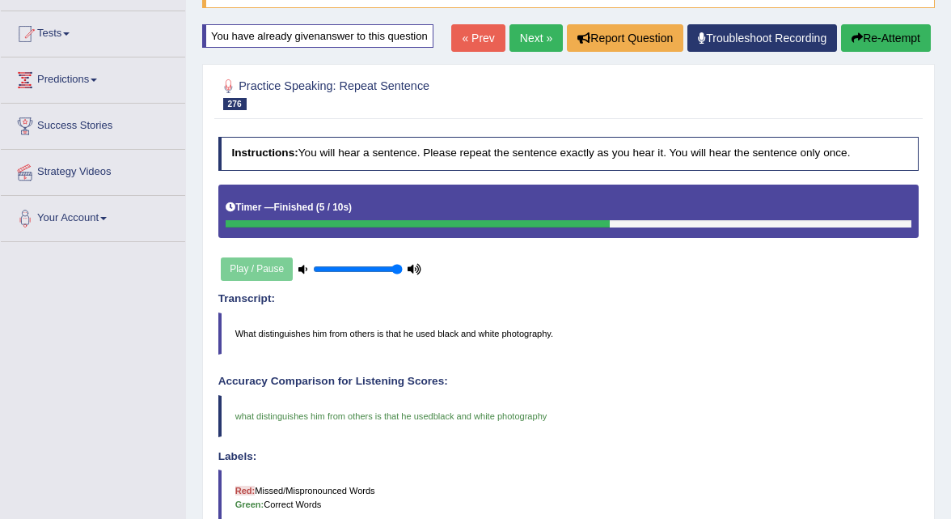
click at [515, 46] on link "Next »" at bounding box center [536, 38] width 53 height 28
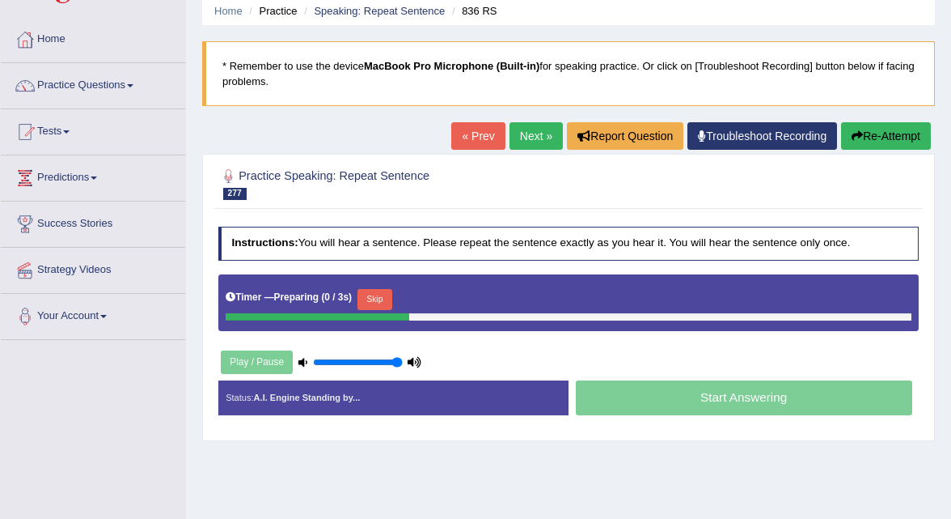
scroll to position [66, 0]
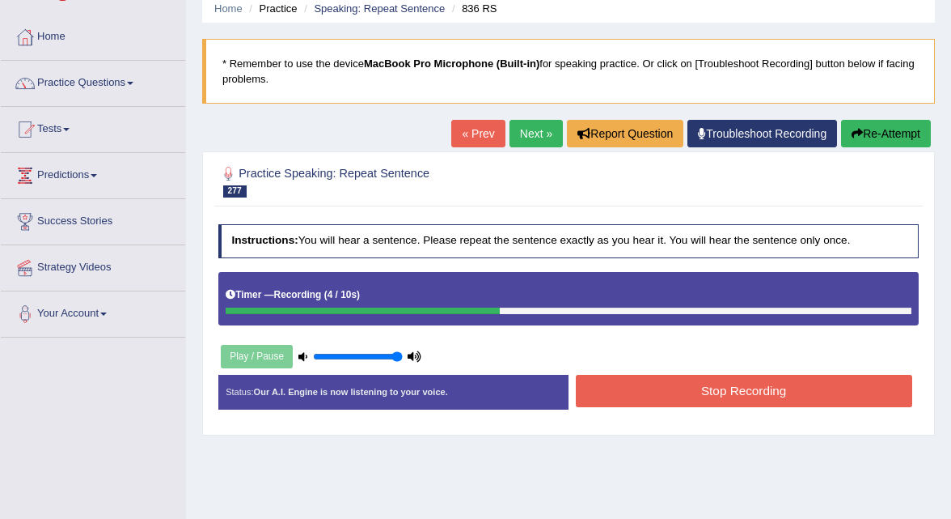
click at [611, 399] on button "Stop Recording" at bounding box center [744, 391] width 337 height 32
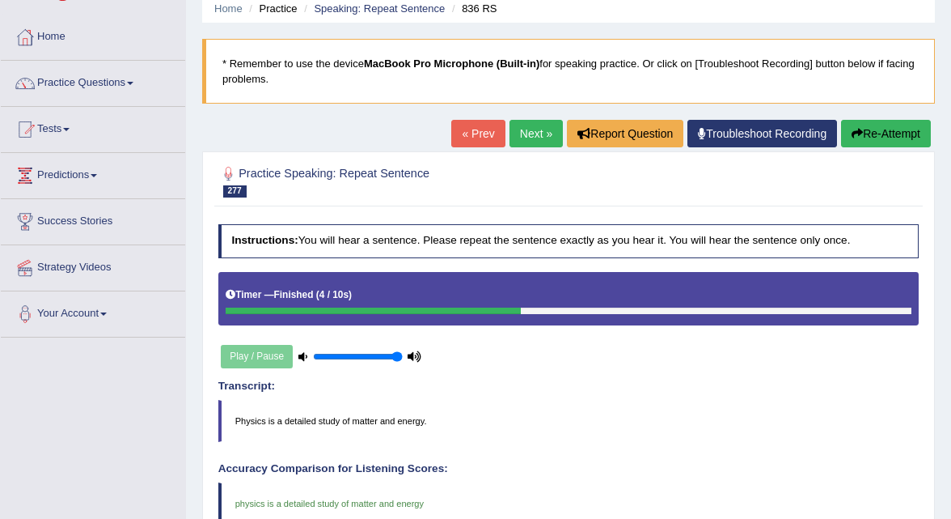
click at [527, 136] on link "Next »" at bounding box center [536, 134] width 53 height 28
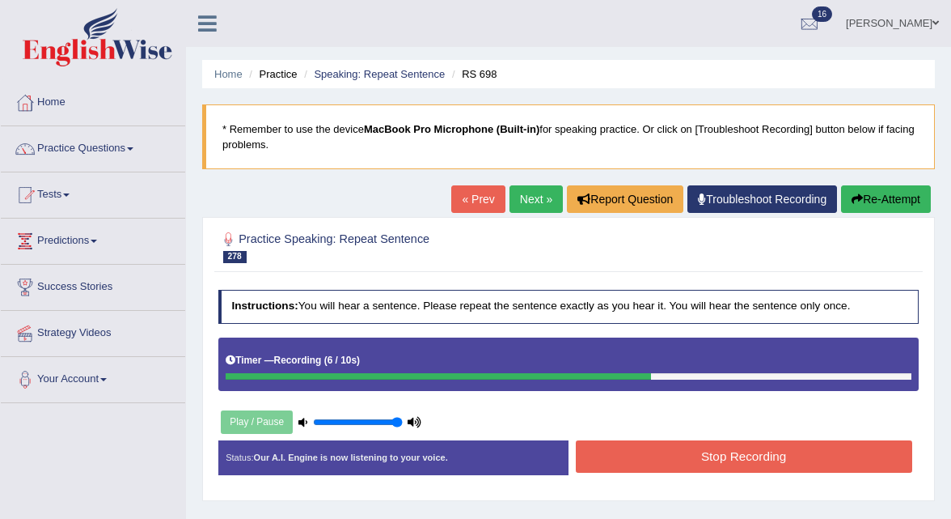
click at [619, 443] on button "Stop Recording" at bounding box center [744, 456] width 337 height 32
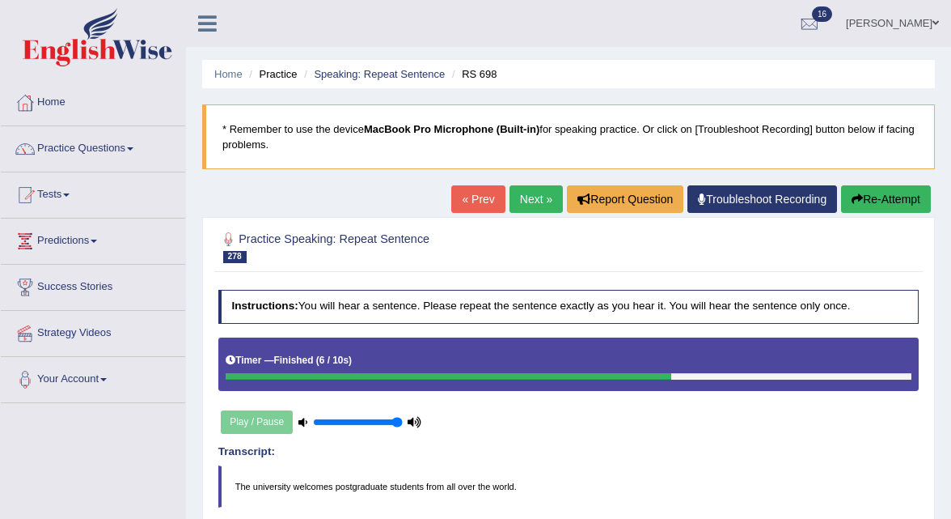
click at [536, 207] on link "Next »" at bounding box center [536, 199] width 53 height 28
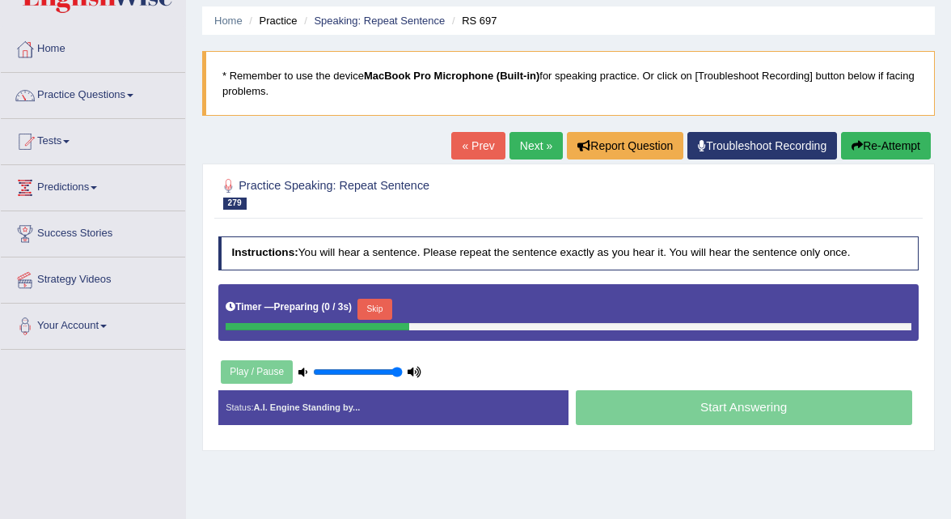
scroll to position [59, 0]
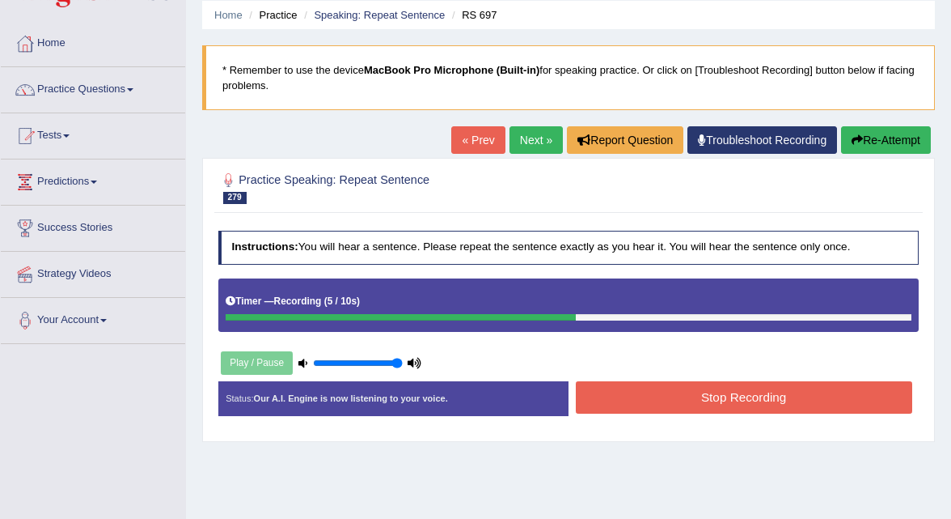
click at [611, 406] on button "Stop Recording" at bounding box center [744, 397] width 337 height 32
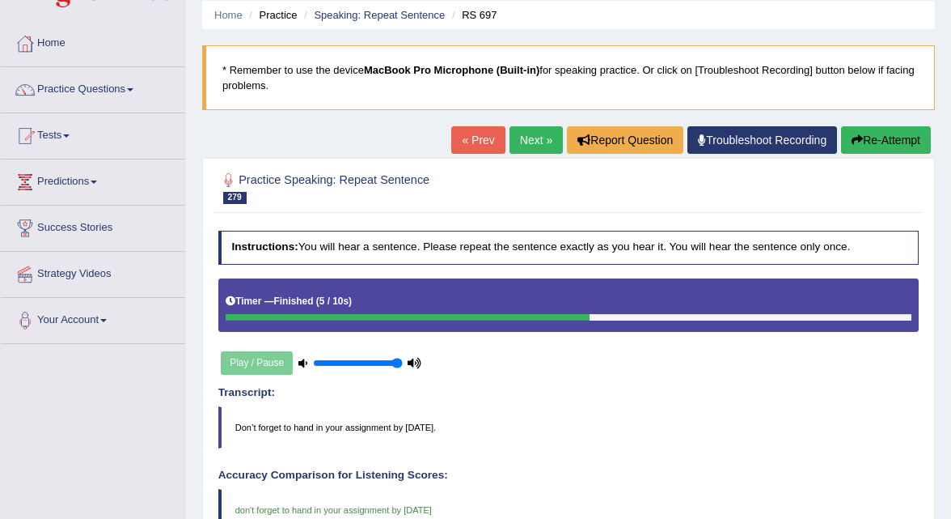
click at [537, 139] on link "Next »" at bounding box center [536, 140] width 53 height 28
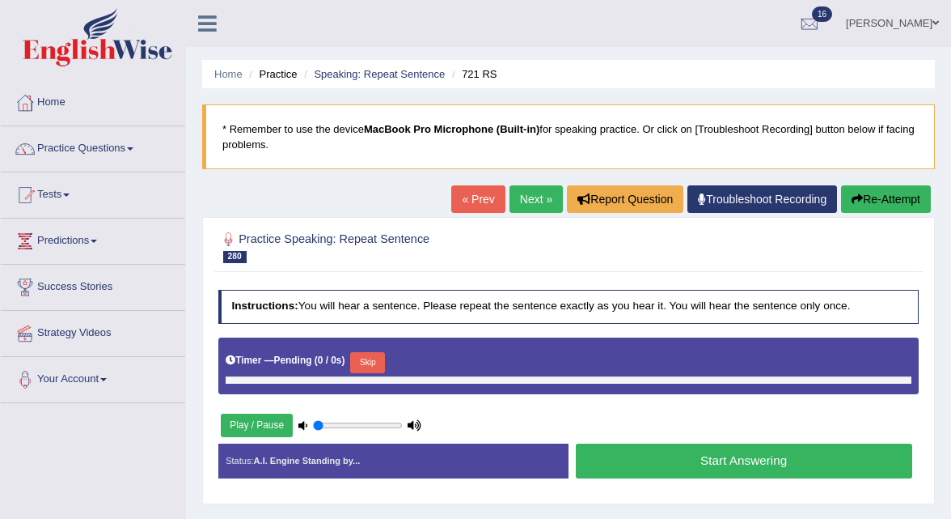
type input "1"
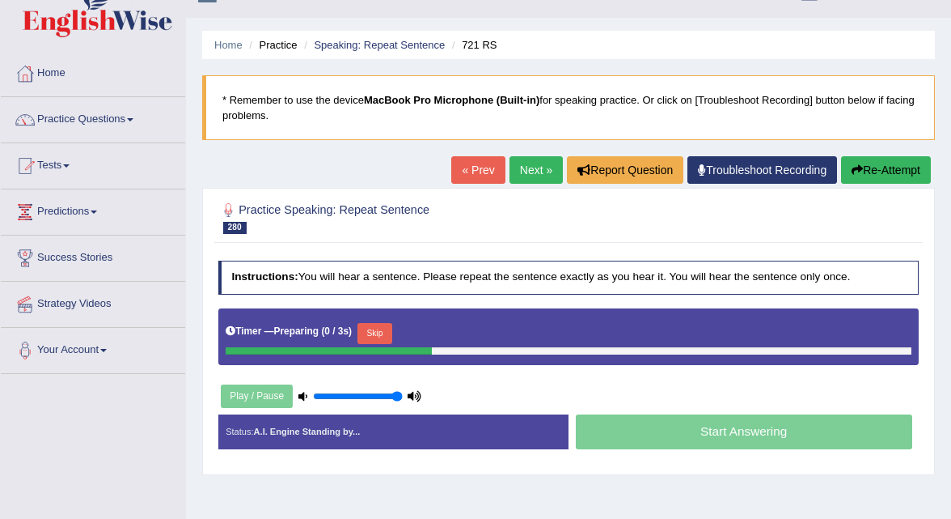
scroll to position [35, 0]
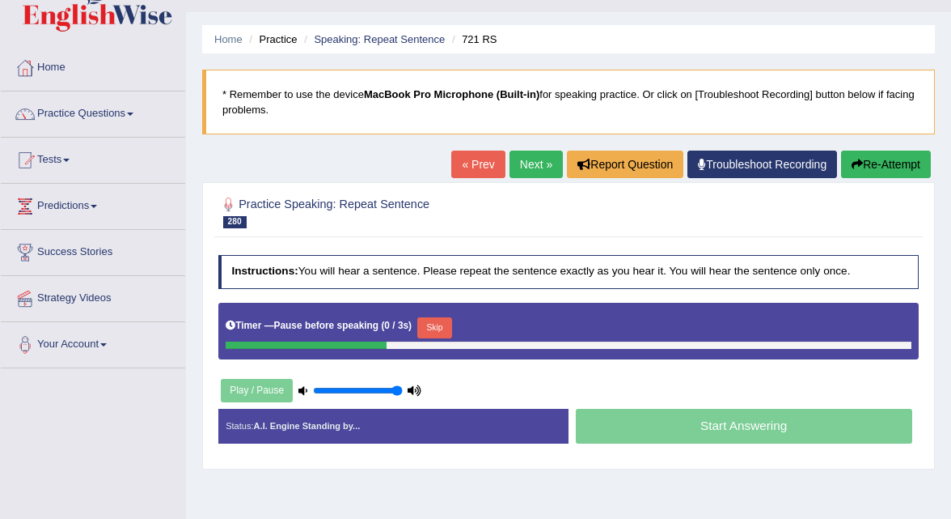
click at [515, 165] on link "Next »" at bounding box center [536, 164] width 53 height 28
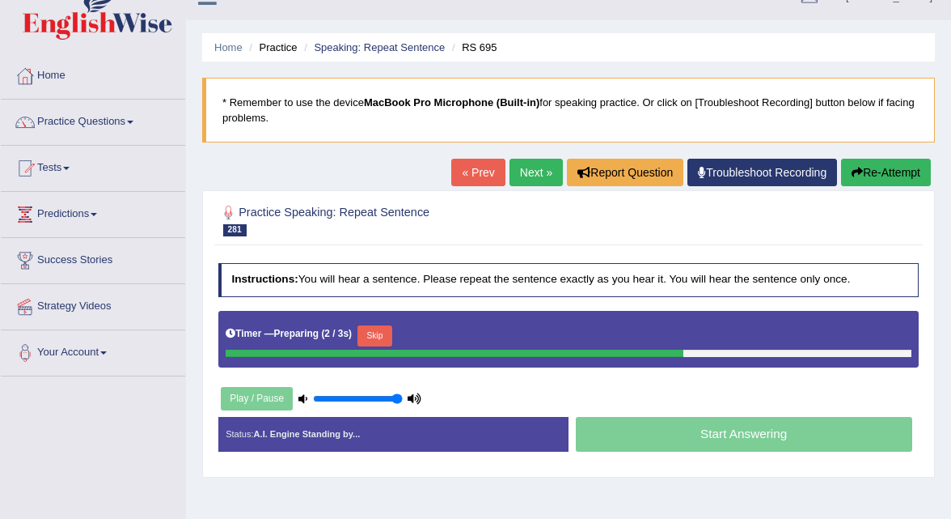
scroll to position [32, 0]
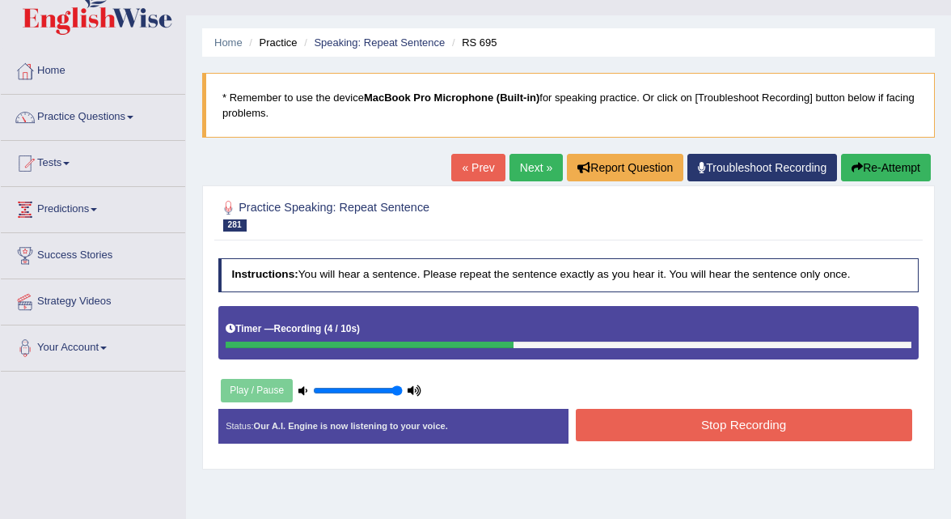
click at [624, 430] on button "Stop Recording" at bounding box center [744, 425] width 337 height 32
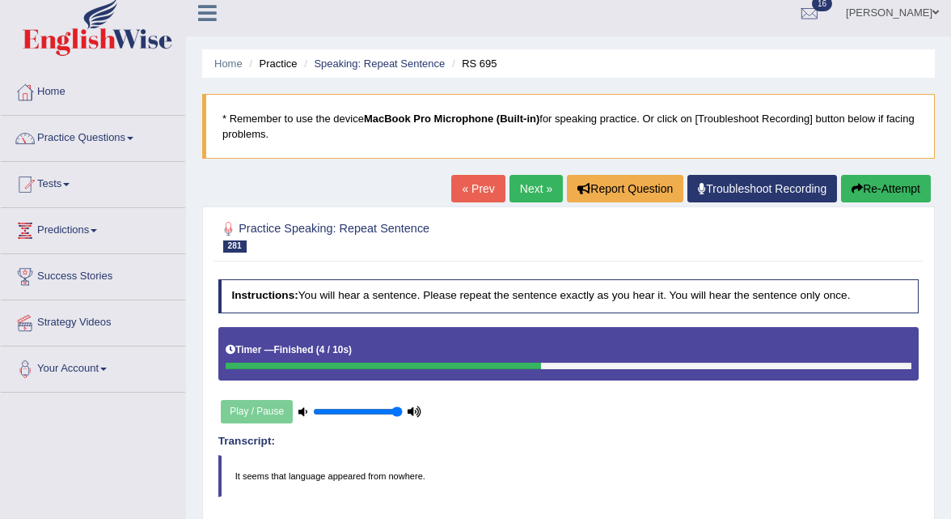
scroll to position [0, 0]
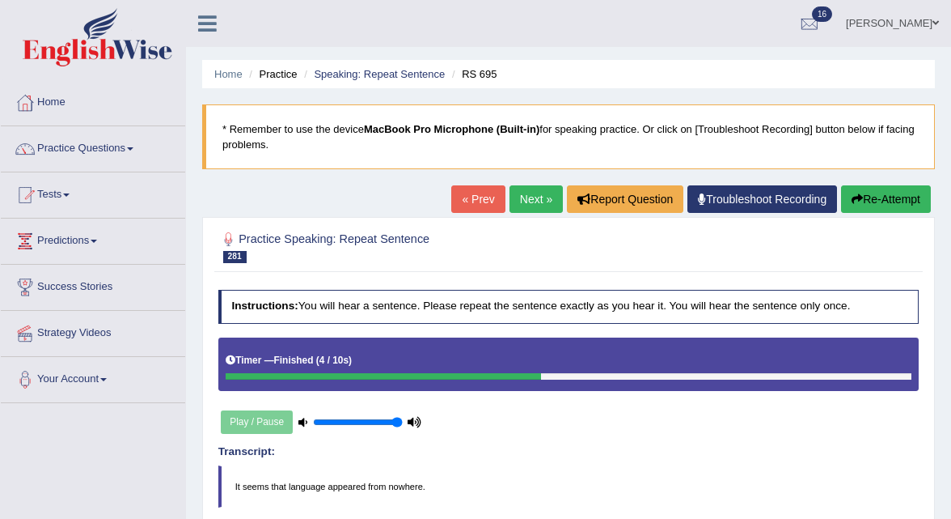
click at [534, 199] on link "Next »" at bounding box center [536, 199] width 53 height 28
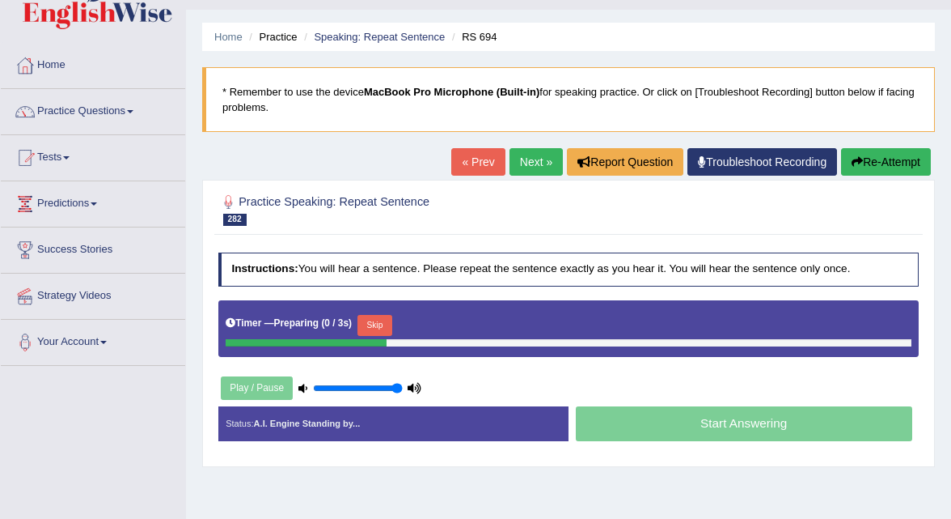
scroll to position [38, 0]
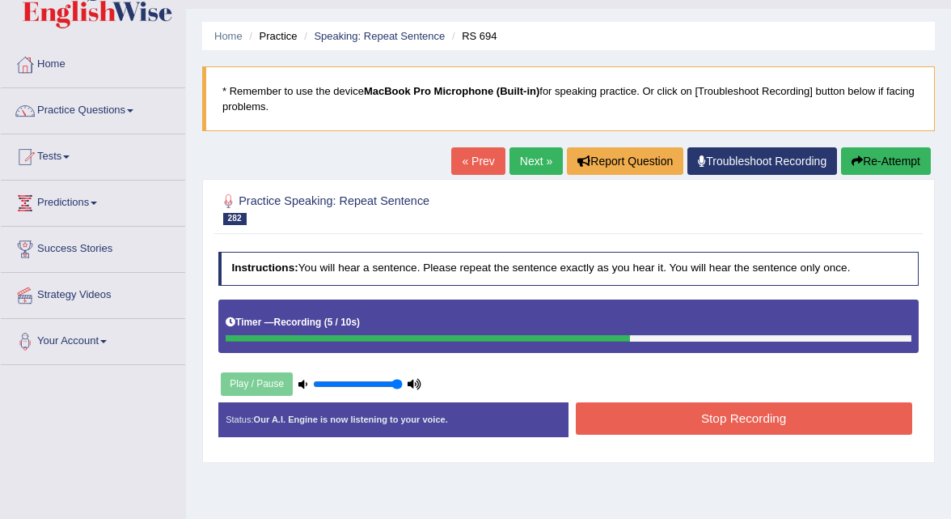
click at [613, 417] on button "Stop Recording" at bounding box center [744, 418] width 337 height 32
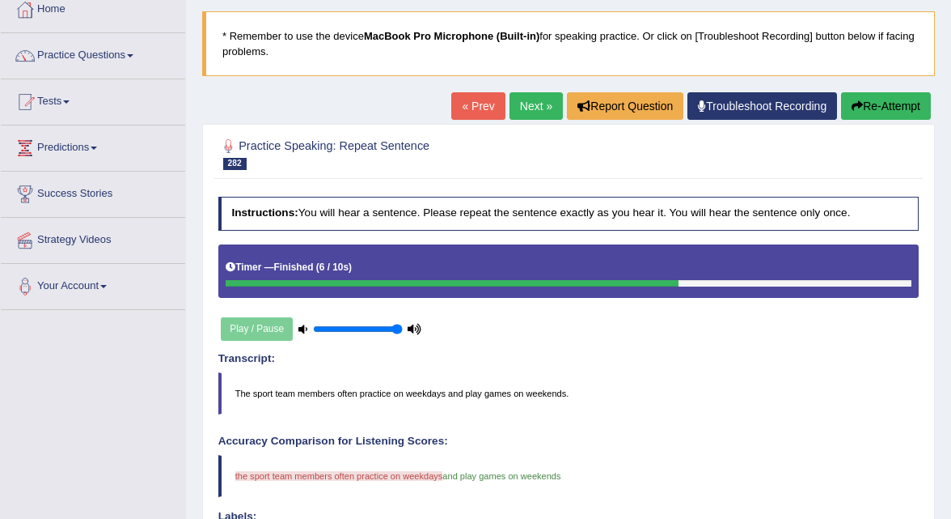
scroll to position [94, 0]
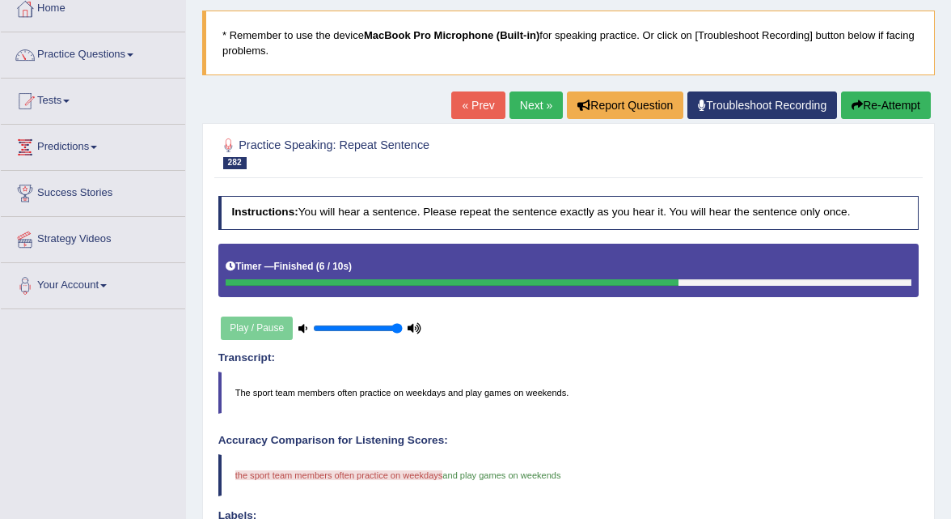
click at [879, 102] on button "Re-Attempt" at bounding box center [886, 105] width 90 height 28
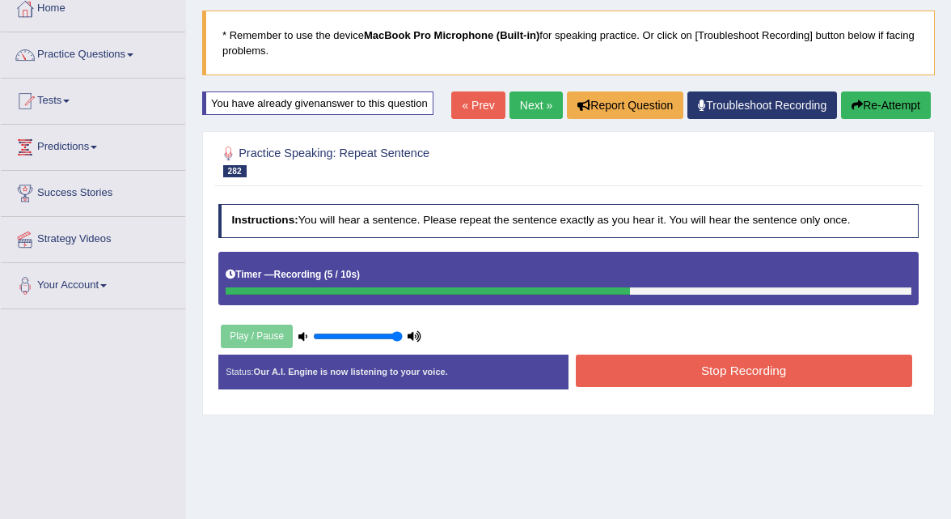
click at [743, 366] on button "Stop Recording" at bounding box center [744, 370] width 337 height 32
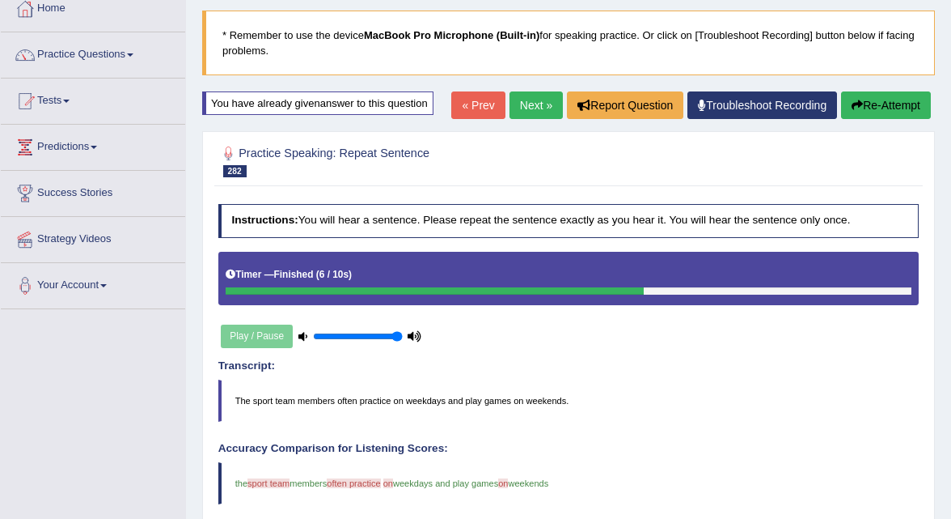
click at [517, 113] on link "Next »" at bounding box center [536, 105] width 53 height 28
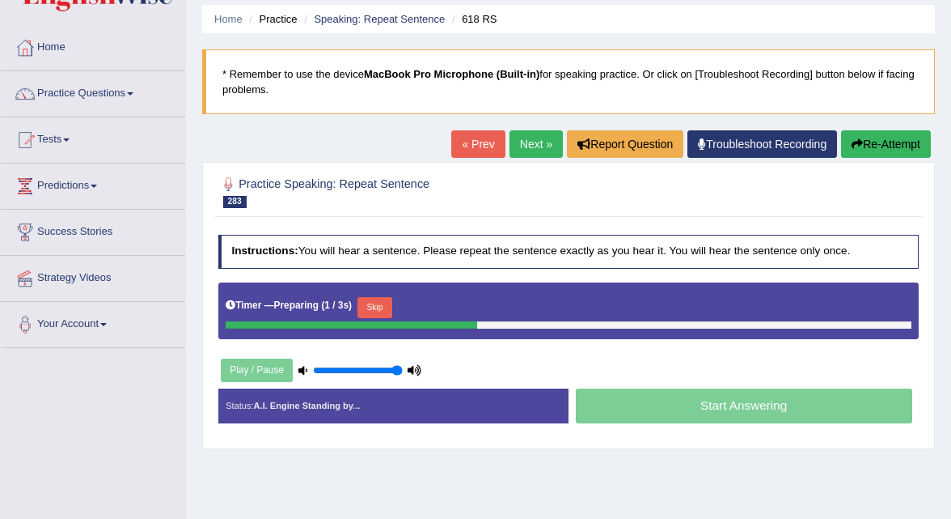
scroll to position [63, 0]
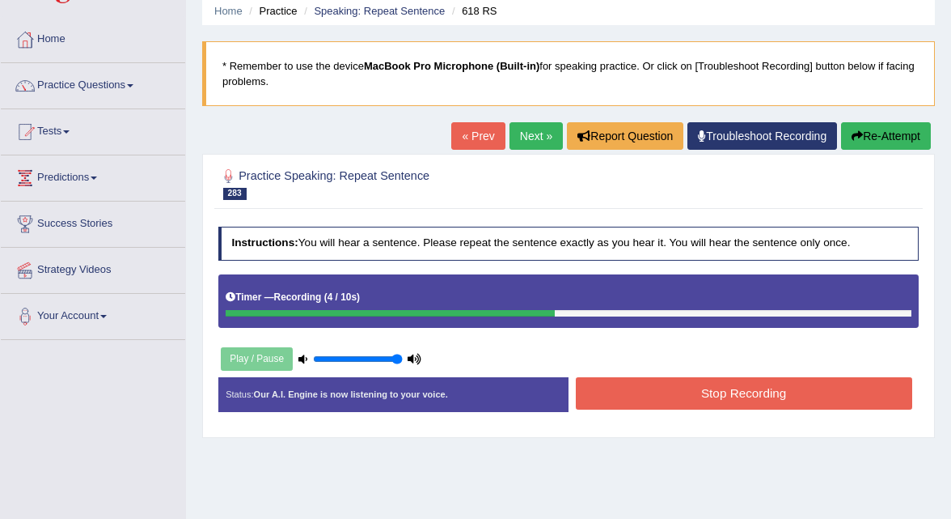
click at [605, 383] on button "Stop Recording" at bounding box center [744, 393] width 337 height 32
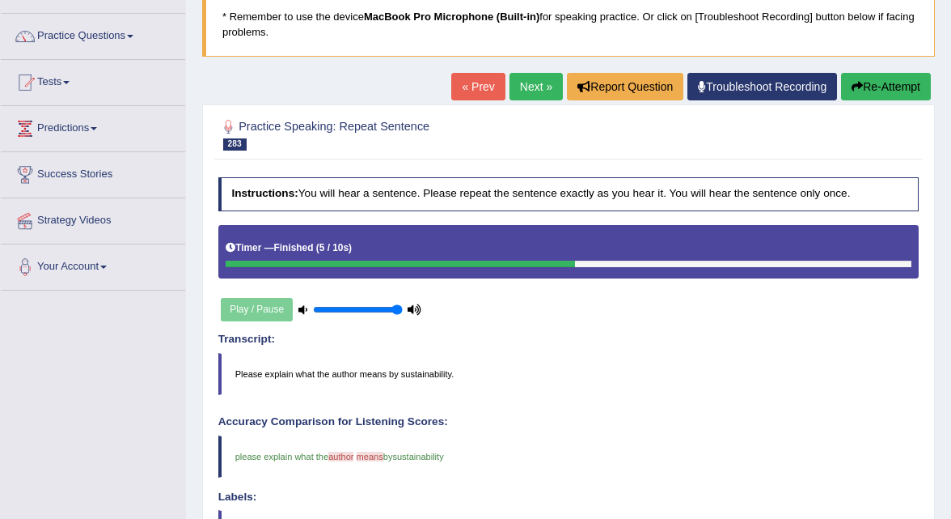
scroll to position [111, 0]
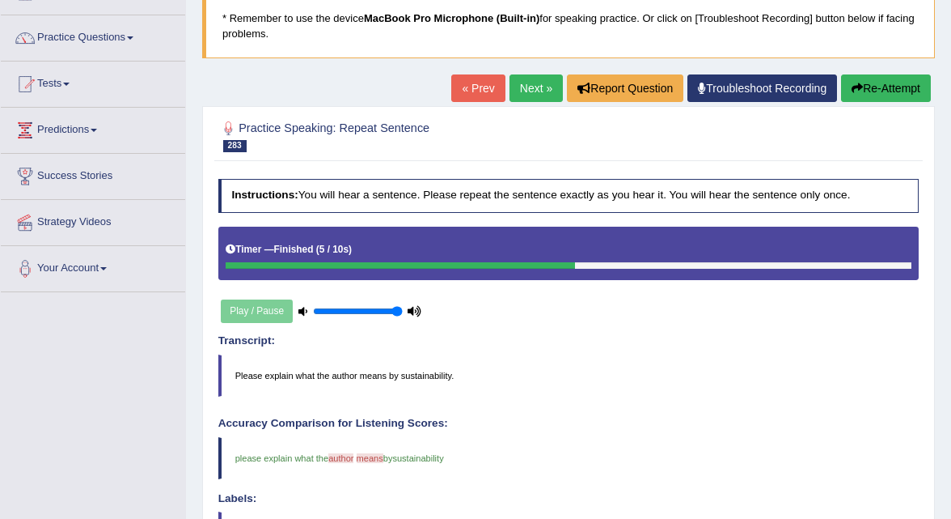
click at [532, 84] on link "Next »" at bounding box center [536, 88] width 53 height 28
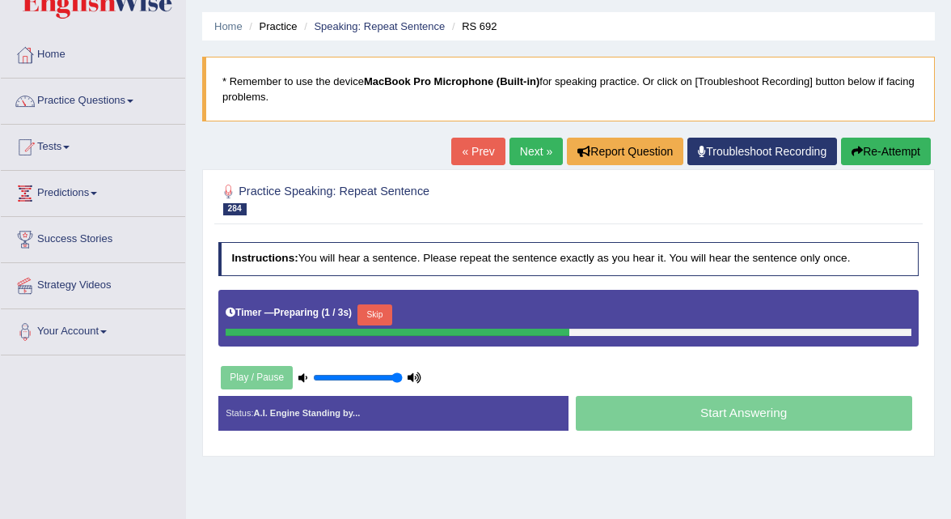
scroll to position [55, 0]
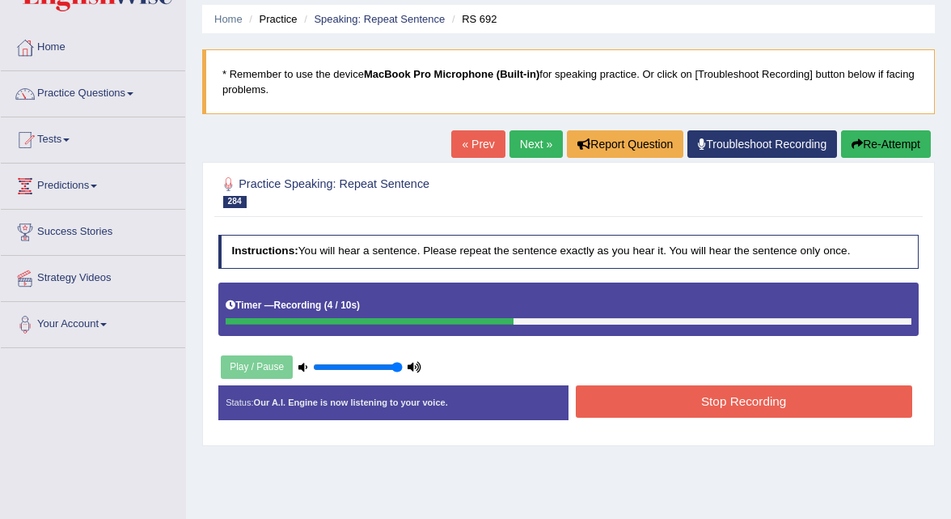
click at [633, 392] on button "Stop Recording" at bounding box center [744, 401] width 337 height 32
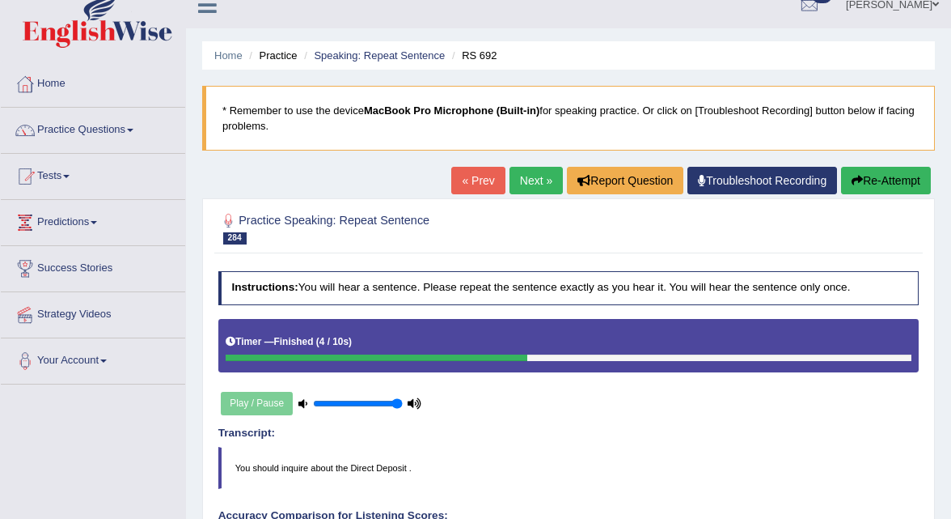
scroll to position [0, 0]
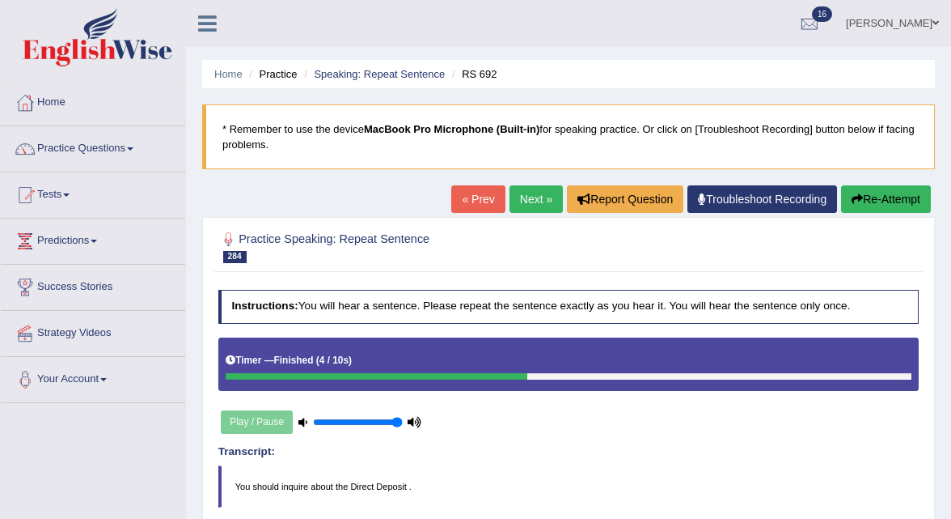
click at [531, 206] on link "Next »" at bounding box center [536, 199] width 53 height 28
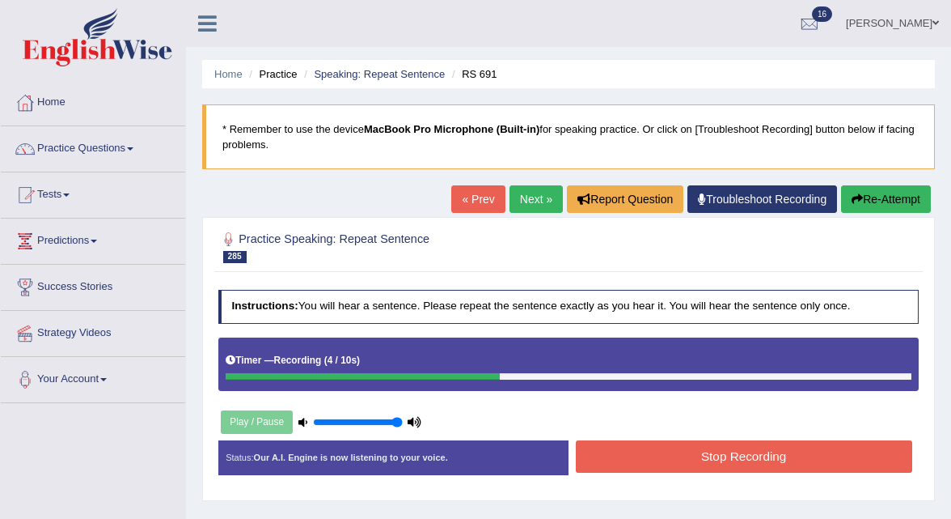
click at [637, 461] on button "Stop Recording" at bounding box center [744, 456] width 337 height 32
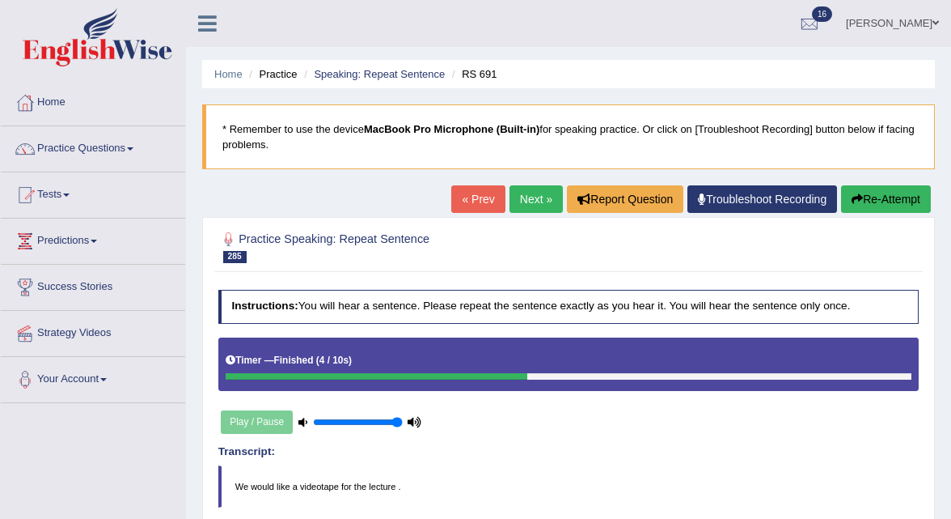
click at [530, 208] on link "Next »" at bounding box center [536, 199] width 53 height 28
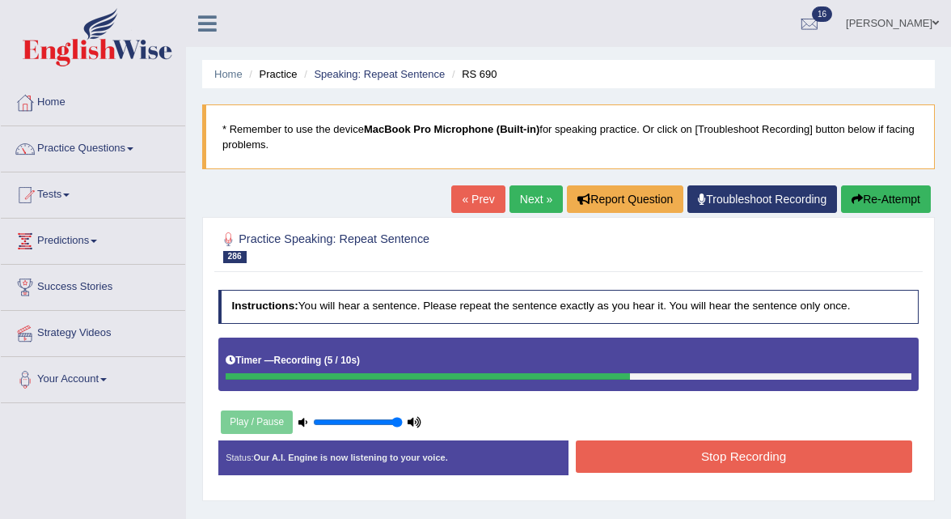
click at [665, 455] on button "Stop Recording" at bounding box center [744, 456] width 337 height 32
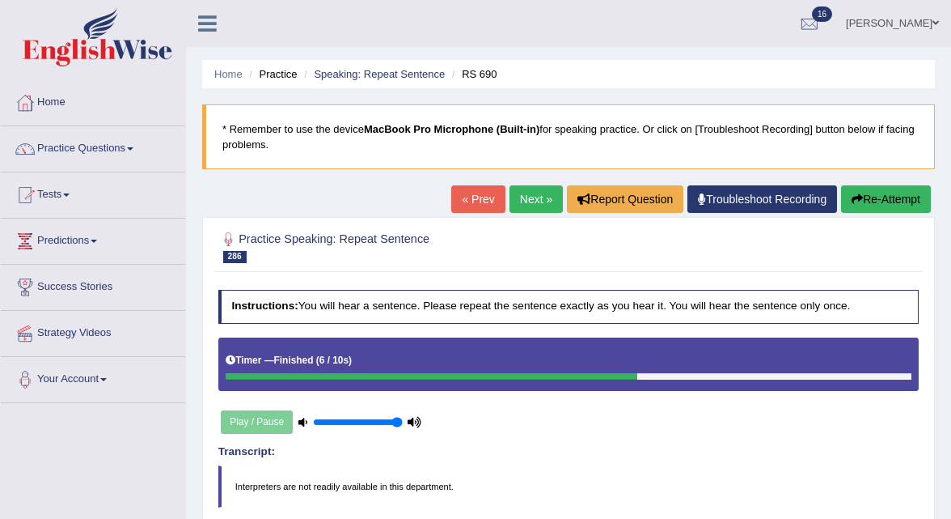
click at [526, 204] on link "Next »" at bounding box center [536, 199] width 53 height 28
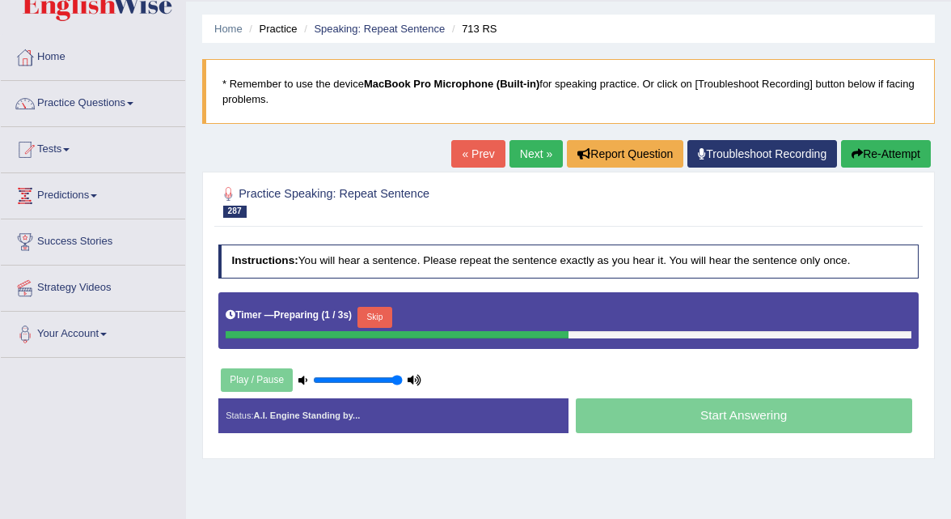
scroll to position [57, 0]
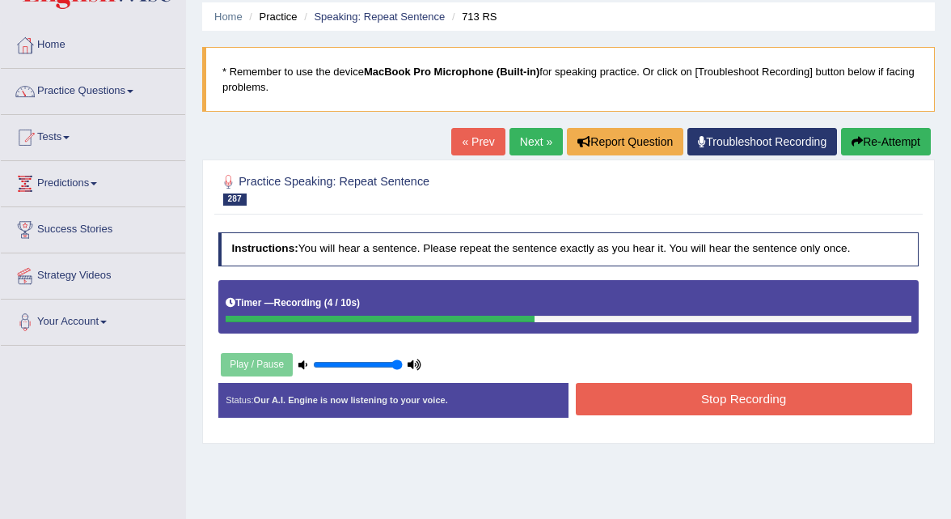
click at [602, 396] on button "Stop Recording" at bounding box center [744, 399] width 337 height 32
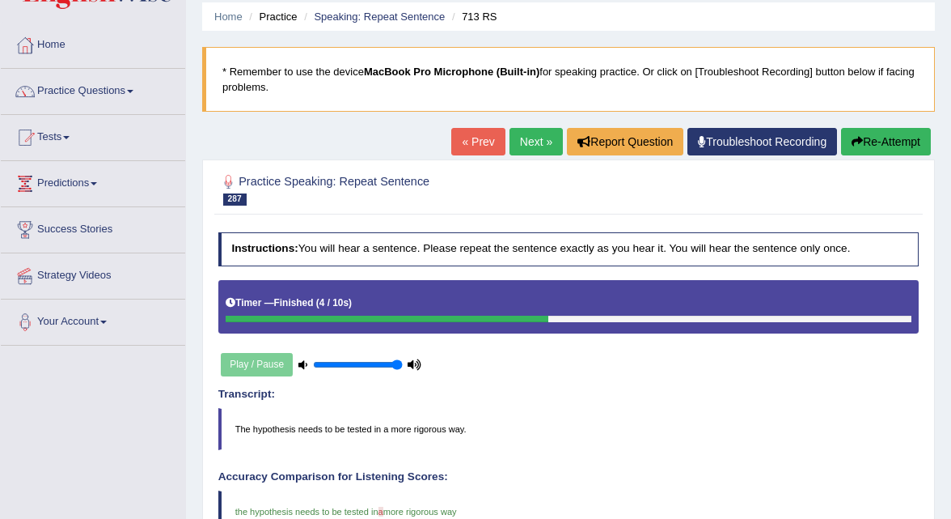
click at [528, 147] on link "Next »" at bounding box center [536, 142] width 53 height 28
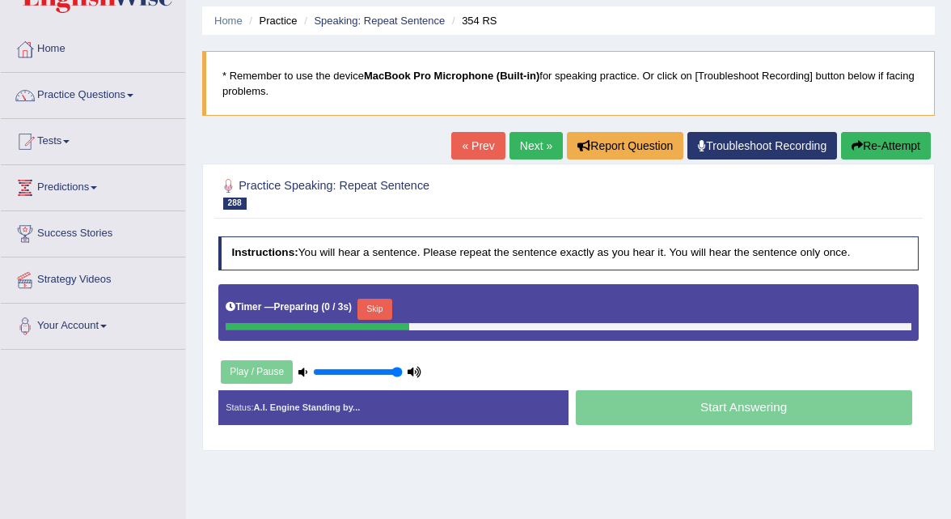
scroll to position [66, 0]
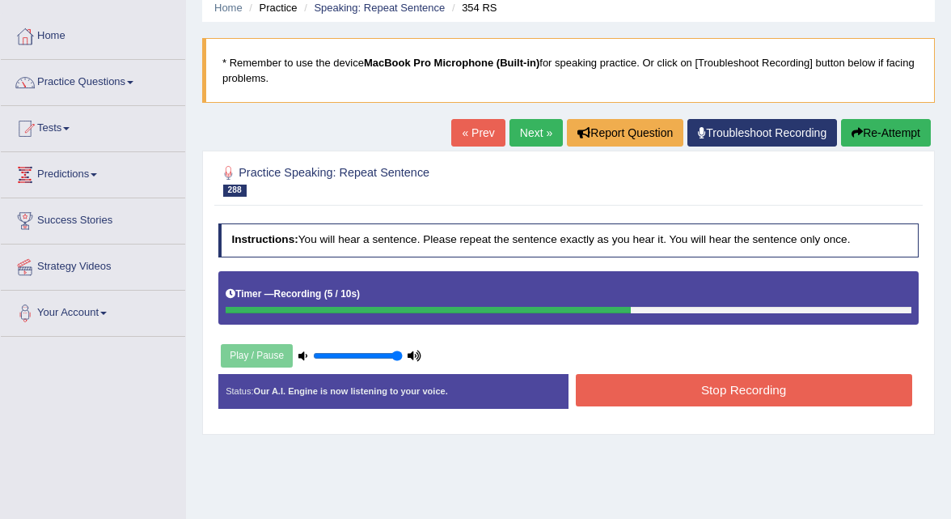
click at [717, 400] on button "Stop Recording" at bounding box center [744, 390] width 337 height 32
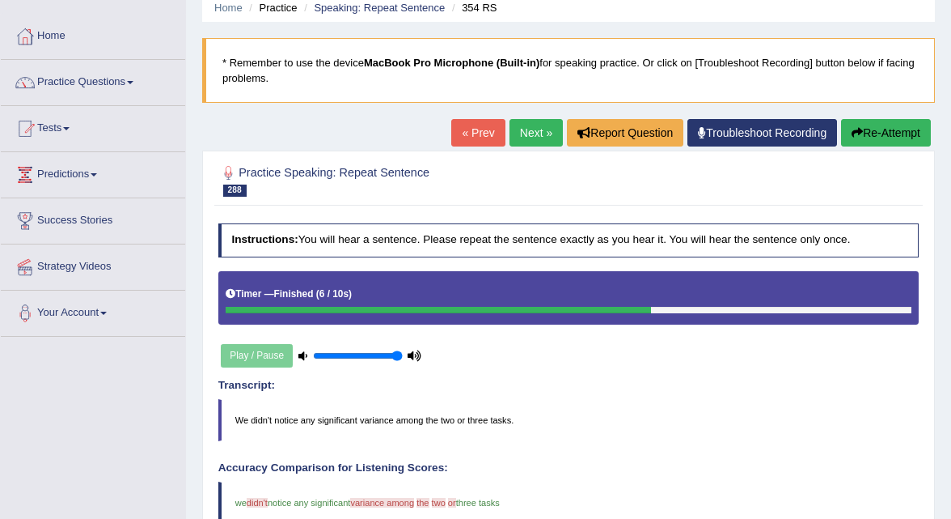
click at [525, 131] on link "Next »" at bounding box center [536, 133] width 53 height 28
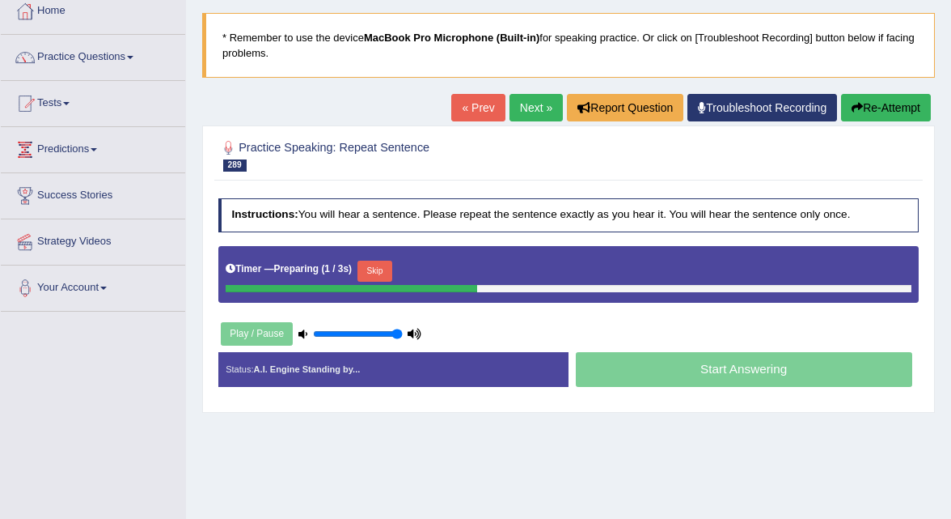
scroll to position [95, 0]
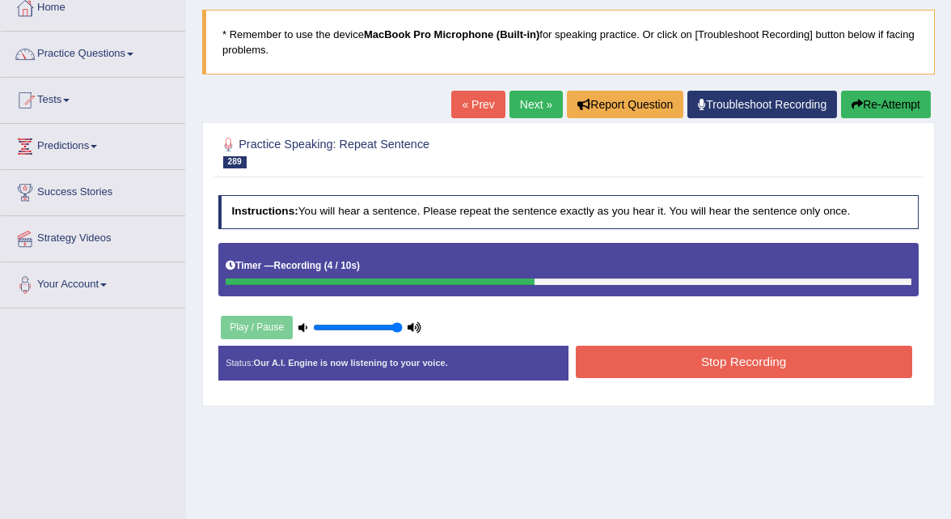
click at [684, 357] on button "Stop Recording" at bounding box center [744, 361] width 337 height 32
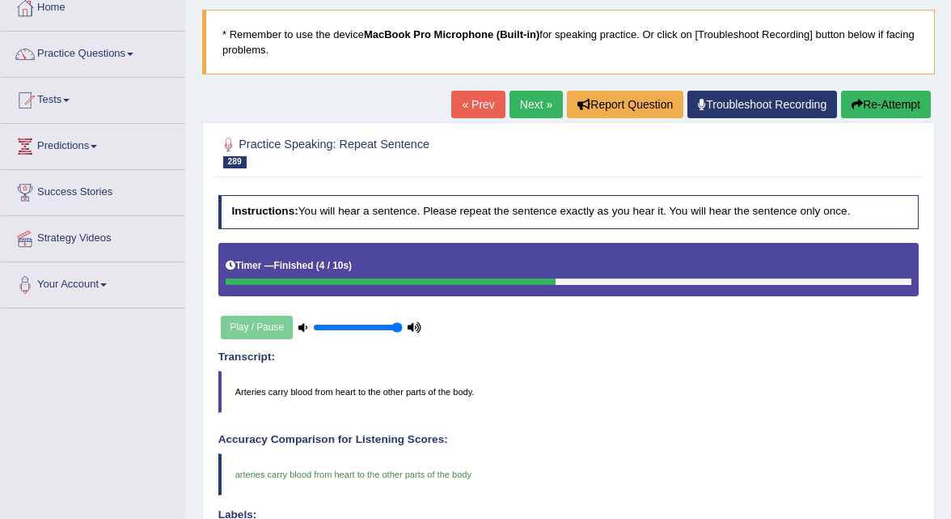
click at [534, 112] on link "Next »" at bounding box center [536, 105] width 53 height 28
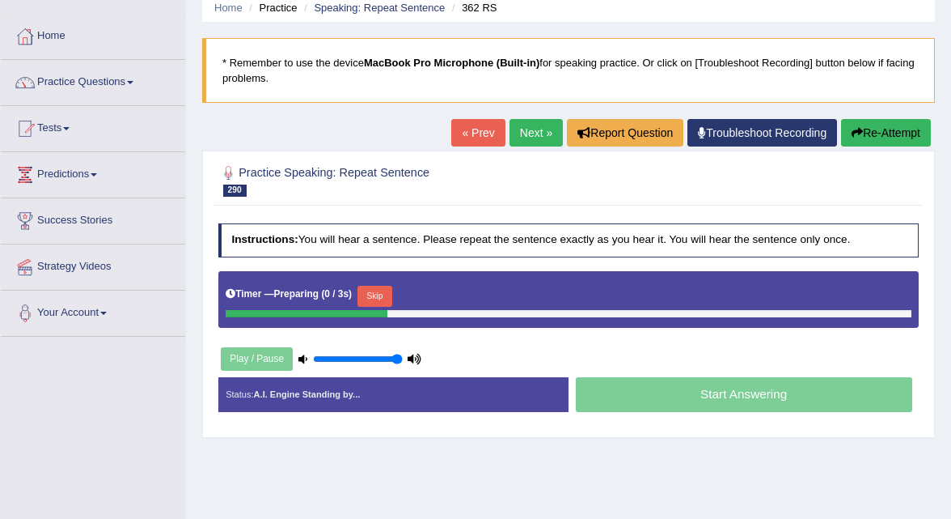
scroll to position [69, 0]
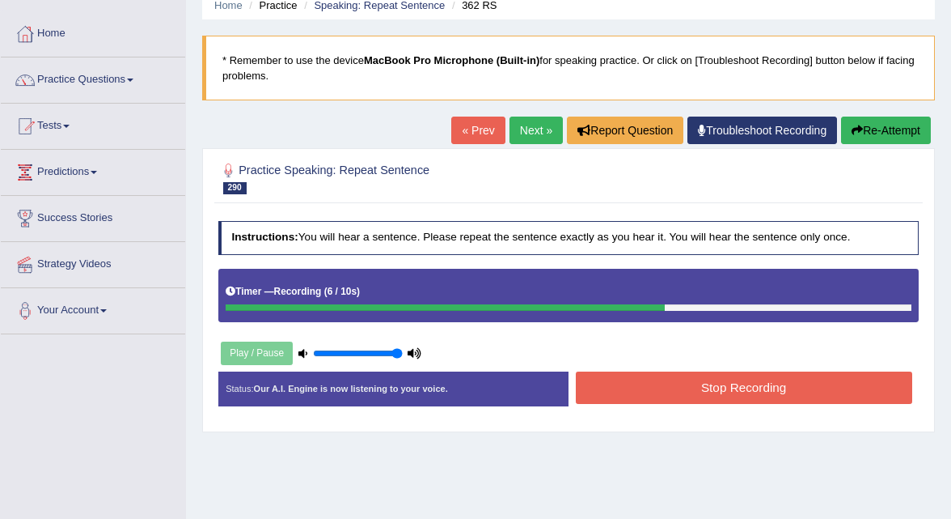
click at [638, 399] on button "Stop Recording" at bounding box center [744, 387] width 337 height 32
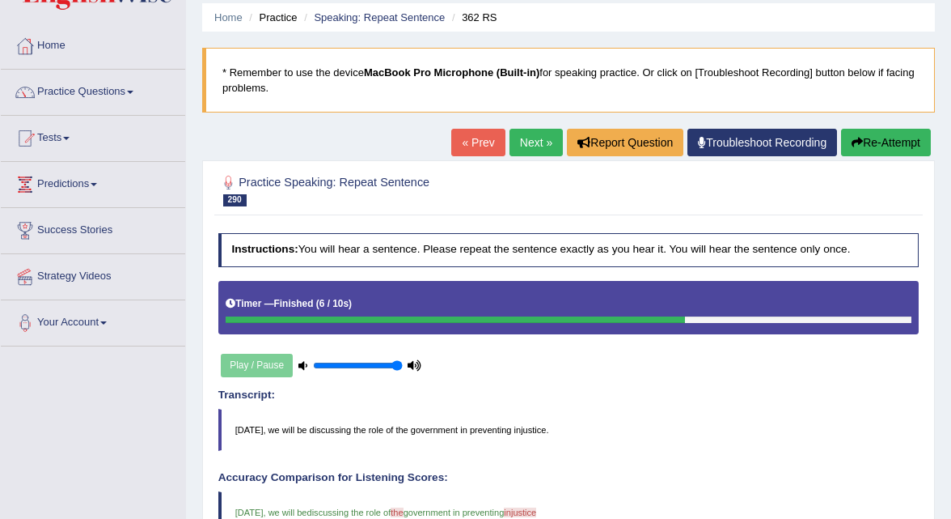
scroll to position [55, 0]
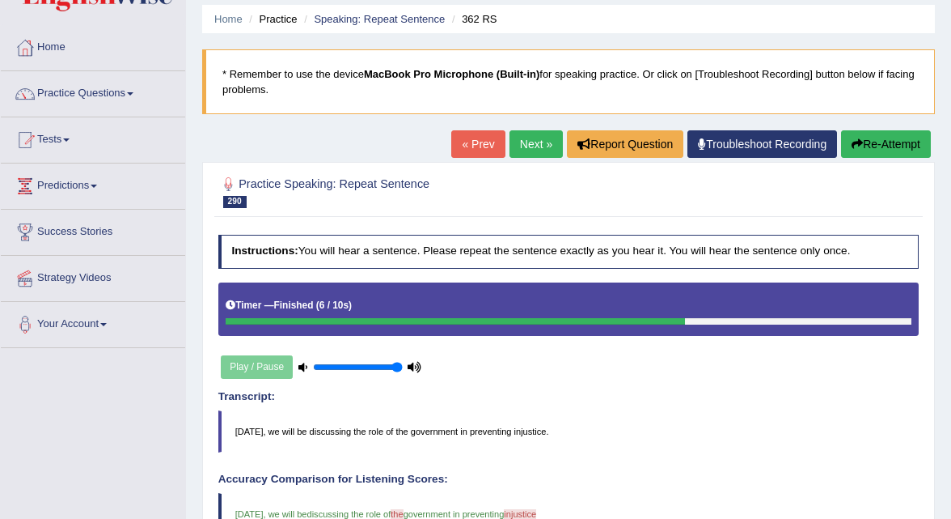
click at [537, 152] on link "Next »" at bounding box center [536, 144] width 53 height 28
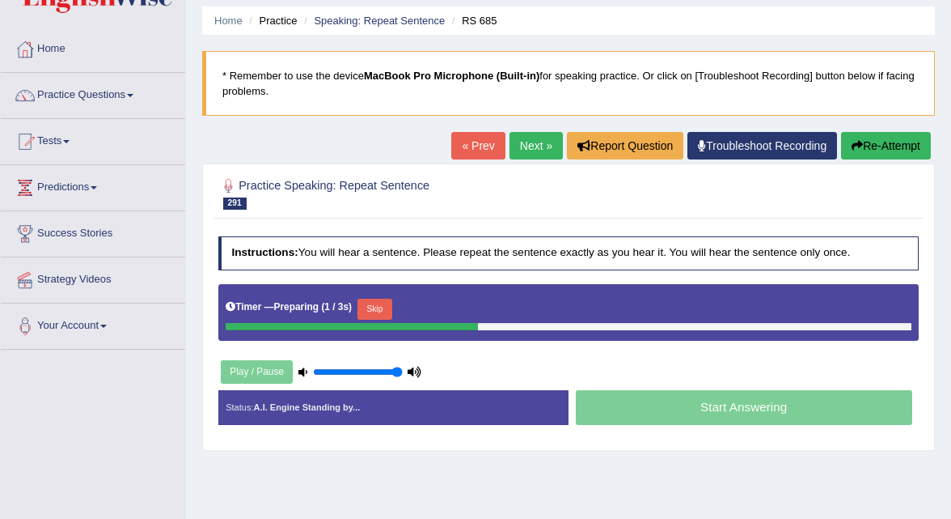
scroll to position [66, 0]
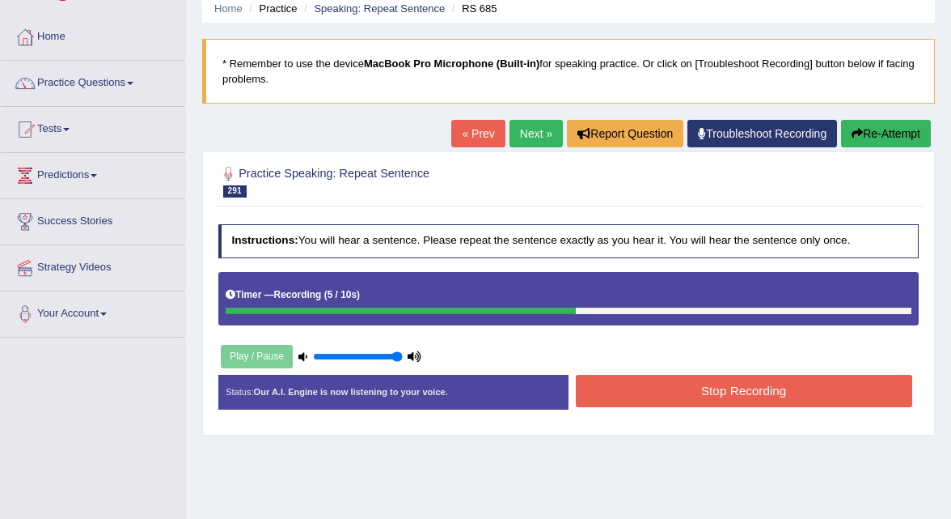
click at [624, 395] on button "Stop Recording" at bounding box center [744, 391] width 337 height 32
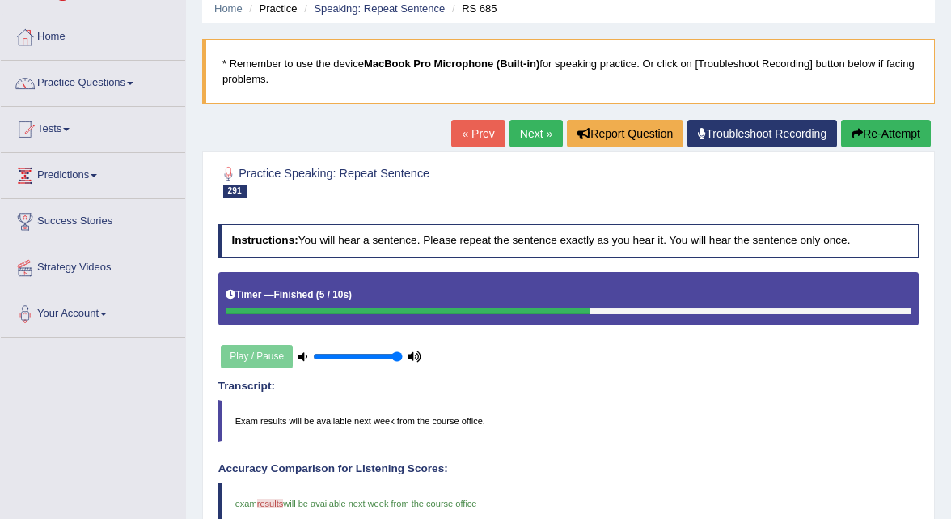
click at [535, 127] on link "Next »" at bounding box center [536, 134] width 53 height 28
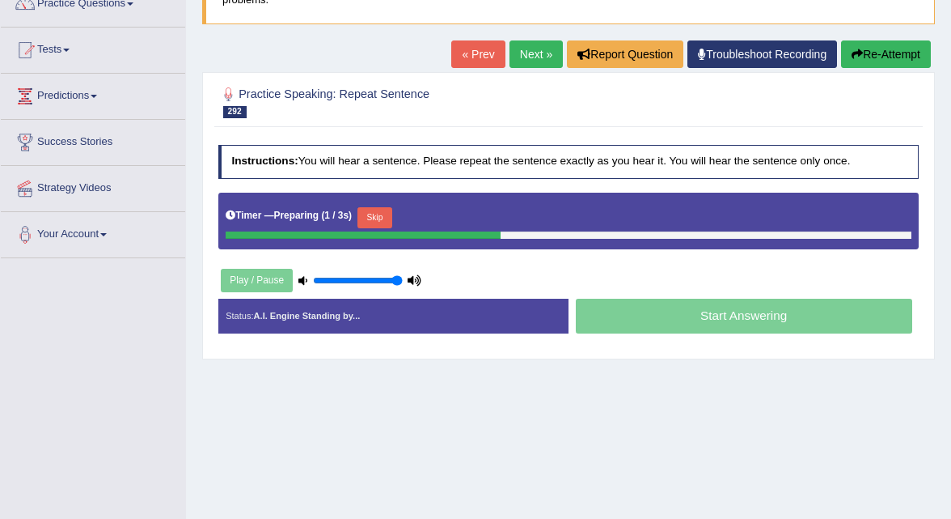
scroll to position [149, 0]
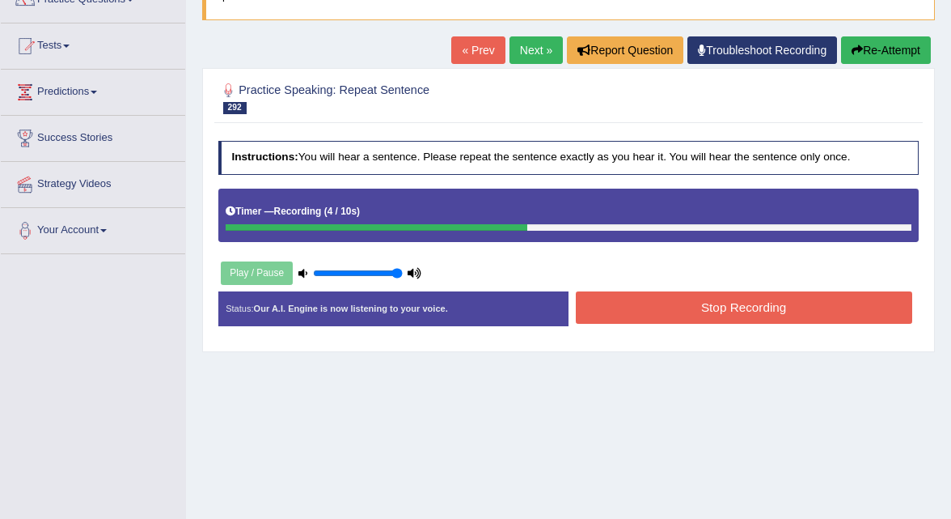
click at [626, 298] on button "Stop Recording" at bounding box center [744, 307] width 337 height 32
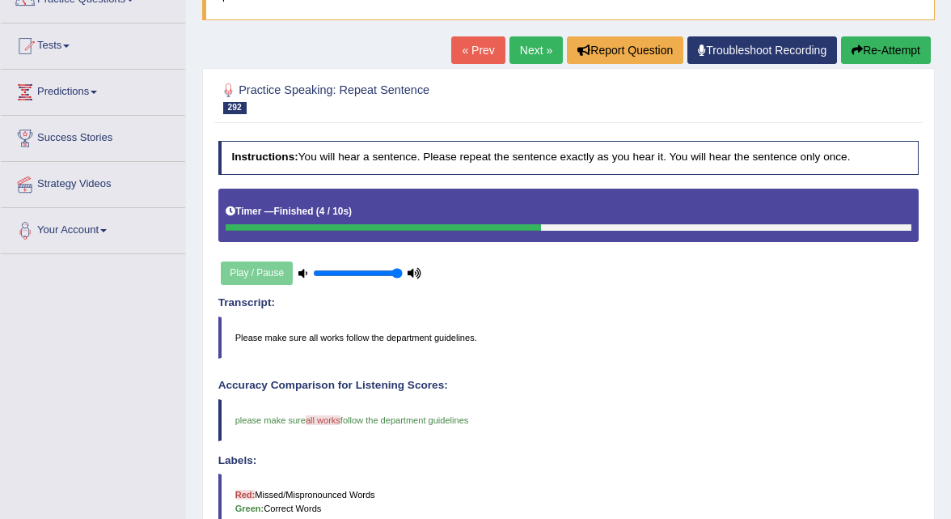
click at [532, 51] on link "Next »" at bounding box center [536, 50] width 53 height 28
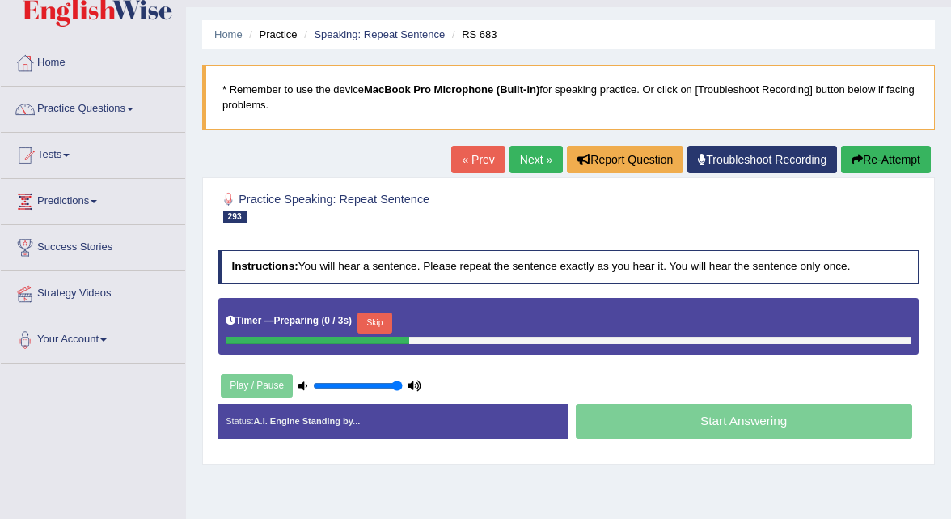
scroll to position [61, 0]
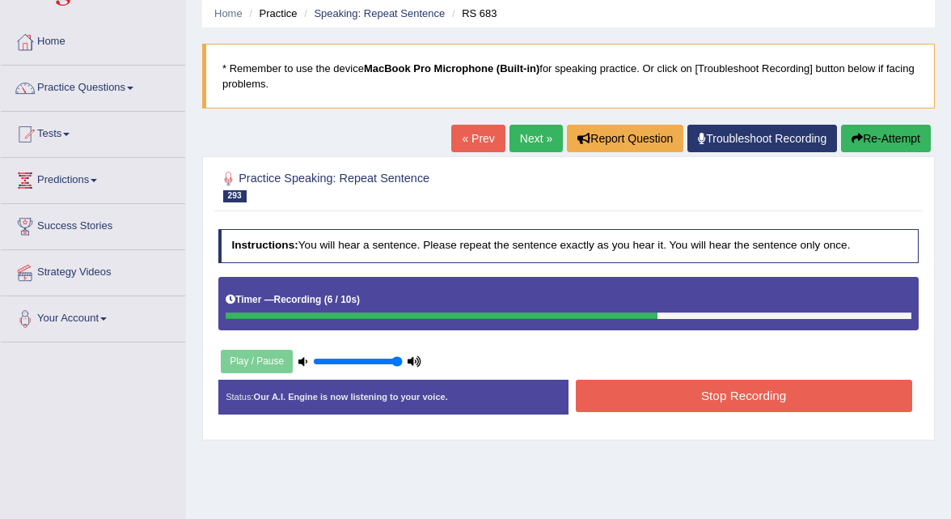
click at [601, 396] on button "Stop Recording" at bounding box center [744, 395] width 337 height 32
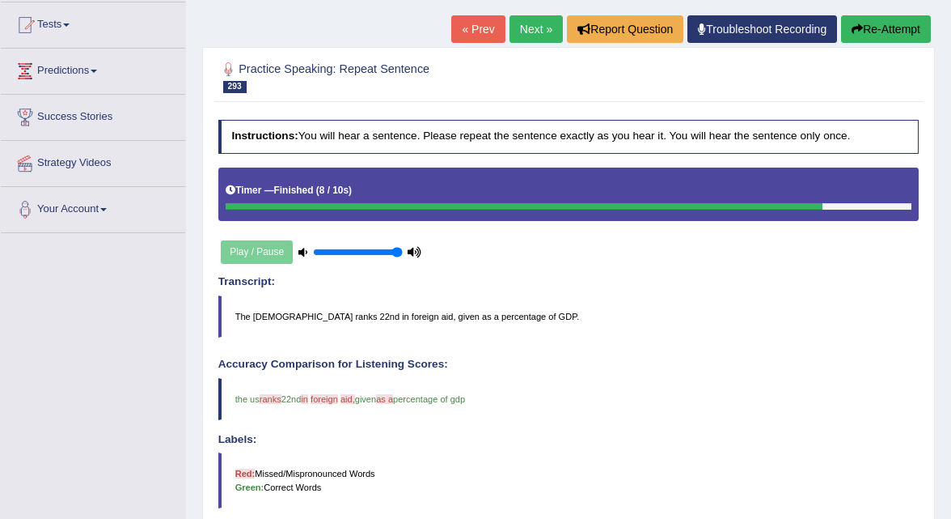
scroll to position [0, 0]
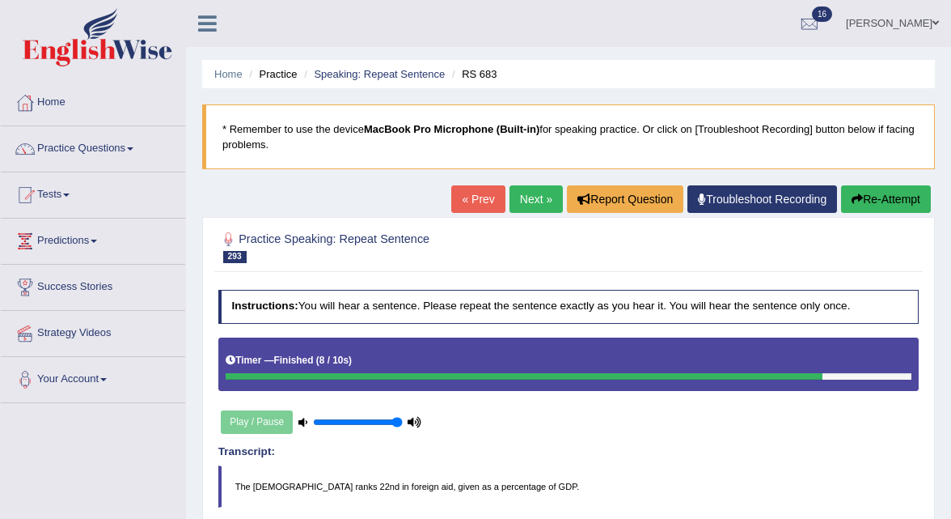
click at [532, 202] on link "Next »" at bounding box center [536, 199] width 53 height 28
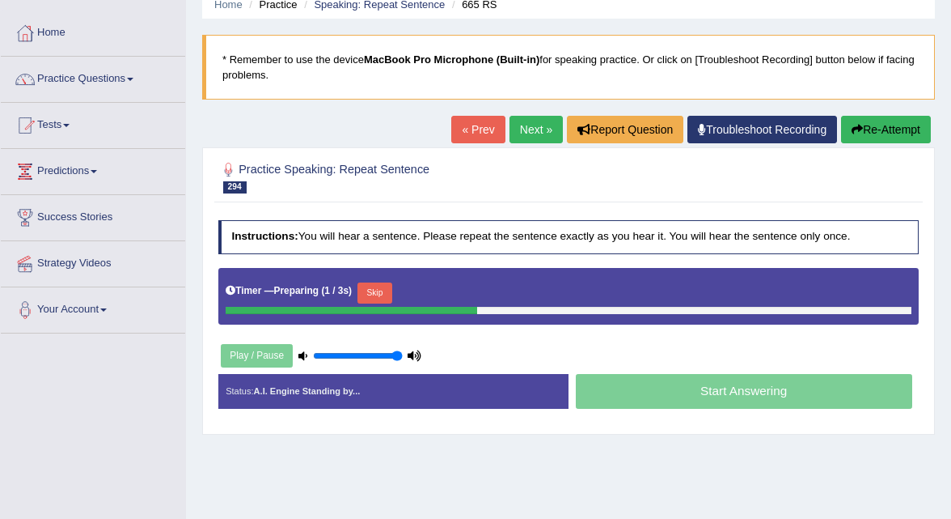
scroll to position [74, 0]
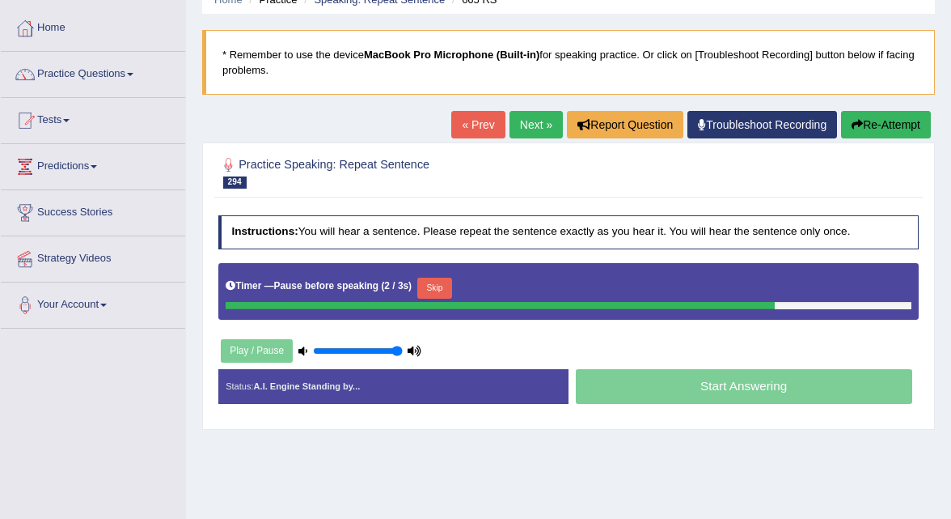
click at [523, 132] on link "Next »" at bounding box center [536, 125] width 53 height 28
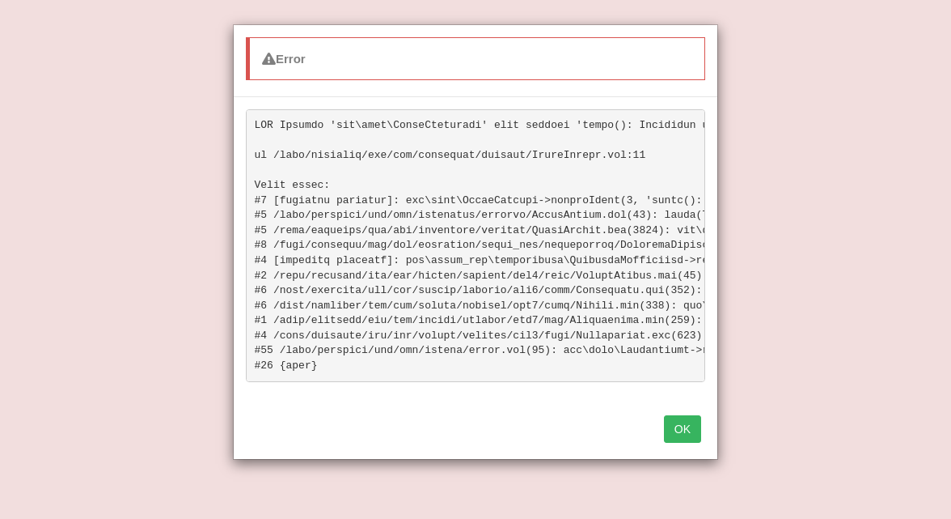
click at [682, 437] on button "OK" at bounding box center [682, 429] width 37 height 28
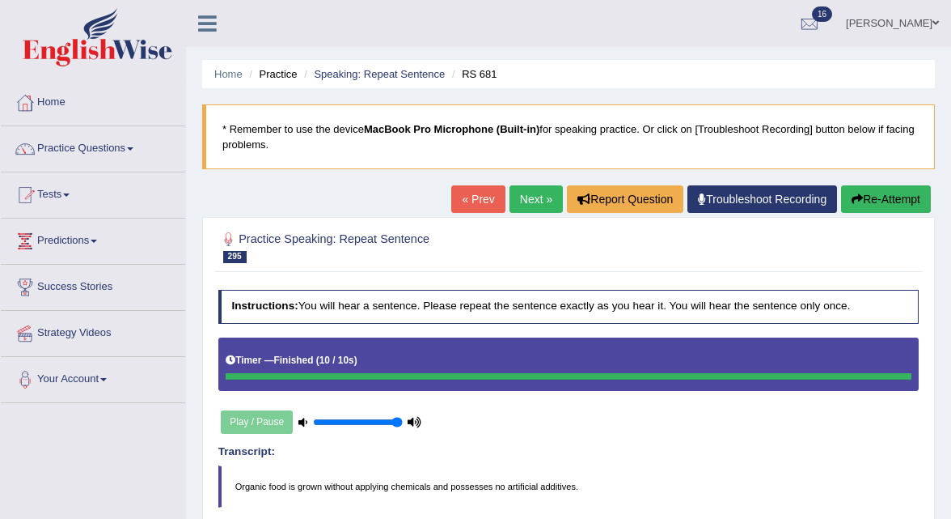
click at [538, 205] on link "Next »" at bounding box center [536, 199] width 53 height 28
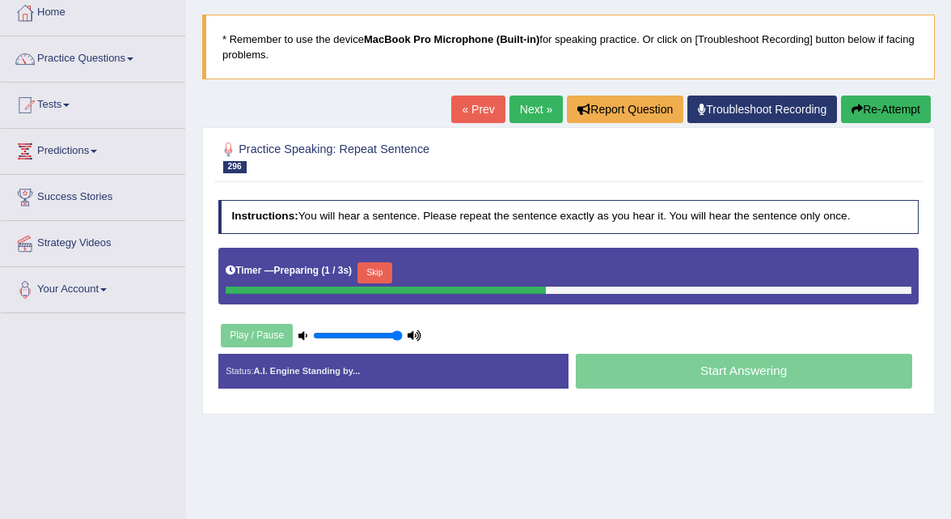
scroll to position [91, 0]
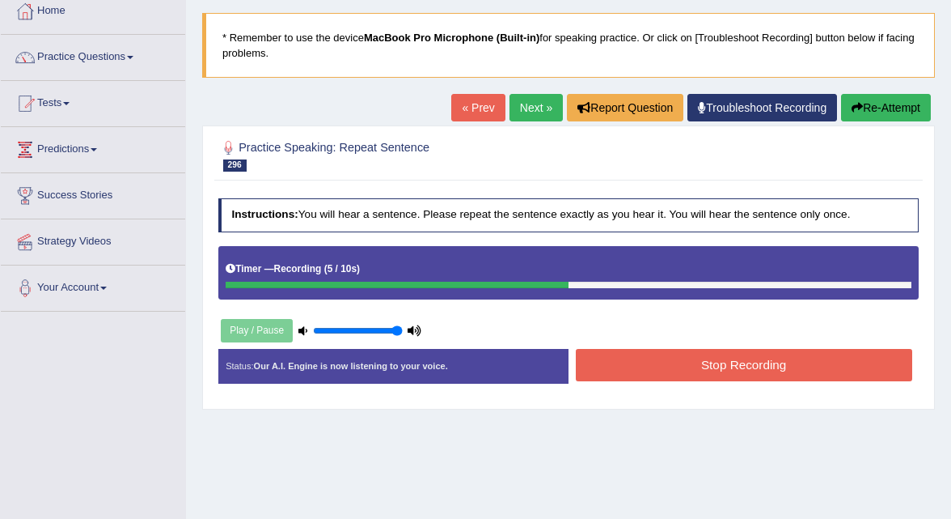
click at [623, 366] on button "Stop Recording" at bounding box center [744, 365] width 337 height 32
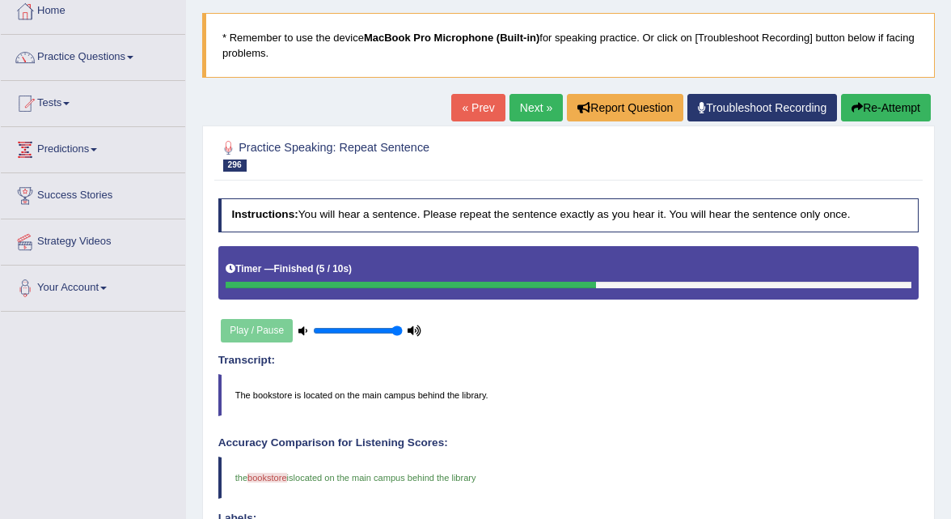
click at [520, 104] on link "Next »" at bounding box center [536, 108] width 53 height 28
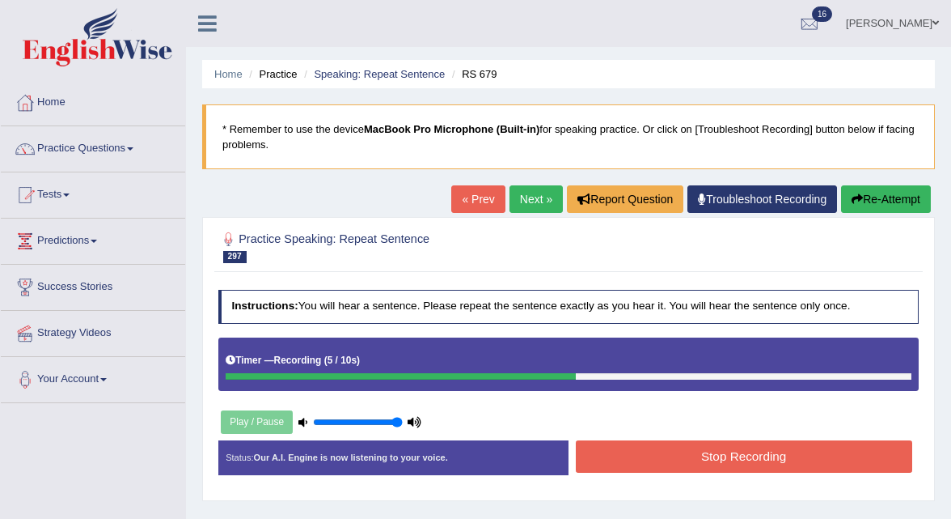
click at [667, 460] on button "Stop Recording" at bounding box center [744, 456] width 337 height 32
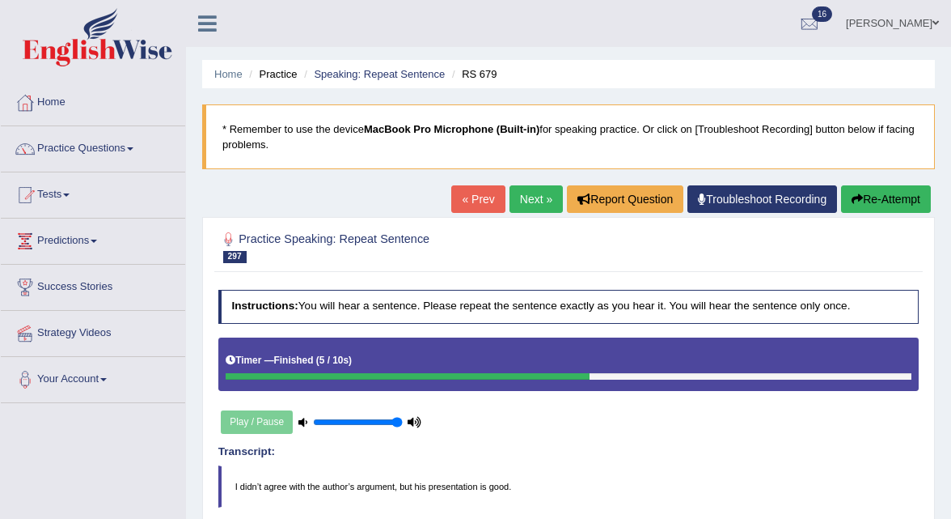
click at [523, 198] on link "Next »" at bounding box center [536, 199] width 53 height 28
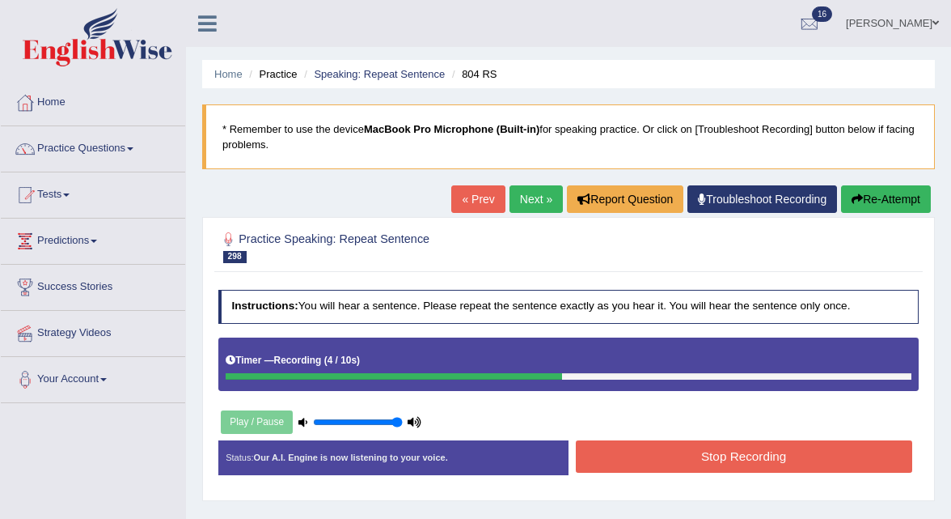
click at [648, 459] on button "Stop Recording" at bounding box center [744, 456] width 337 height 32
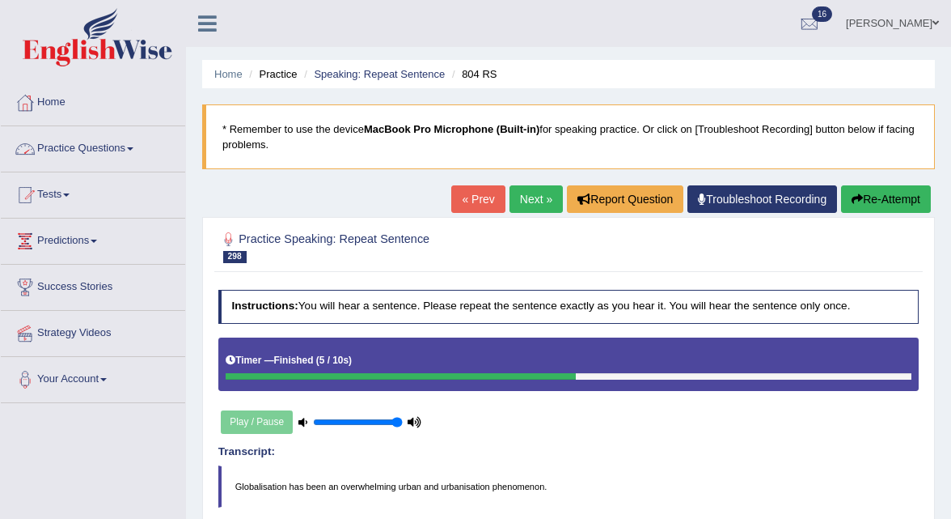
click at [99, 144] on link "Practice Questions" at bounding box center [93, 146] width 184 height 40
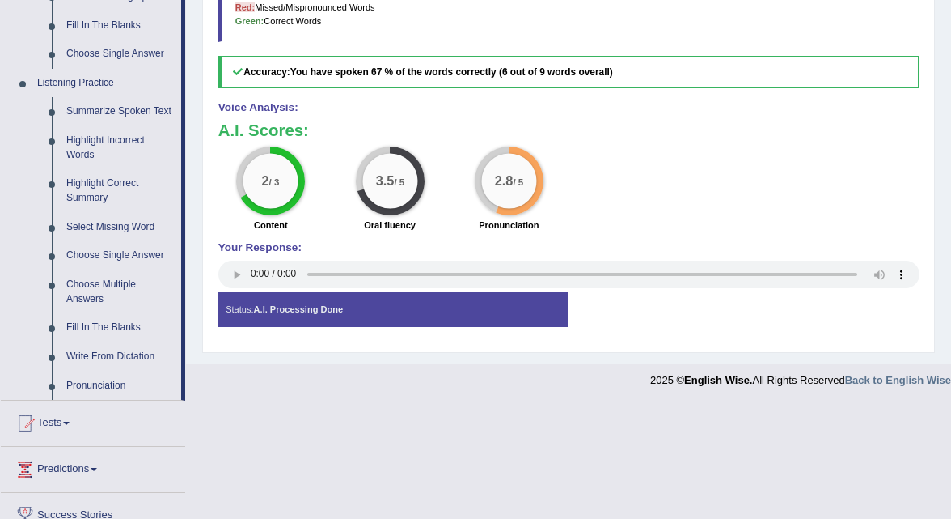
scroll to position [640, 0]
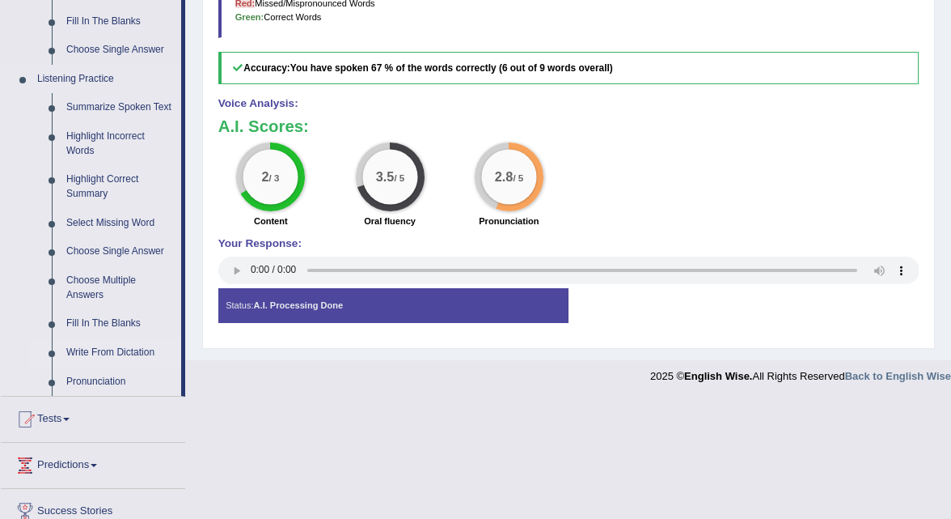
click at [111, 367] on link "Write From Dictation" at bounding box center [120, 352] width 122 height 29
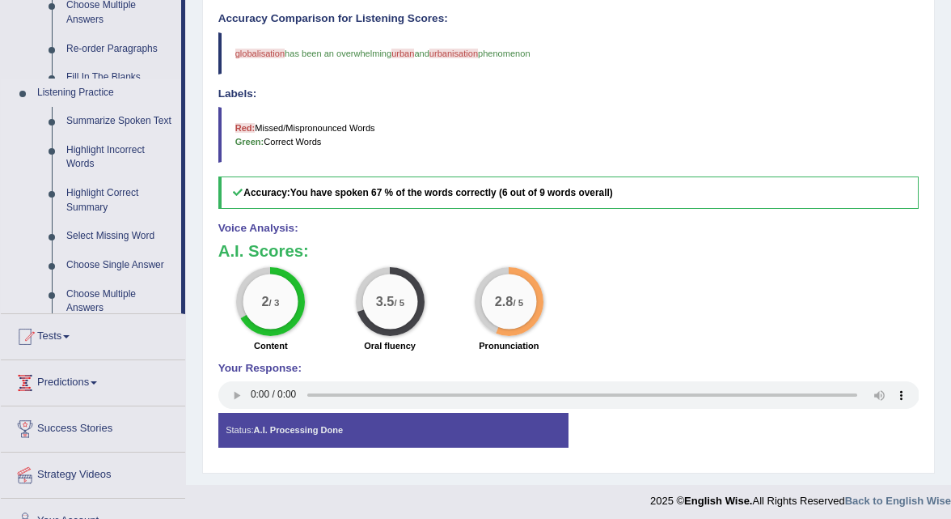
scroll to position [207, 0]
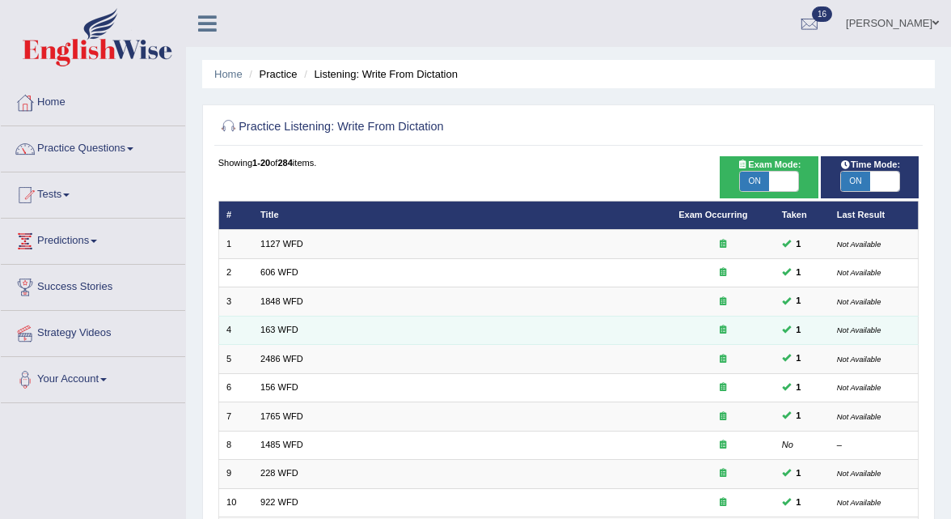
scroll to position [405, 0]
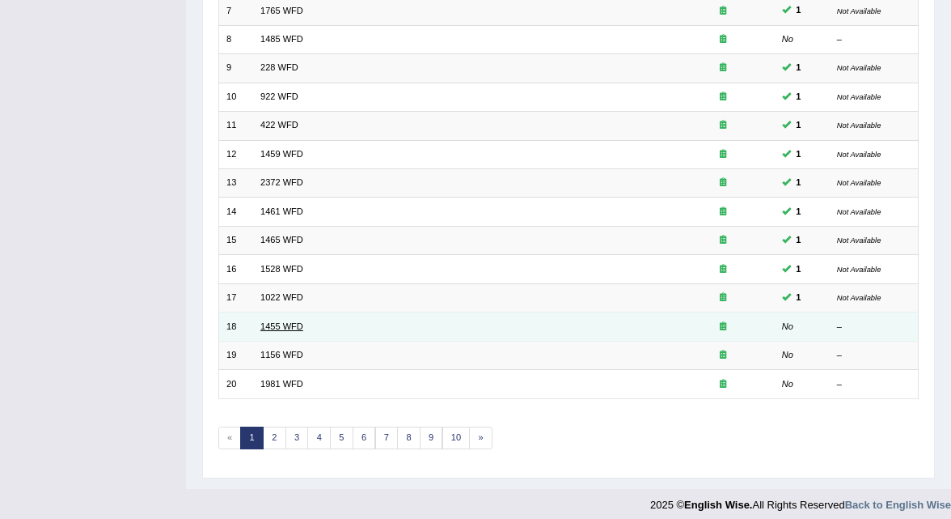
click at [271, 321] on link "1455 WFD" at bounding box center [282, 326] width 43 height 10
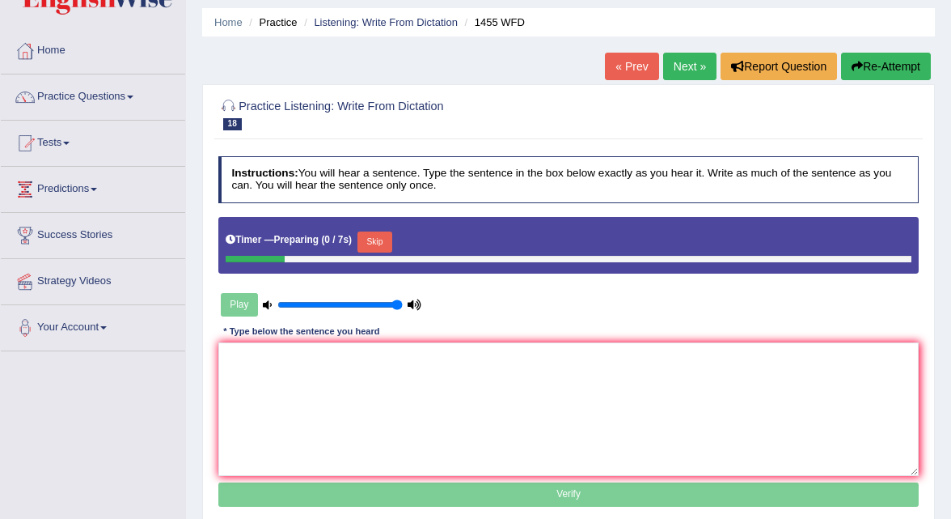
scroll to position [65, 0]
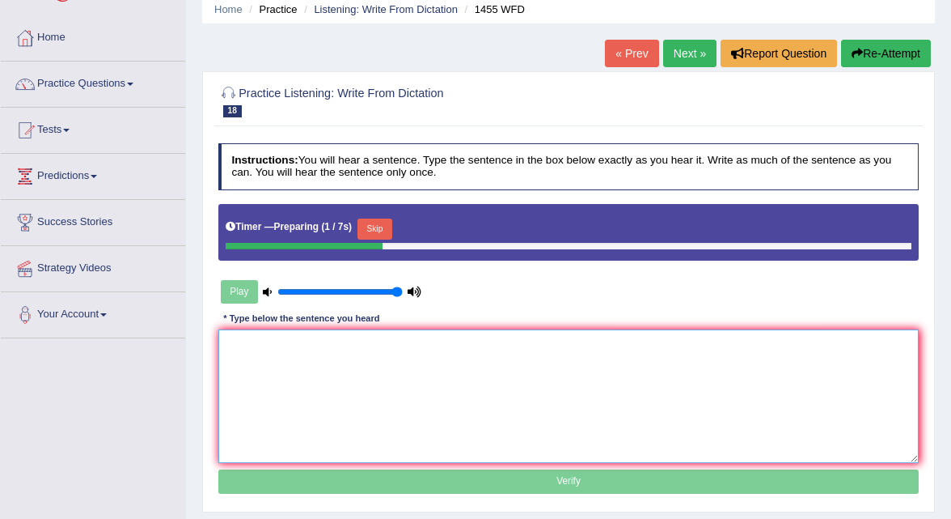
click at [313, 396] on textarea at bounding box center [568, 395] width 701 height 133
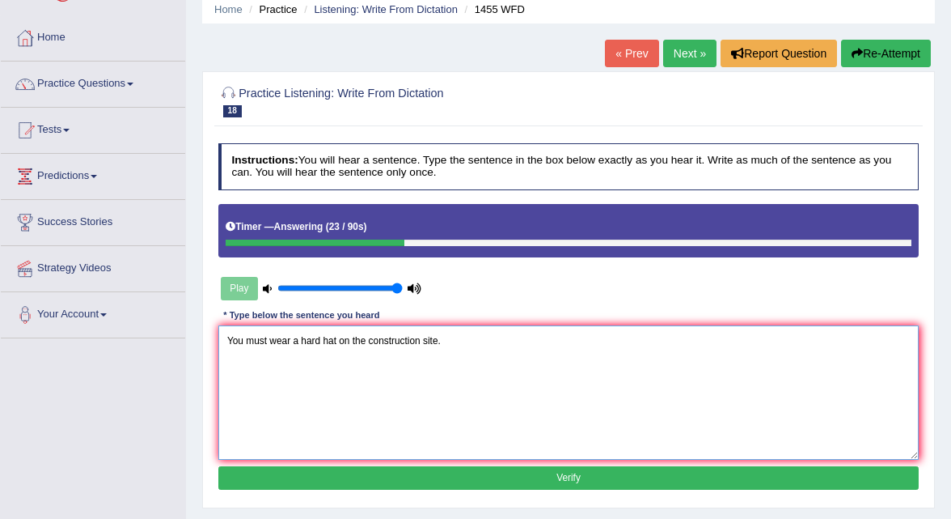
type textarea "You must wear a hard hat on the construction site."
click at [538, 471] on button "Verify" at bounding box center [568, 477] width 701 height 23
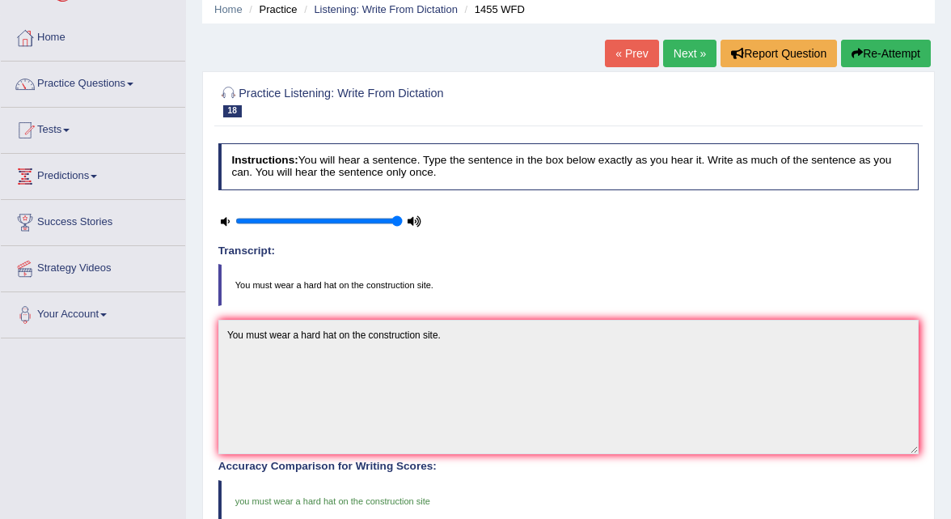
click at [688, 52] on link "Next »" at bounding box center [689, 54] width 53 height 28
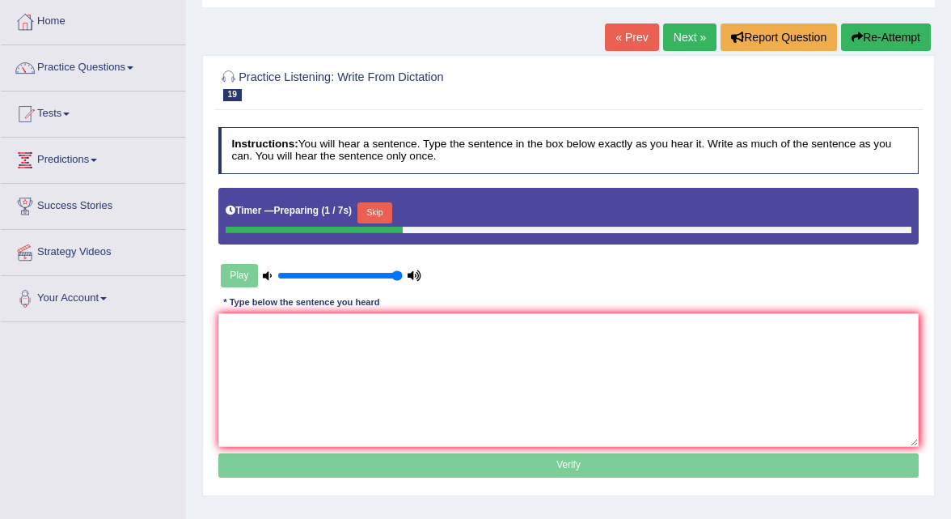
scroll to position [91, 0]
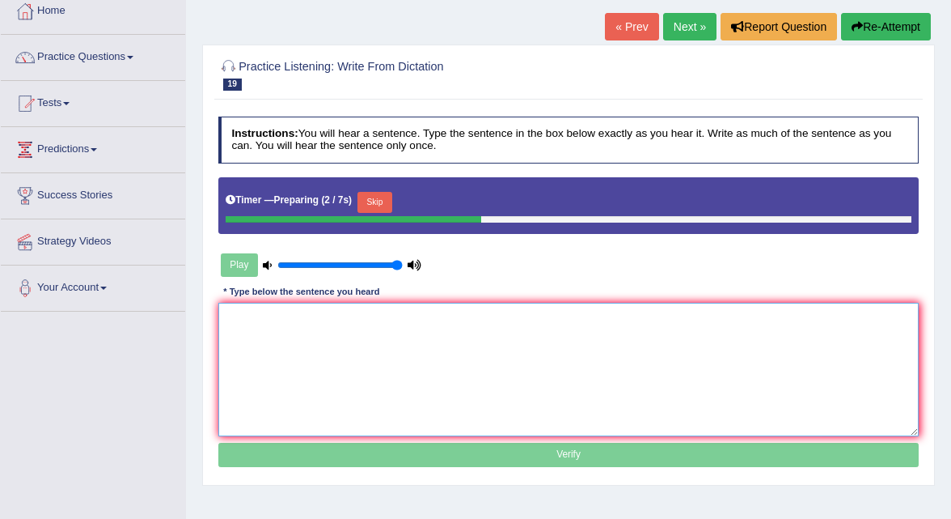
click at [356, 352] on textarea at bounding box center [568, 369] width 701 height 133
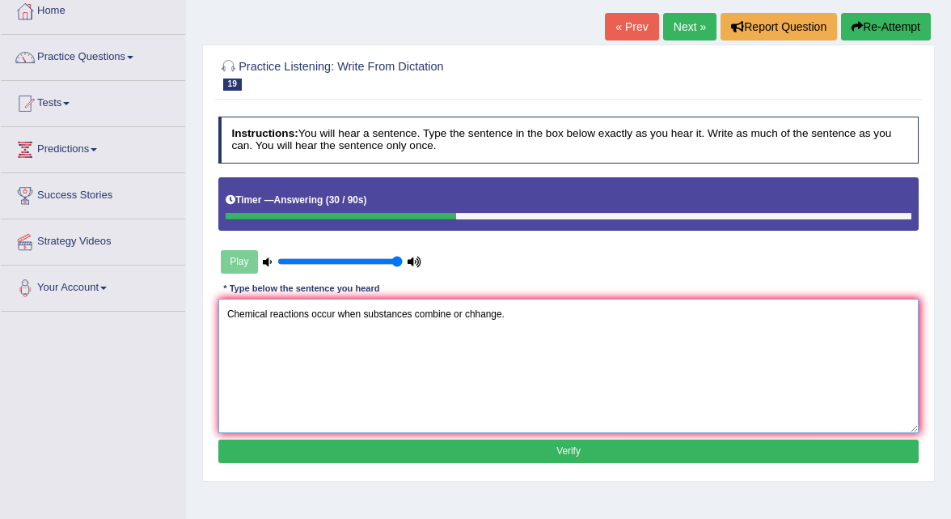
click at [478, 313] on textarea "Chemical reactions occur when substances combine or chhange." at bounding box center [568, 365] width 701 height 133
type textarea "Chemical reactions occur when substances combine or change."
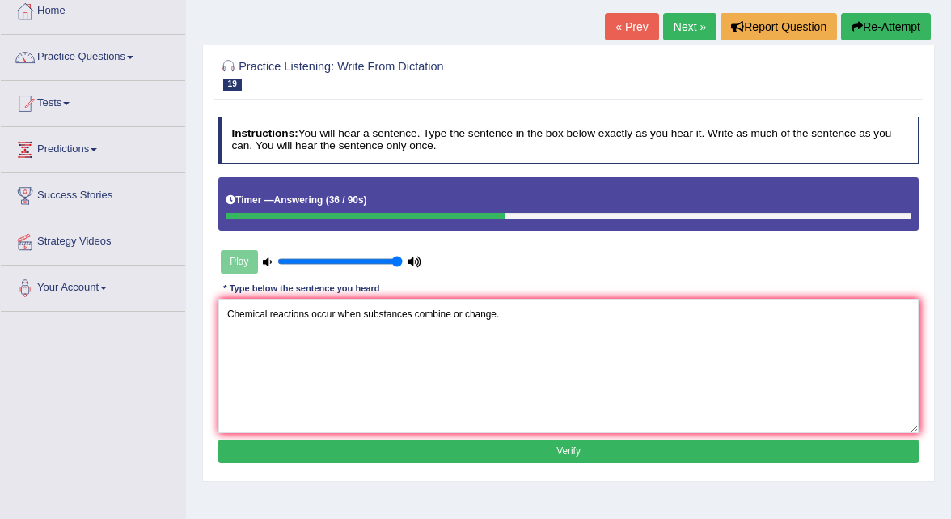
click at [514, 448] on button "Verify" at bounding box center [568, 450] width 701 height 23
